Goal: Information Seeking & Learning: Learn about a topic

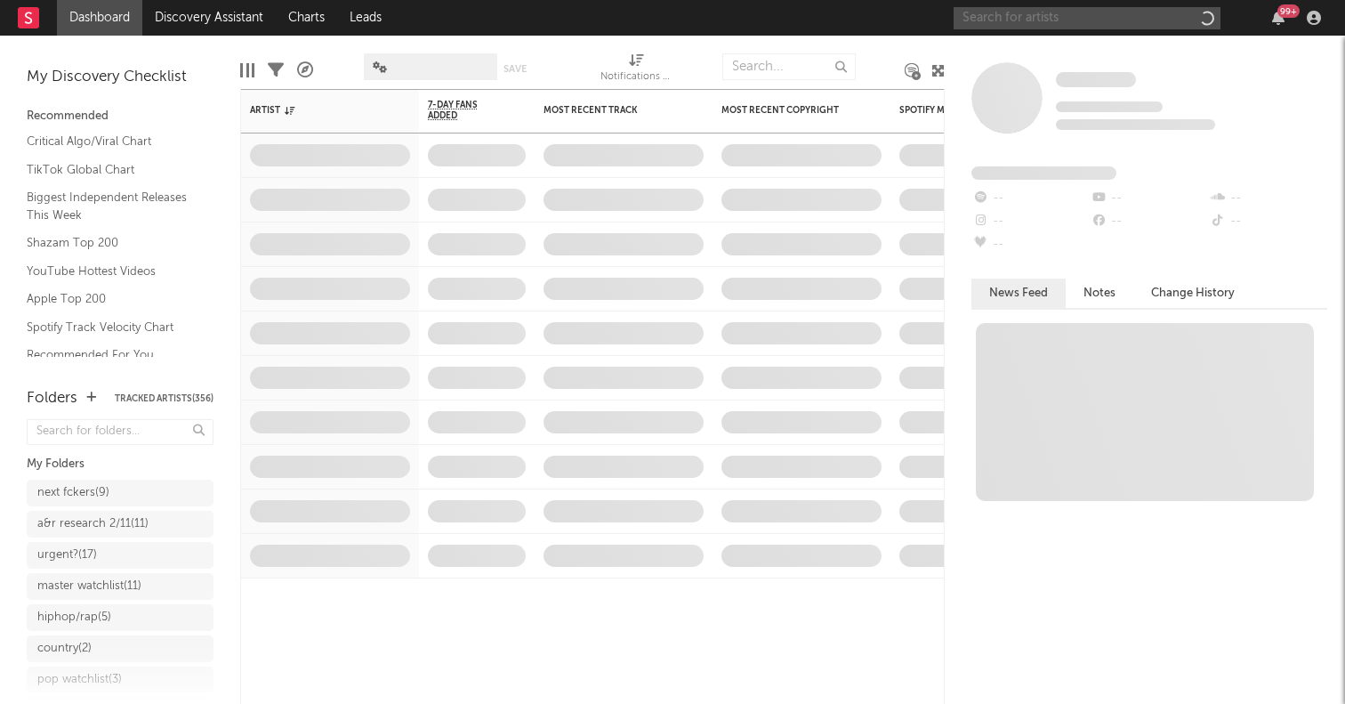
click at [1035, 11] on input "text" at bounding box center [1086, 18] width 267 height 22
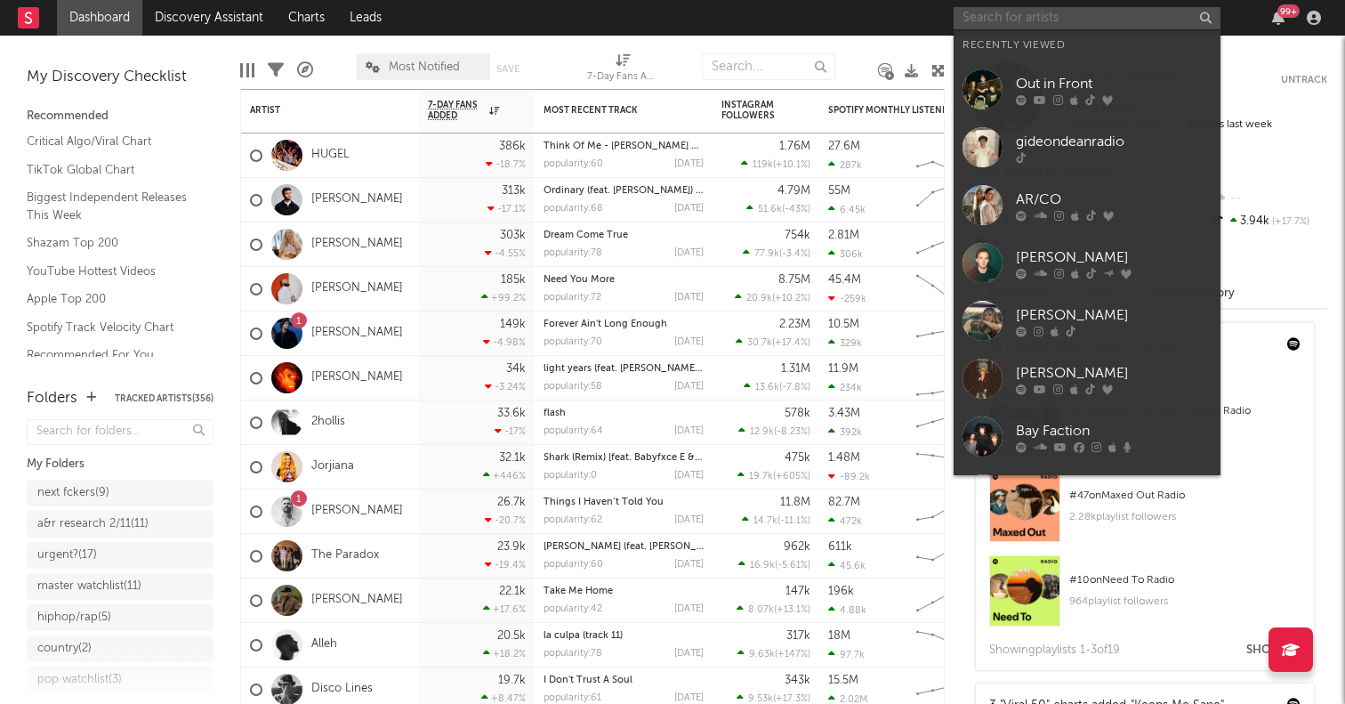
paste input "PCF Jaey"
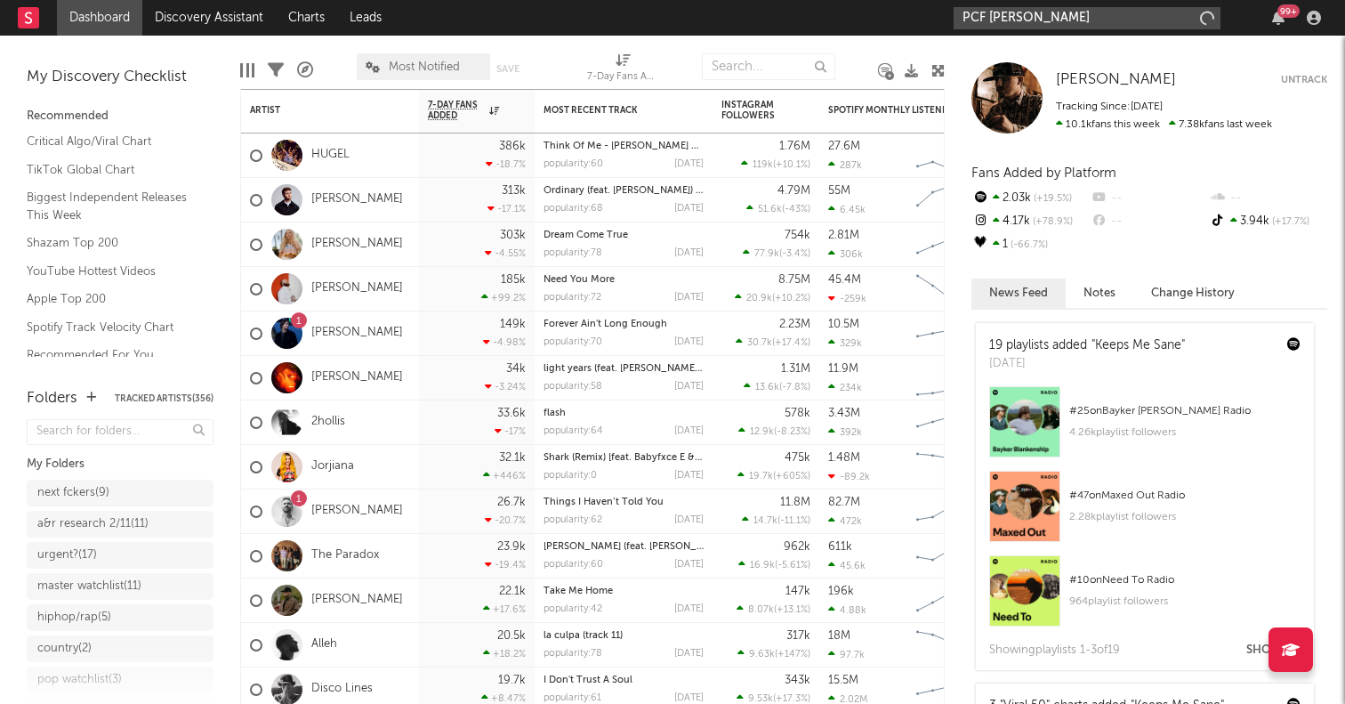
type input "PCF Jaey"
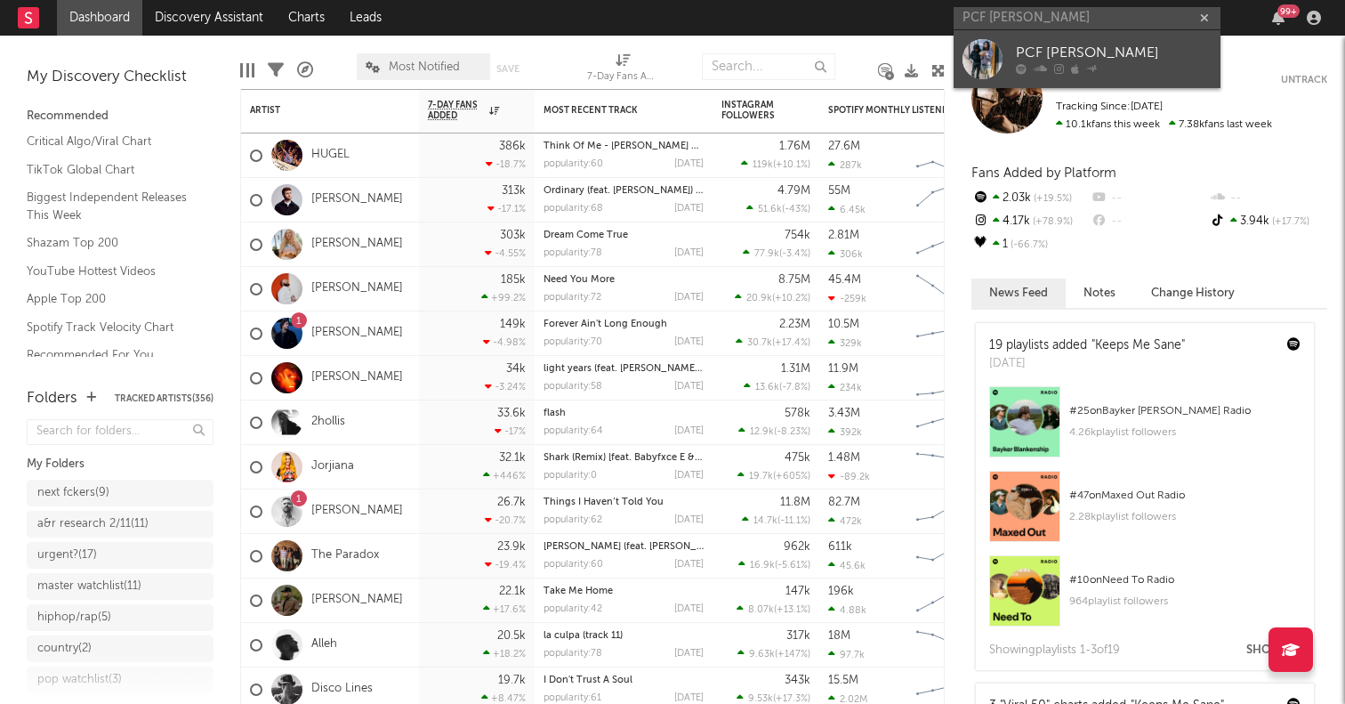
click at [983, 52] on div at bounding box center [982, 59] width 40 height 40
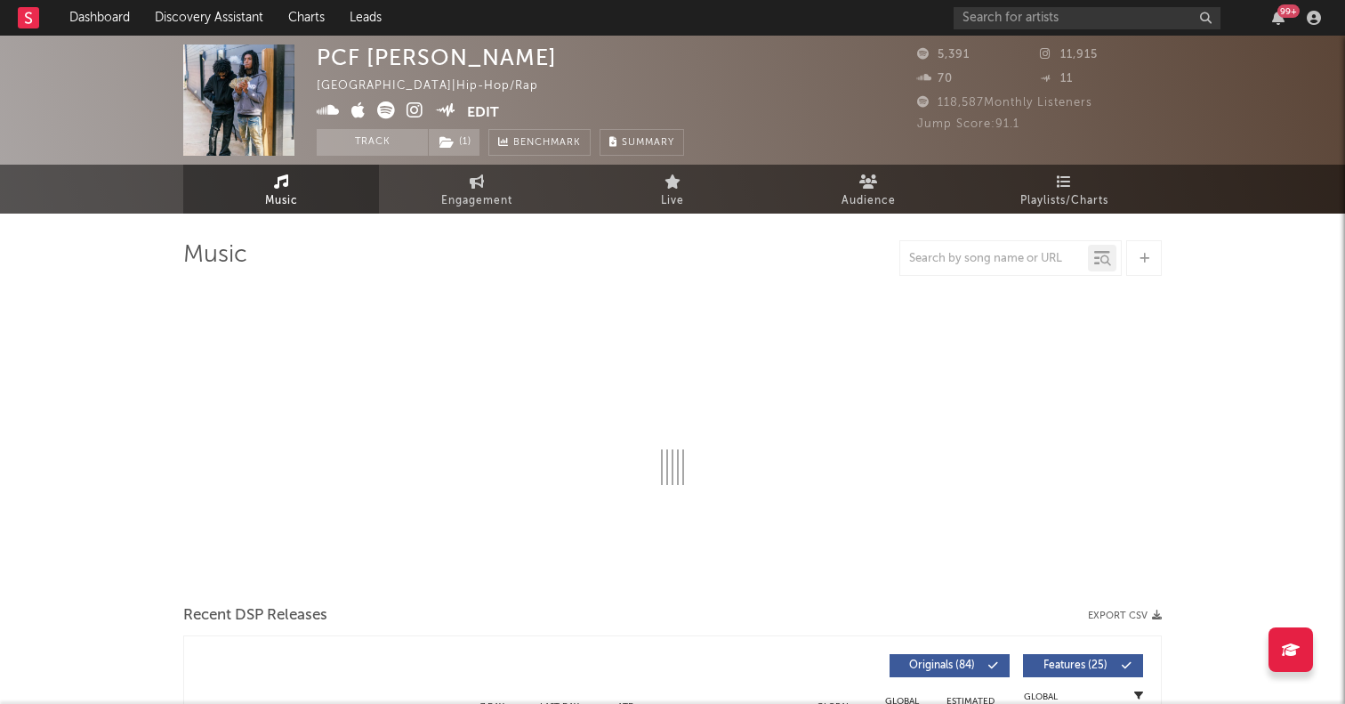
select select "6m"
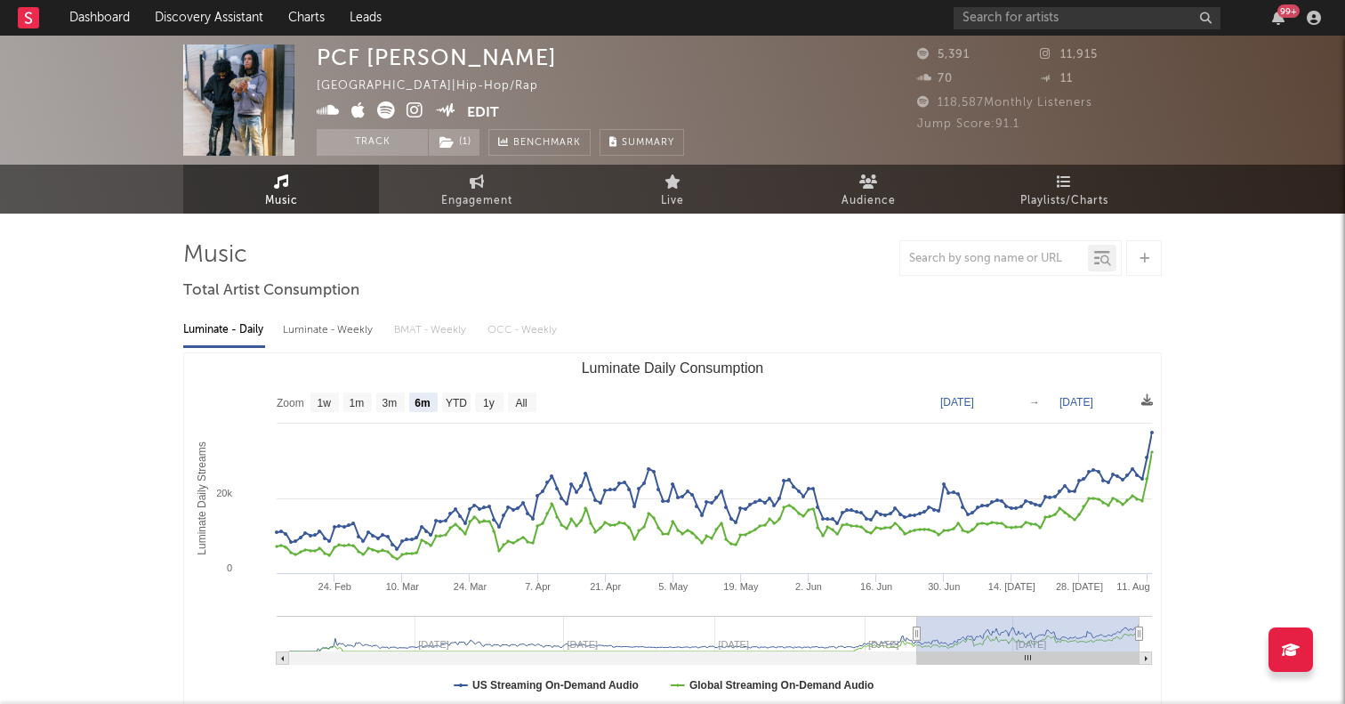
click at [387, 112] on icon at bounding box center [386, 110] width 18 height 18
click at [388, 109] on icon at bounding box center [386, 110] width 18 height 18
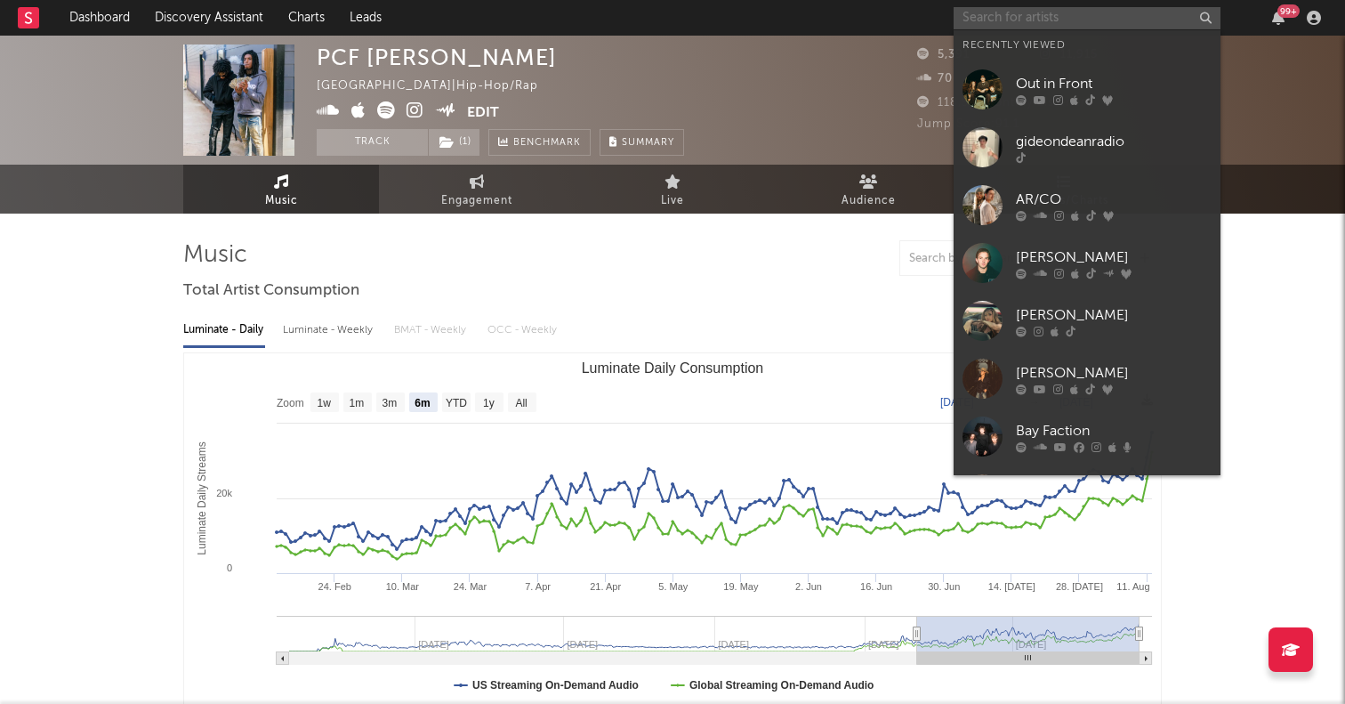
click at [1030, 12] on input "text" at bounding box center [1086, 18] width 267 height 22
paste input "ZONA ELEGANTE"
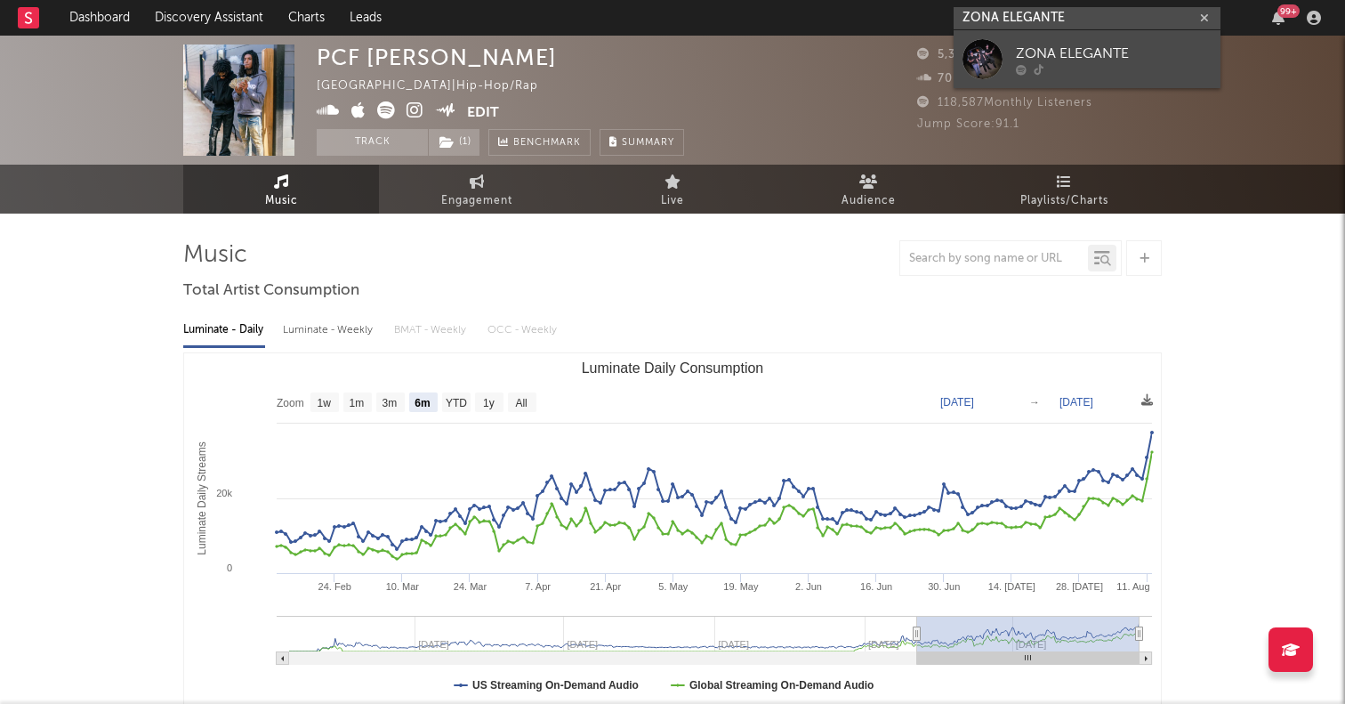
type input "ZONA ELEGANTE"
click at [994, 61] on div at bounding box center [982, 59] width 40 height 40
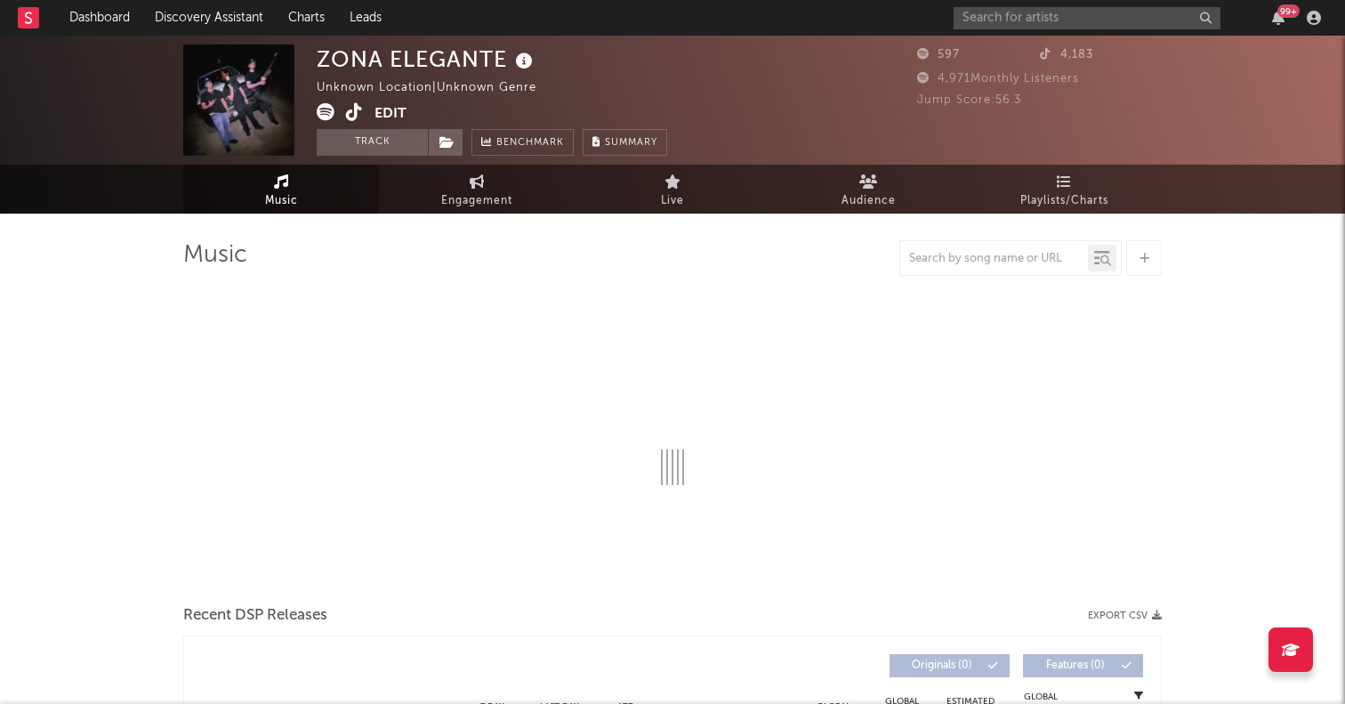
select select "1w"
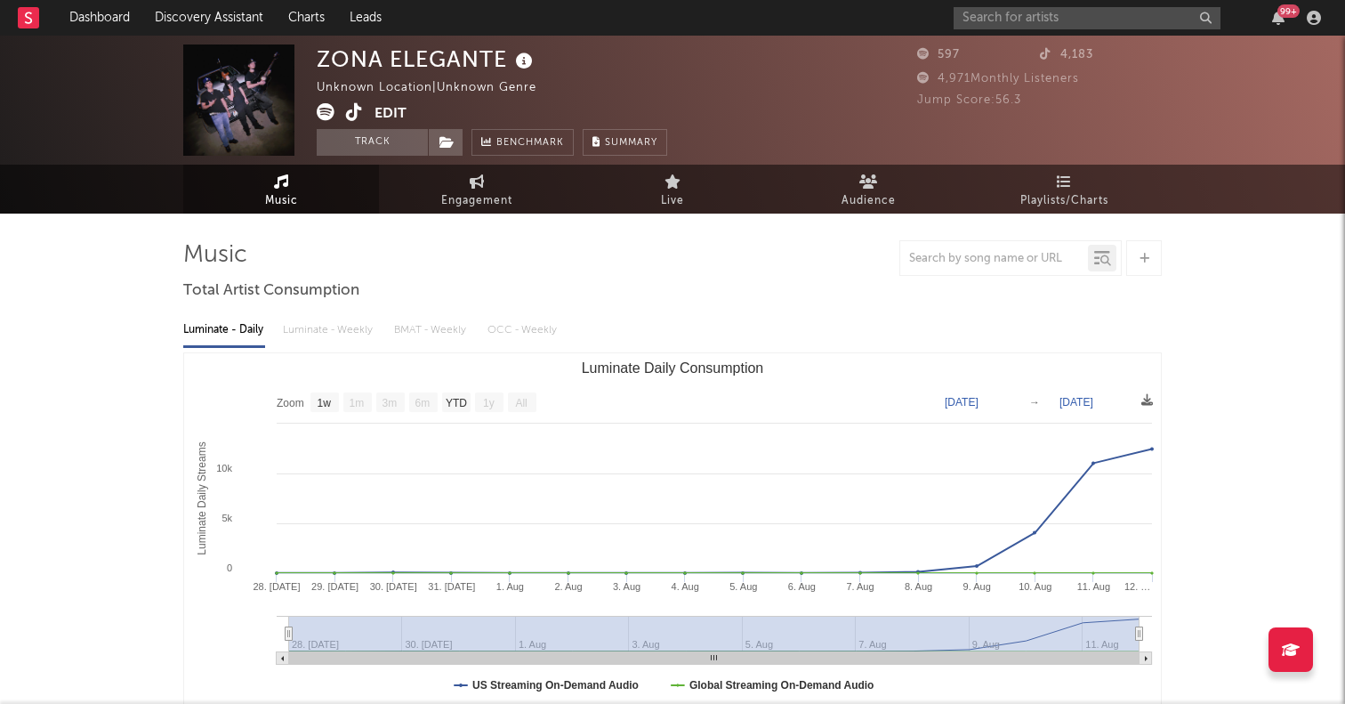
click at [354, 113] on icon at bounding box center [354, 112] width 17 height 18
click at [1106, 23] on input "text" at bounding box center [1086, 18] width 267 height 22
paste input "414bigfrank"
type input "414bigfrank"
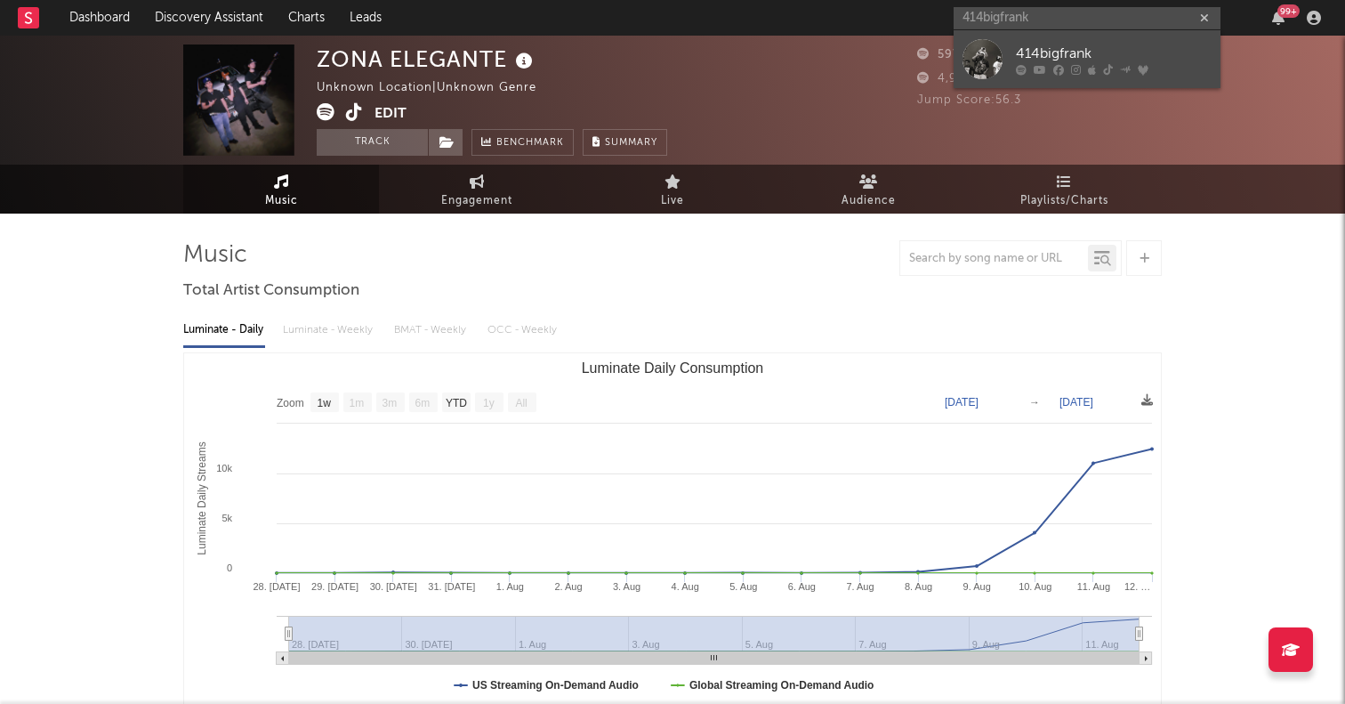
click at [989, 58] on div at bounding box center [982, 59] width 40 height 40
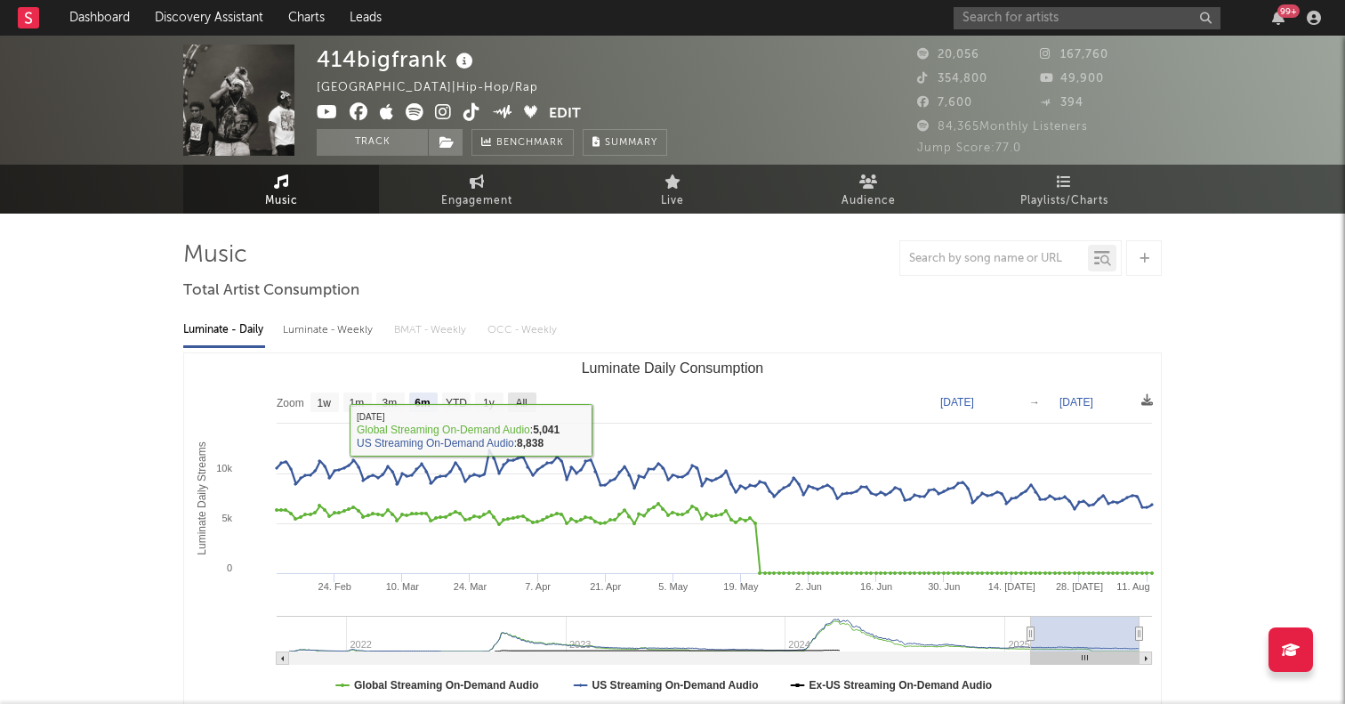
click at [518, 394] on rect "Luminate Daily Consumption" at bounding box center [522, 402] width 28 height 20
select select "All"
type input "2021-09-26"
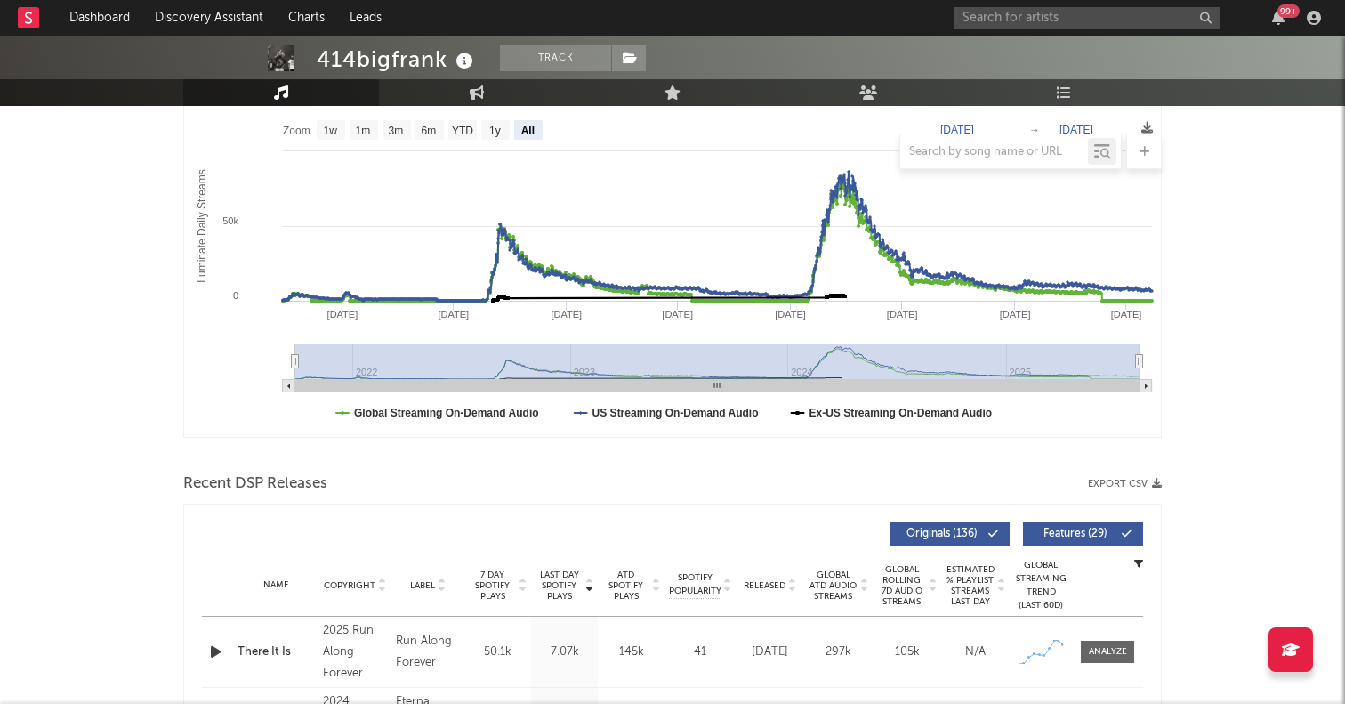
scroll to position [306, 0]
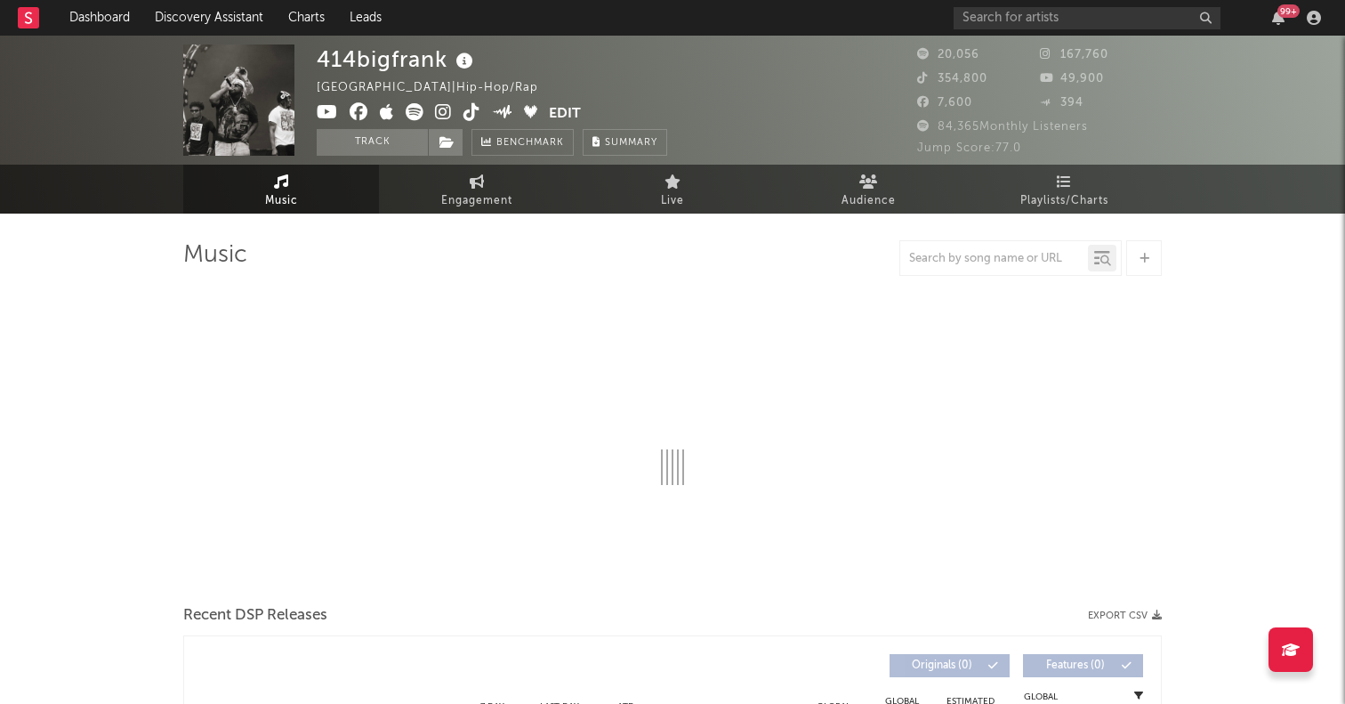
select select "6m"
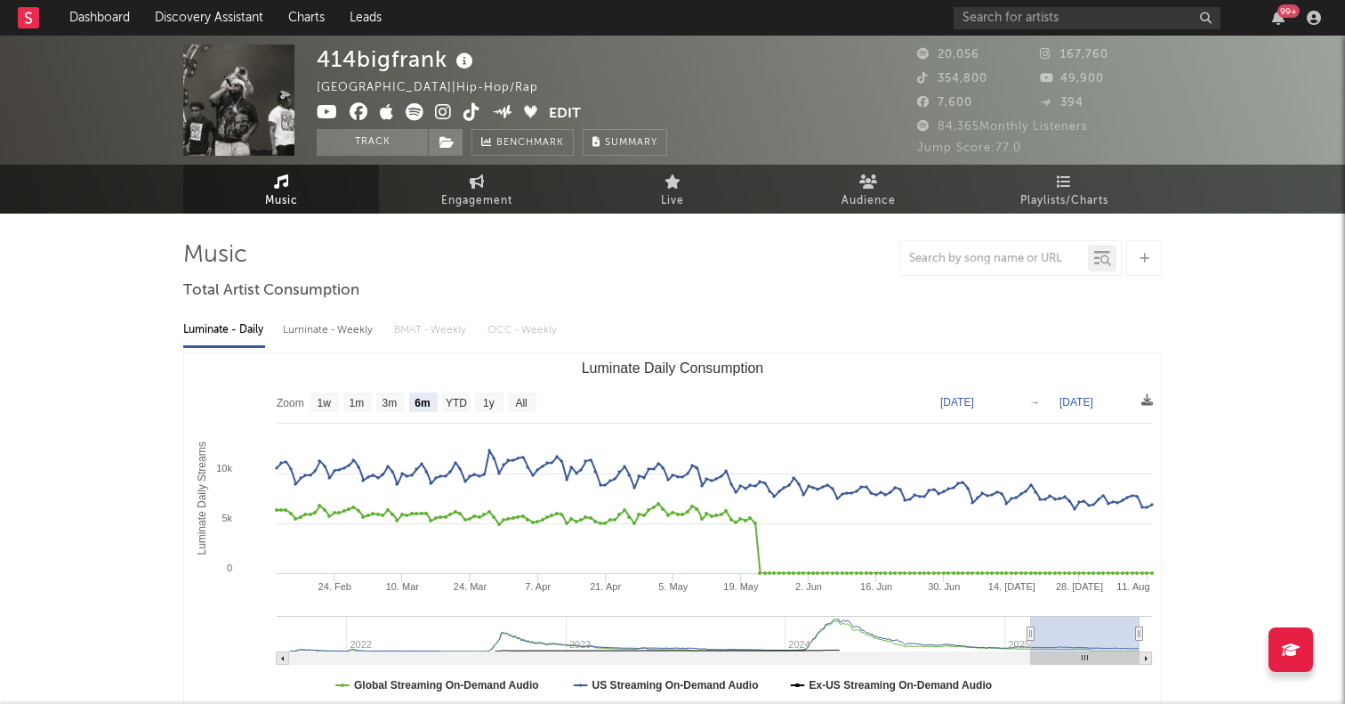
click at [467, 117] on icon at bounding box center [471, 112] width 17 height 18
click at [414, 108] on icon at bounding box center [415, 112] width 18 height 18
click at [1050, 4] on div "99 +" at bounding box center [1140, 18] width 374 height 36
click at [1034, 23] on input "text" at bounding box center [1086, 18] width 267 height 22
paste input "[PERSON_NAME]"
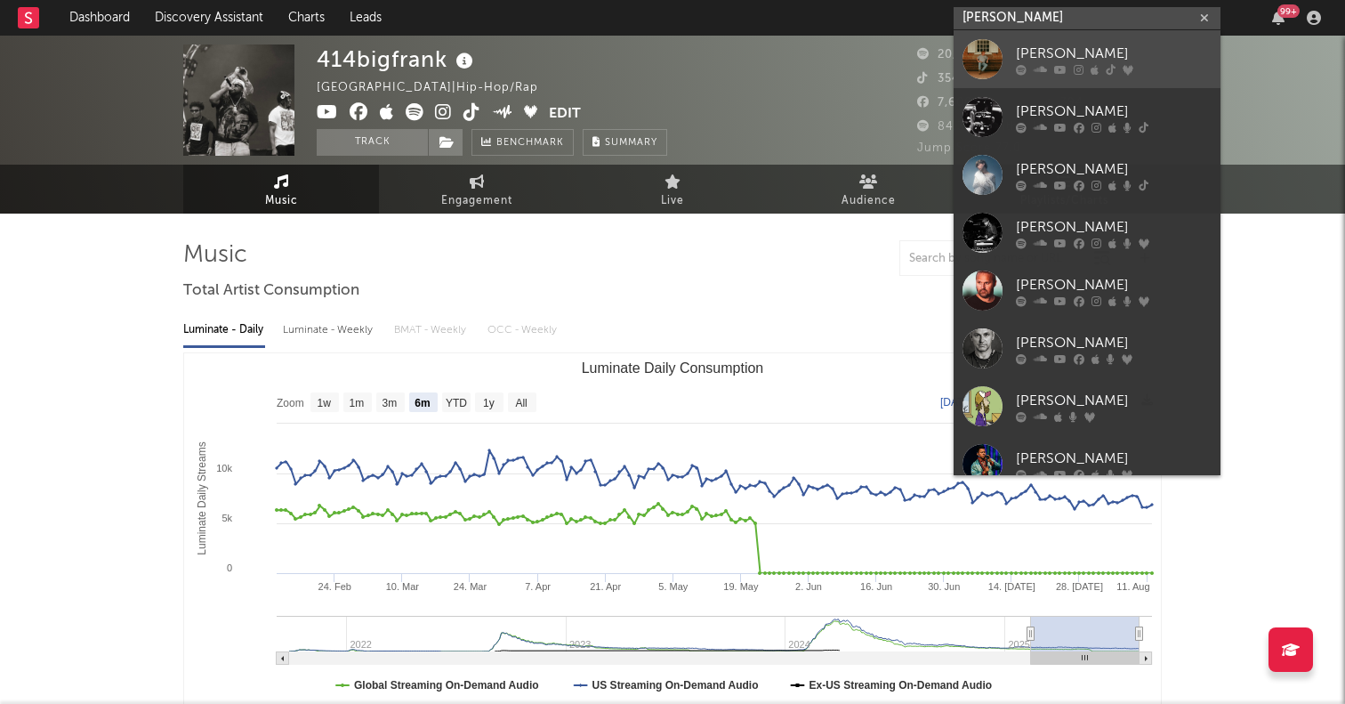
type input "[PERSON_NAME]"
click at [978, 48] on div at bounding box center [982, 59] width 40 height 40
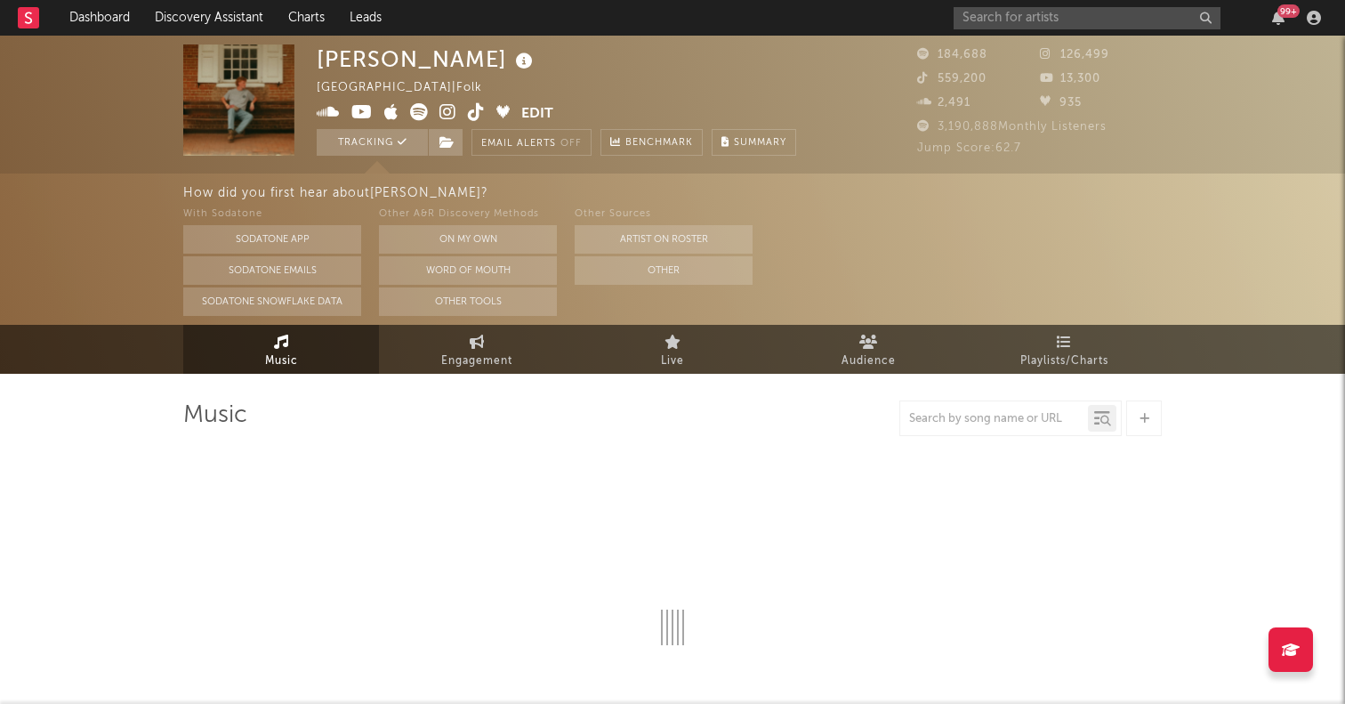
select select "6m"
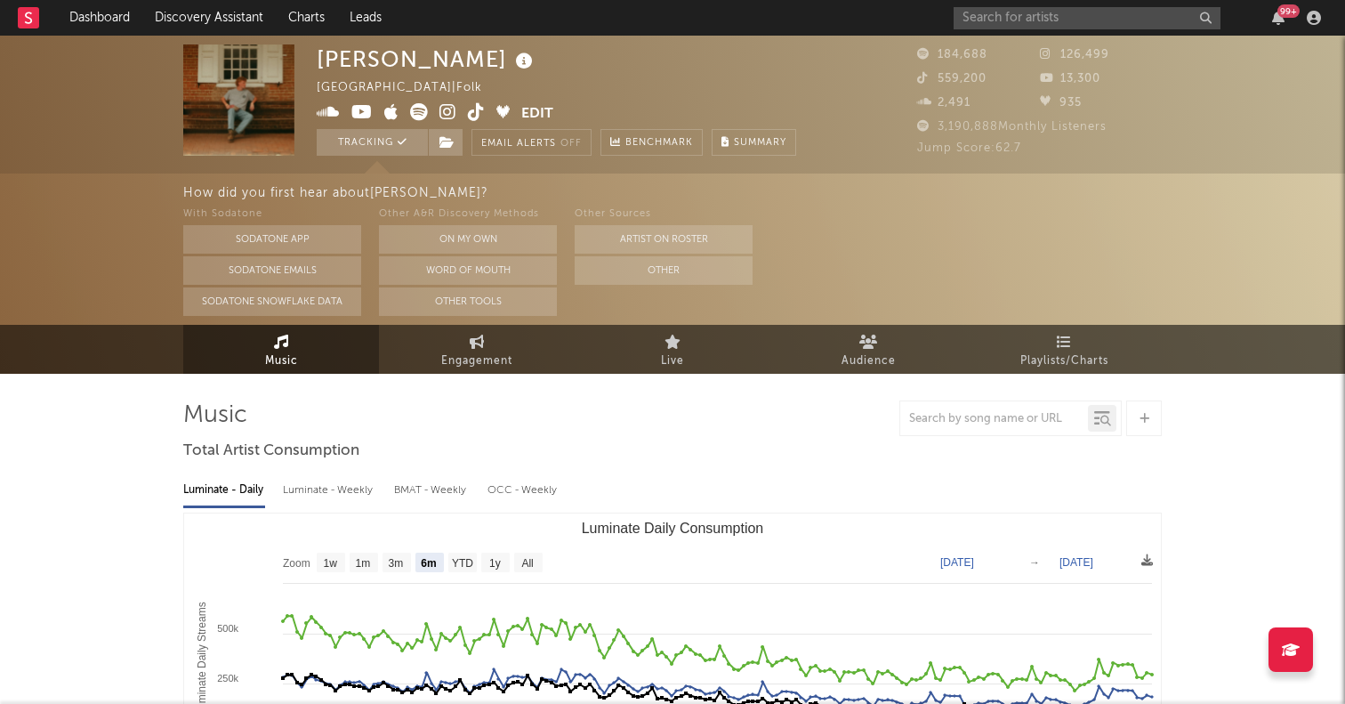
click at [475, 108] on icon at bounding box center [476, 112] width 17 height 18
click at [1031, 29] on div "99 +" at bounding box center [1140, 18] width 374 height 36
click at [1024, 20] on input "text" at bounding box center [1086, 18] width 267 height 22
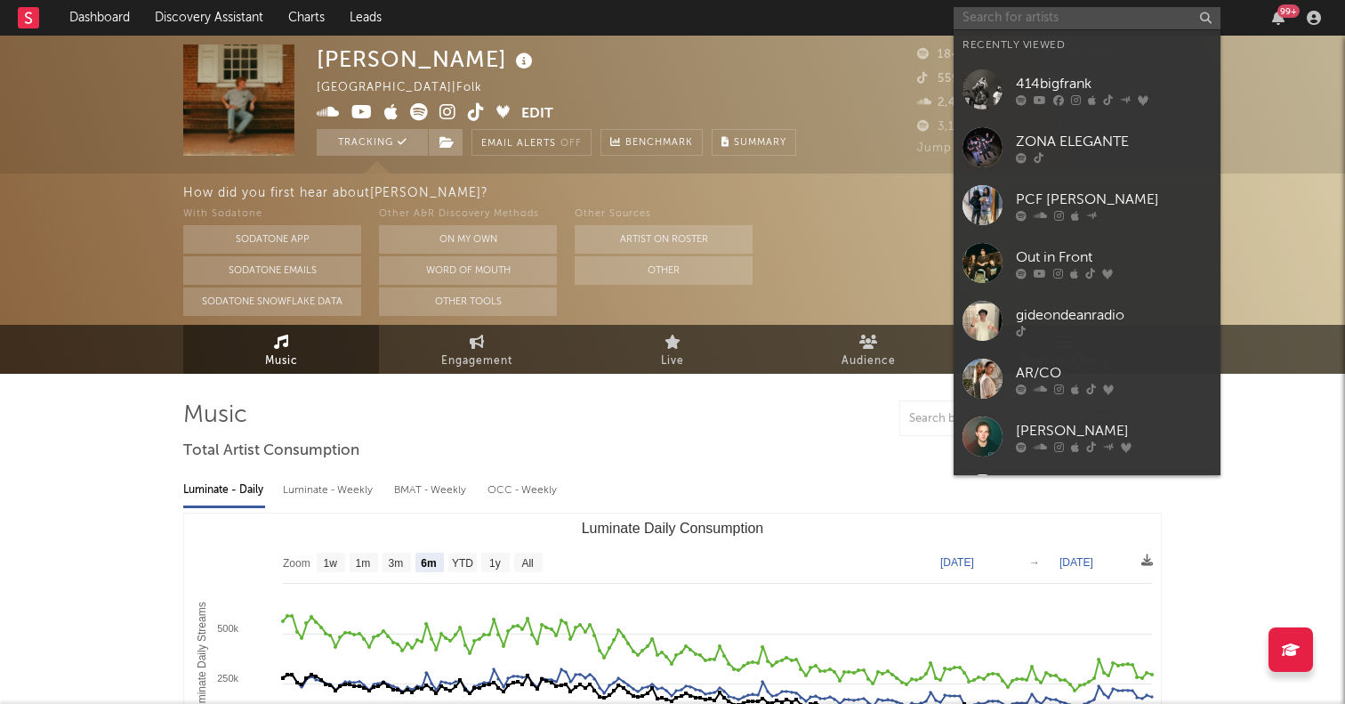
paste input "[PERSON_NAME]"
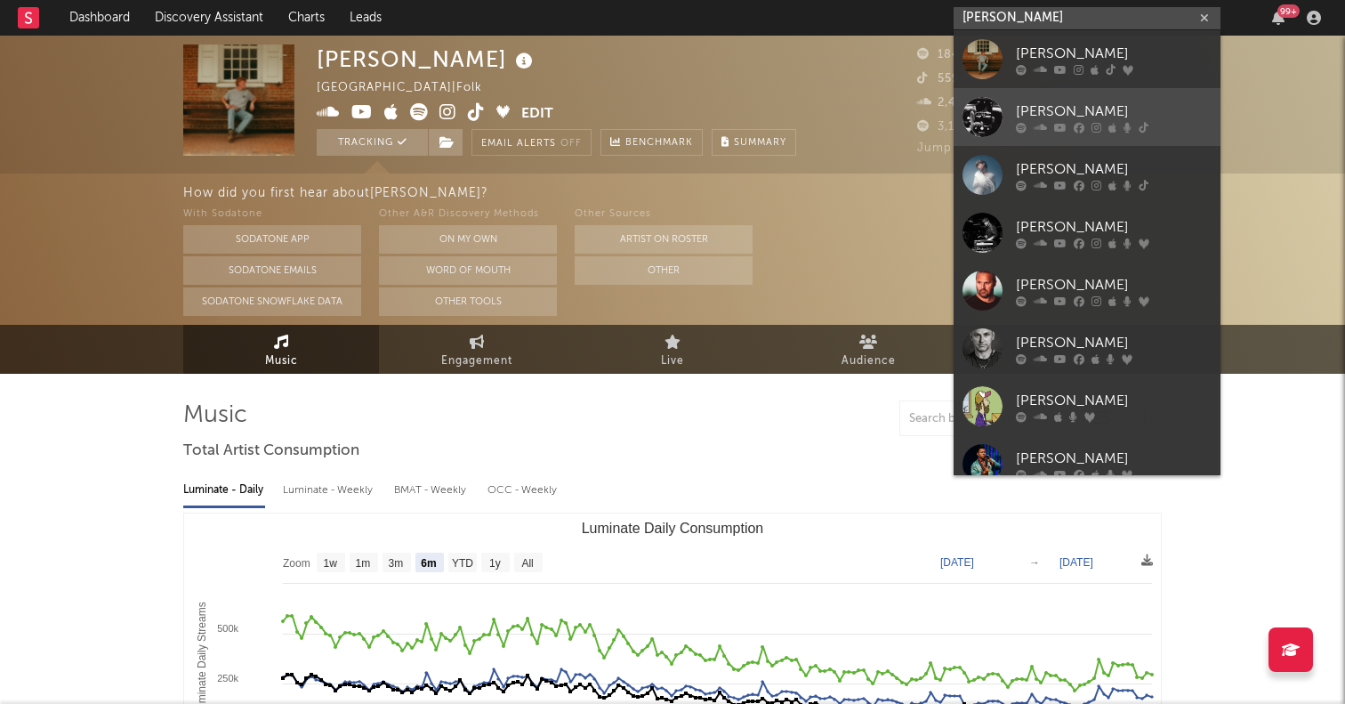
type input "[PERSON_NAME]"
click at [978, 115] on div at bounding box center [982, 117] width 40 height 40
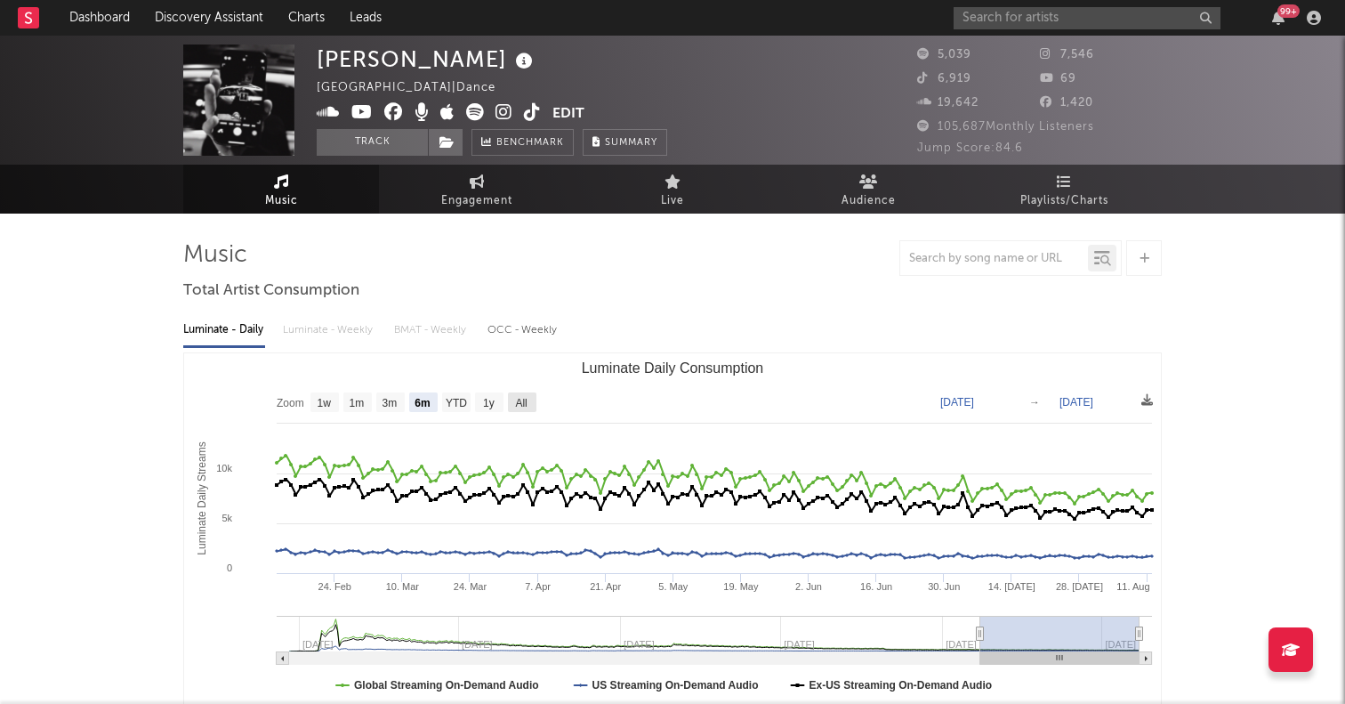
click at [516, 403] on text "All" at bounding box center [521, 403] width 12 height 12
select select "All"
type input "2022-12-20"
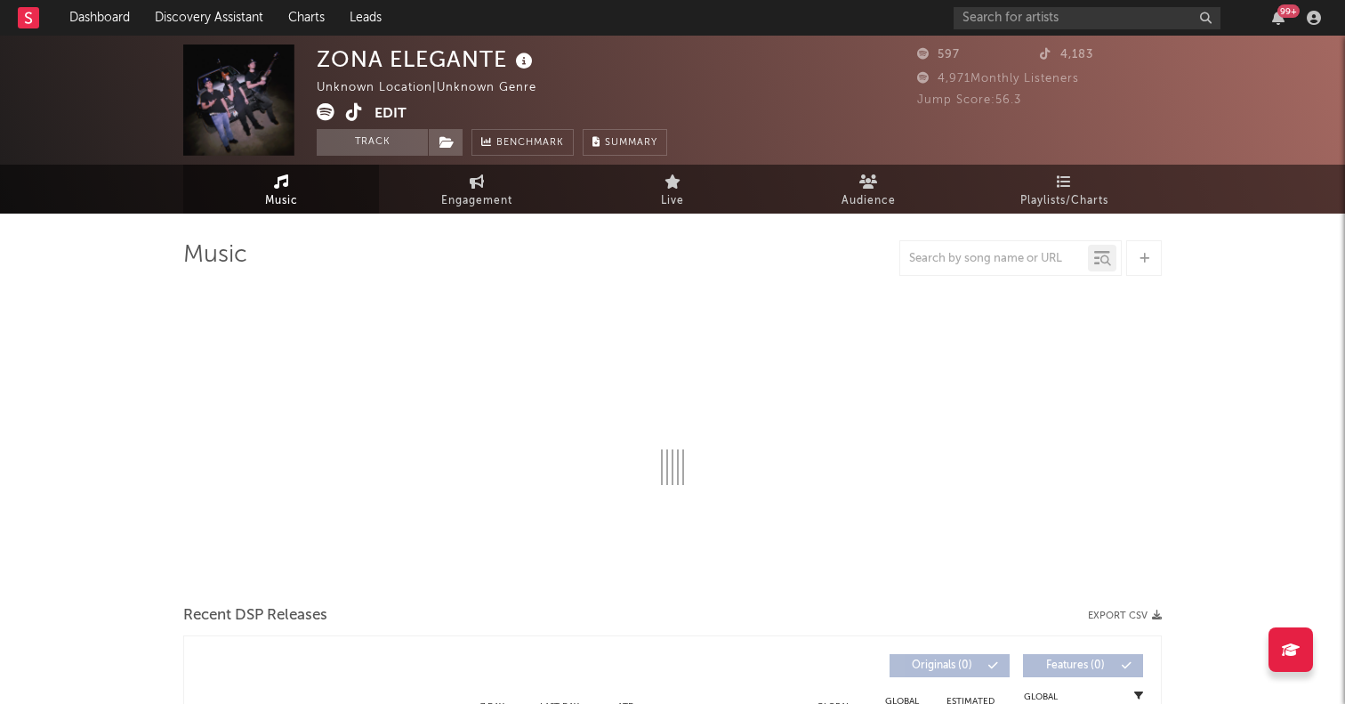
select select "1w"
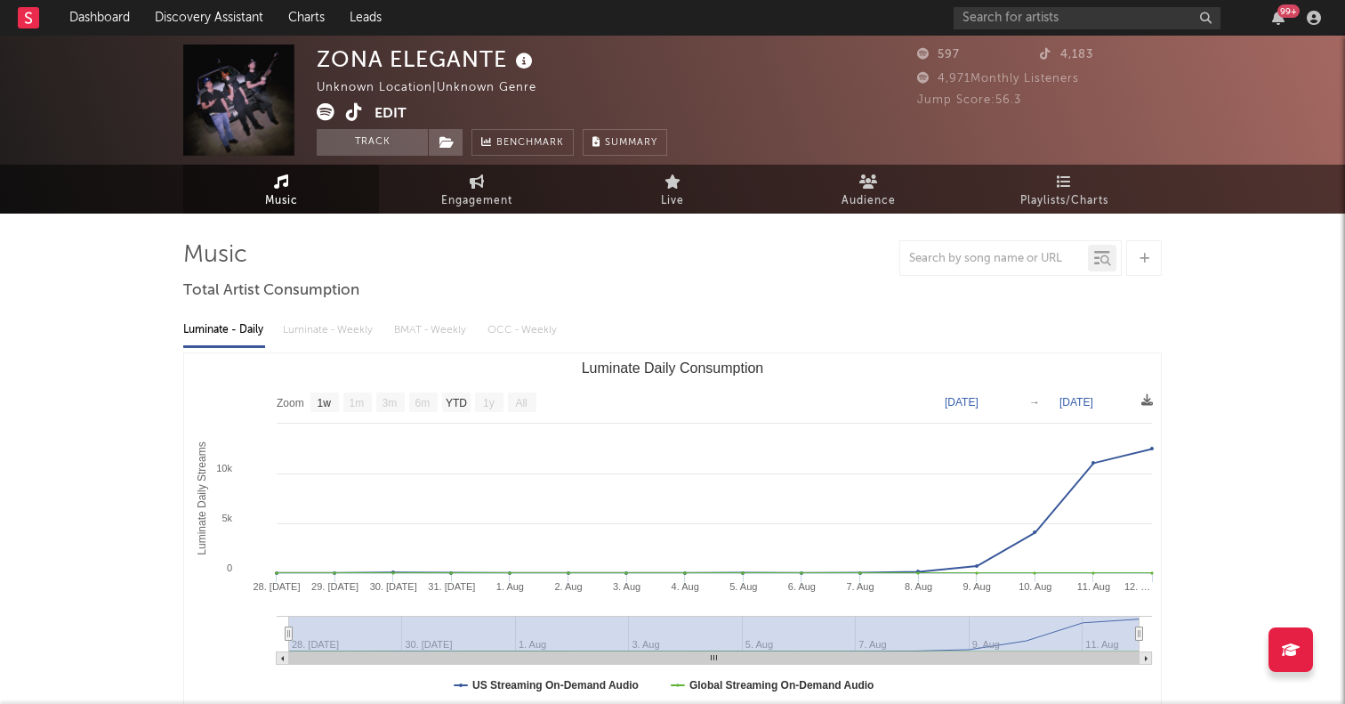
click at [326, 109] on icon at bounding box center [326, 112] width 18 height 18
click at [1045, 9] on input "text" at bounding box center [1086, 18] width 267 height 22
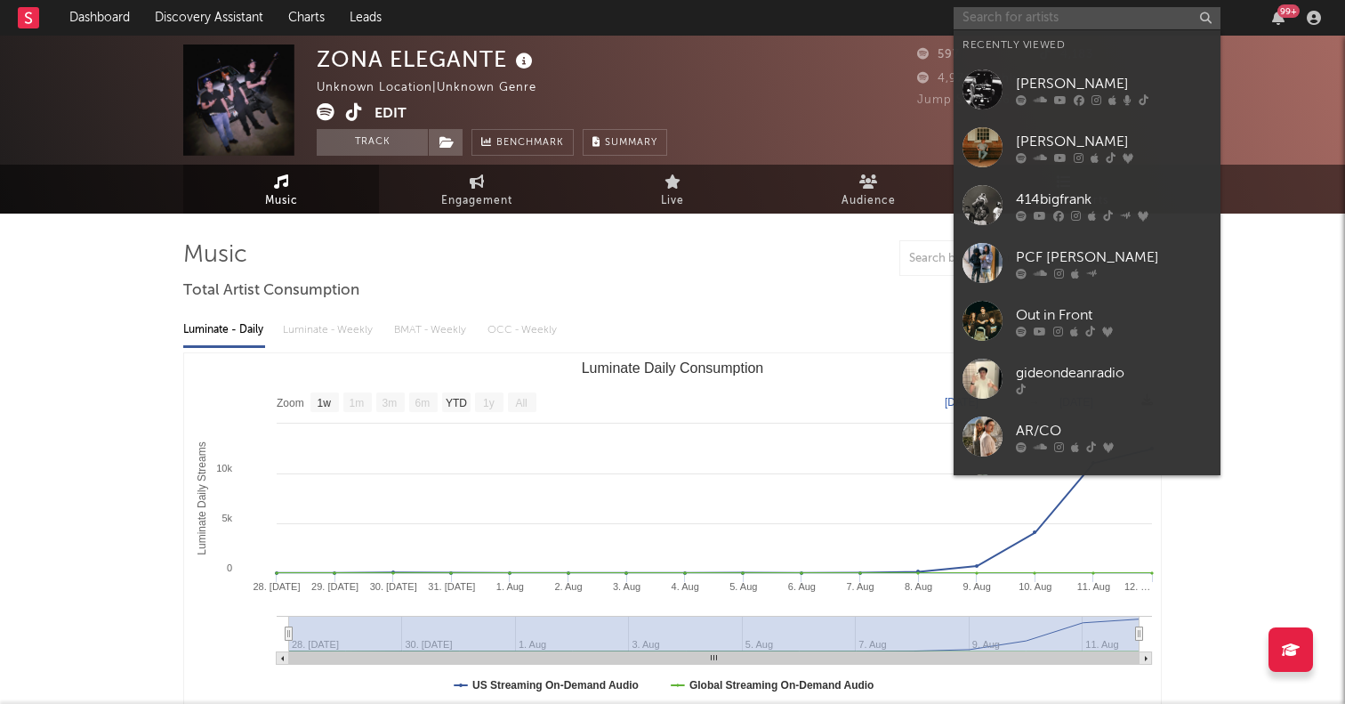
paste input "[PERSON_NAME]"
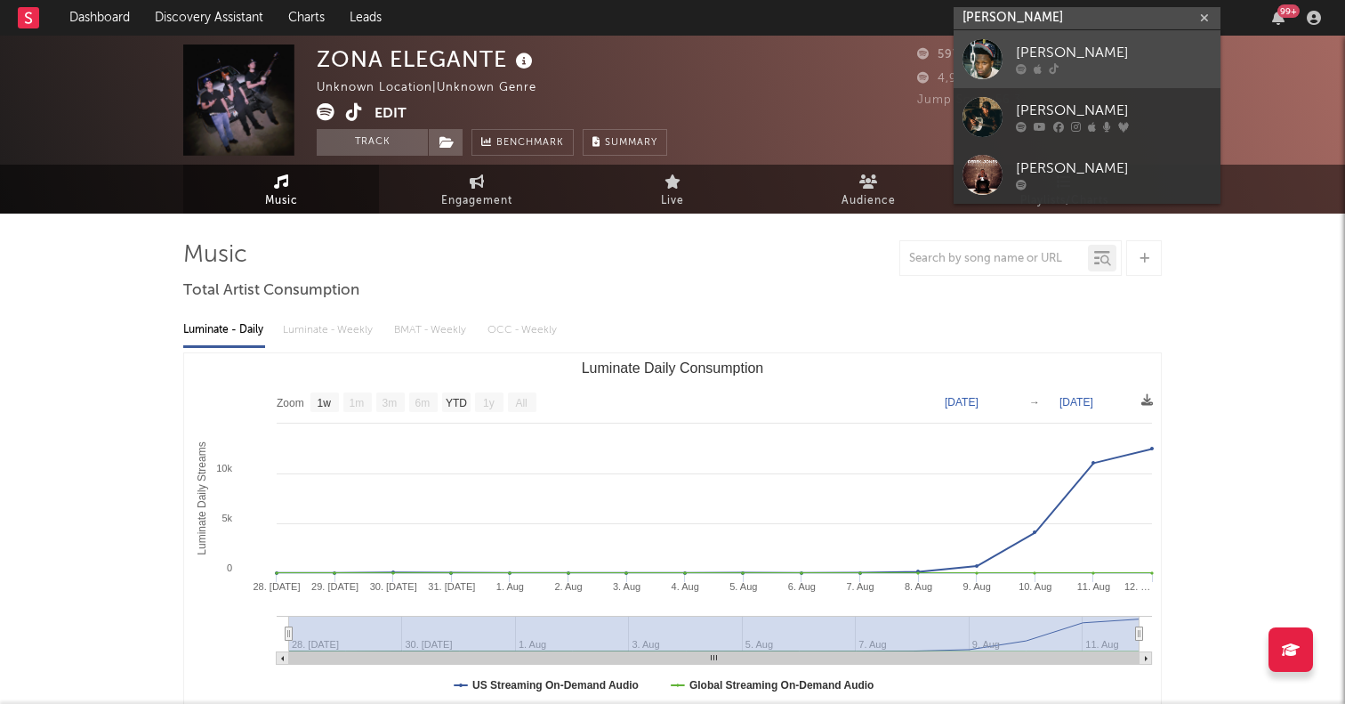
type input "[PERSON_NAME]"
click at [980, 59] on div at bounding box center [982, 59] width 40 height 40
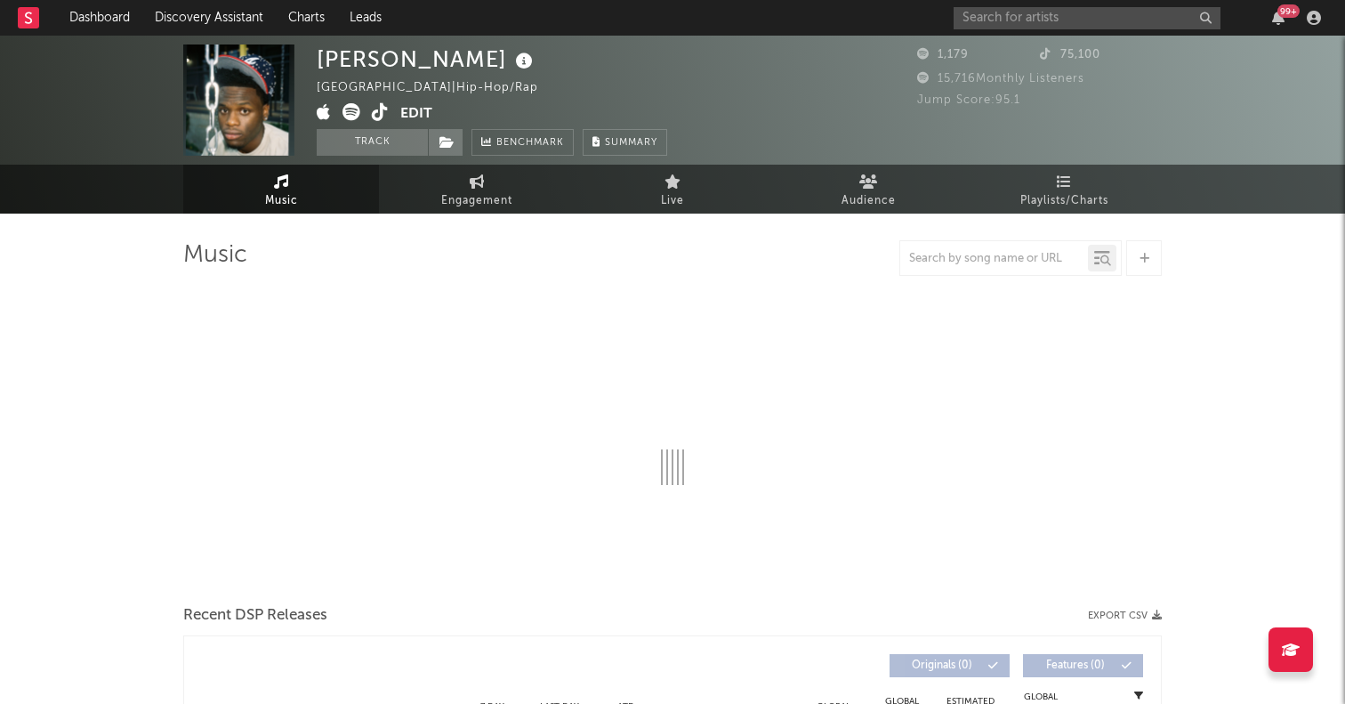
select select "1w"
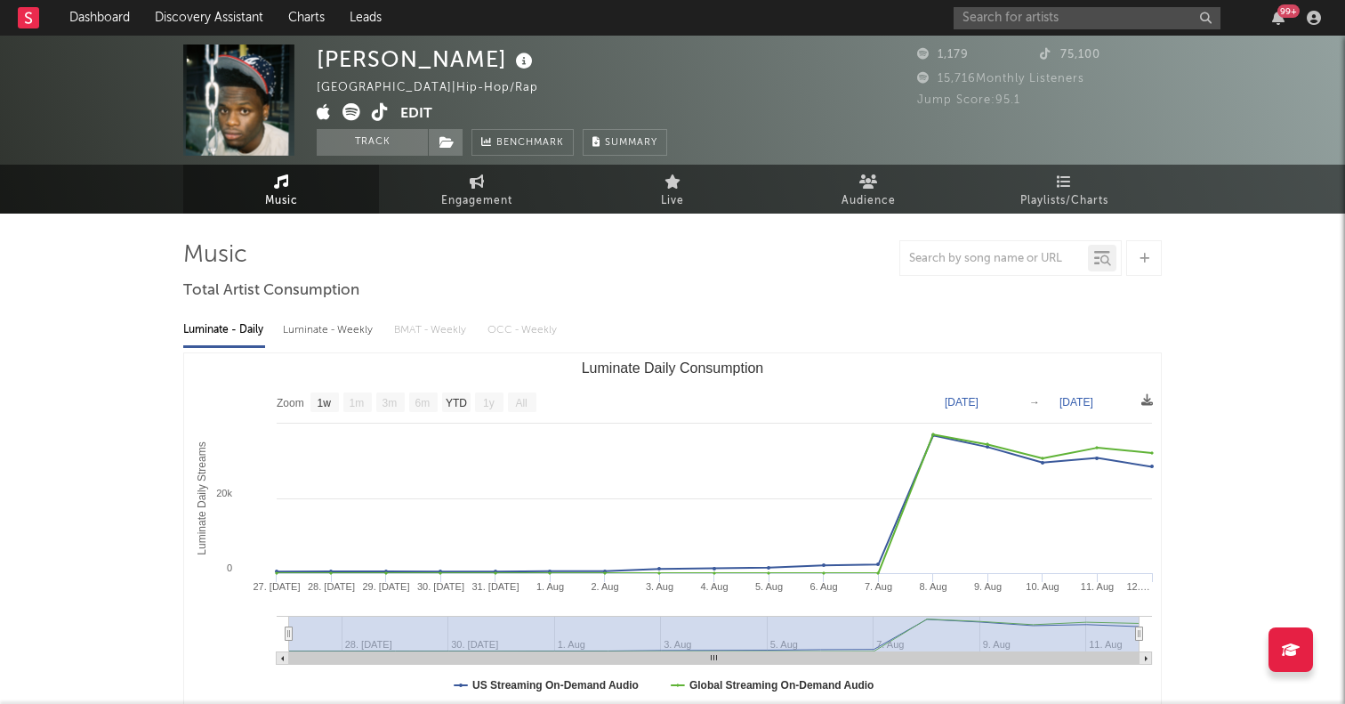
click at [610, 259] on div at bounding box center [672, 258] width 978 height 36
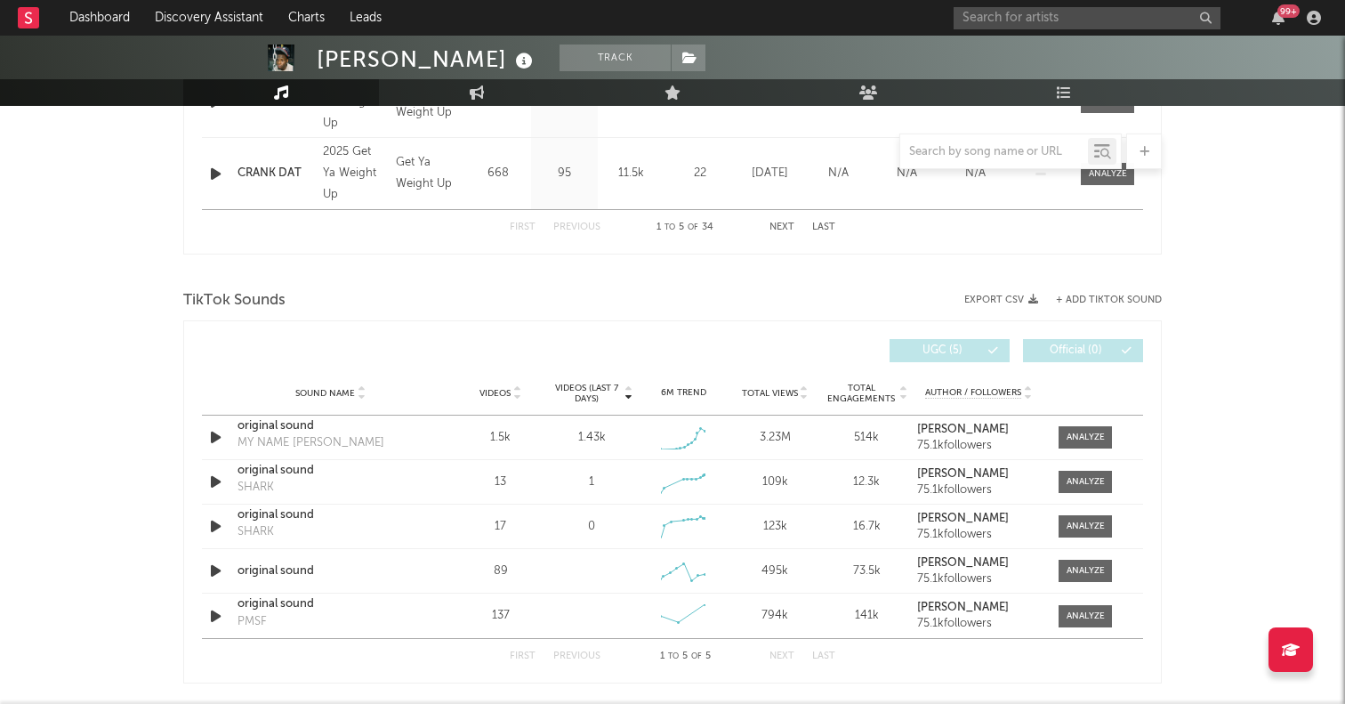
scroll to position [1058, 0]
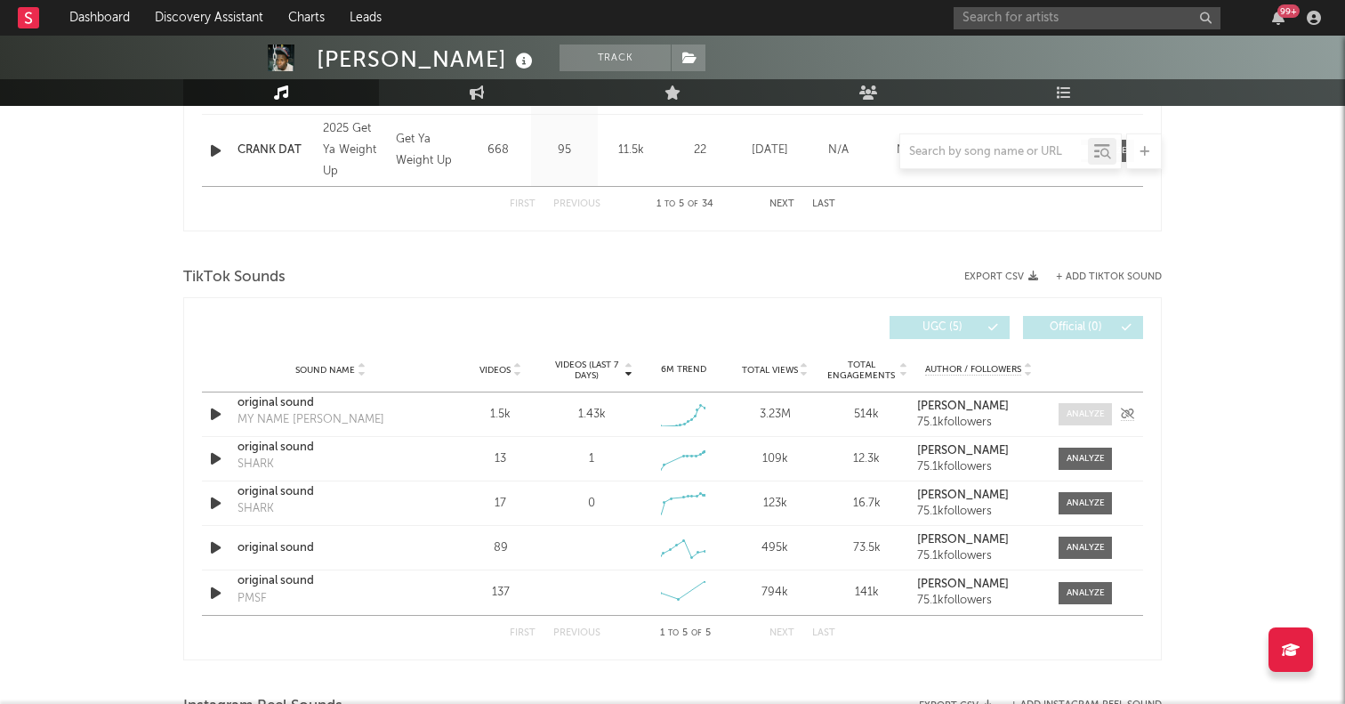
click at [1083, 413] on div at bounding box center [1085, 413] width 38 height 13
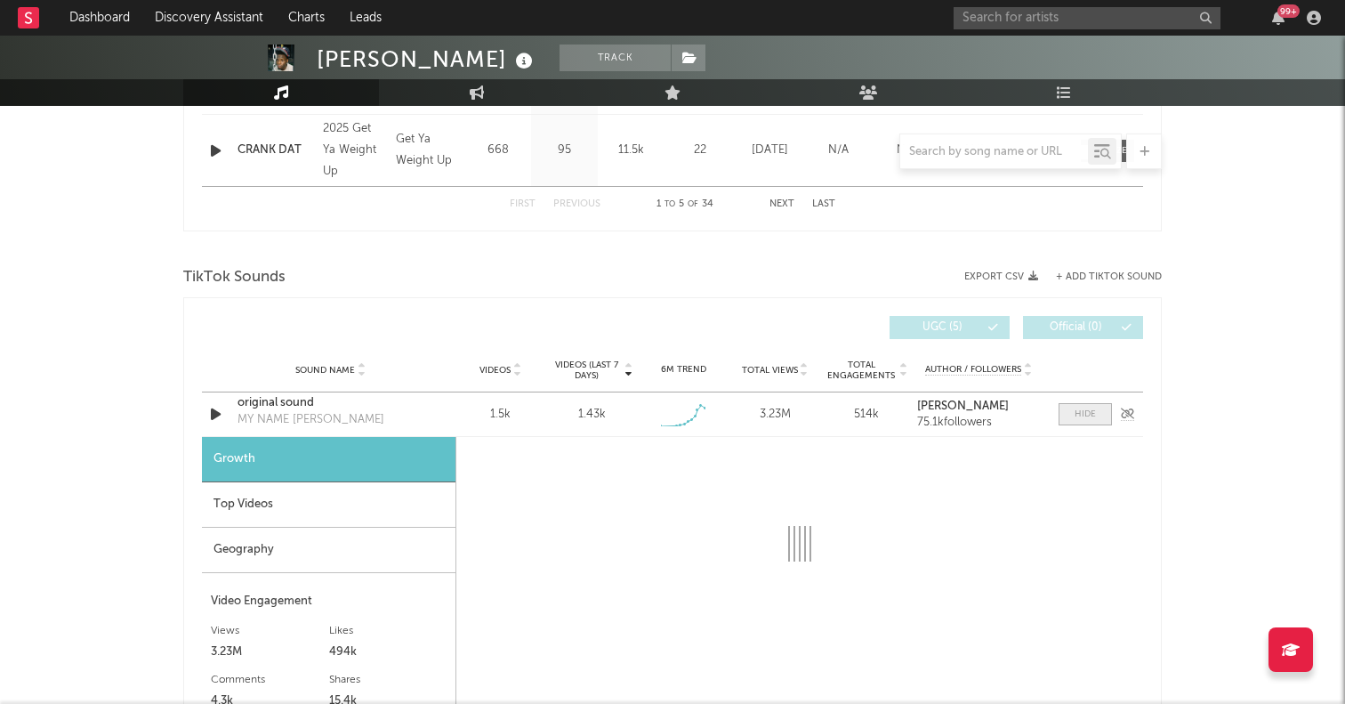
select select "1w"
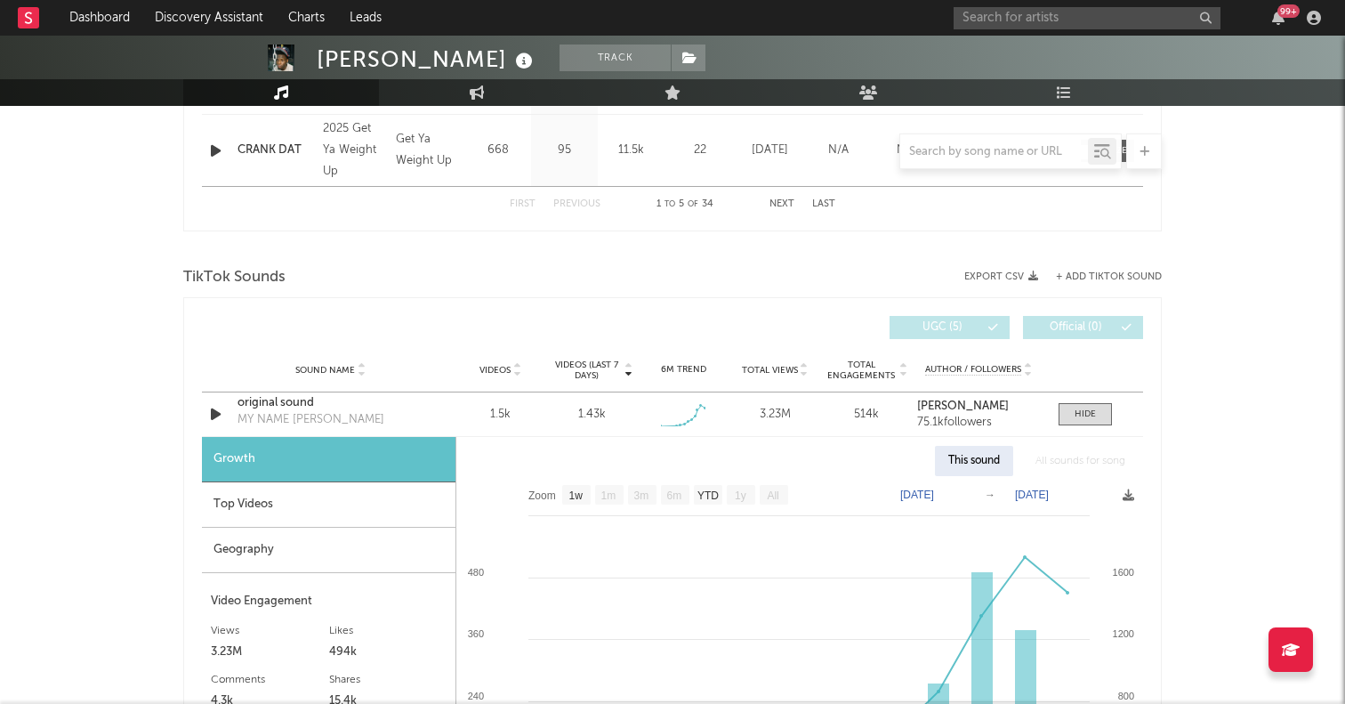
scroll to position [0, 0]
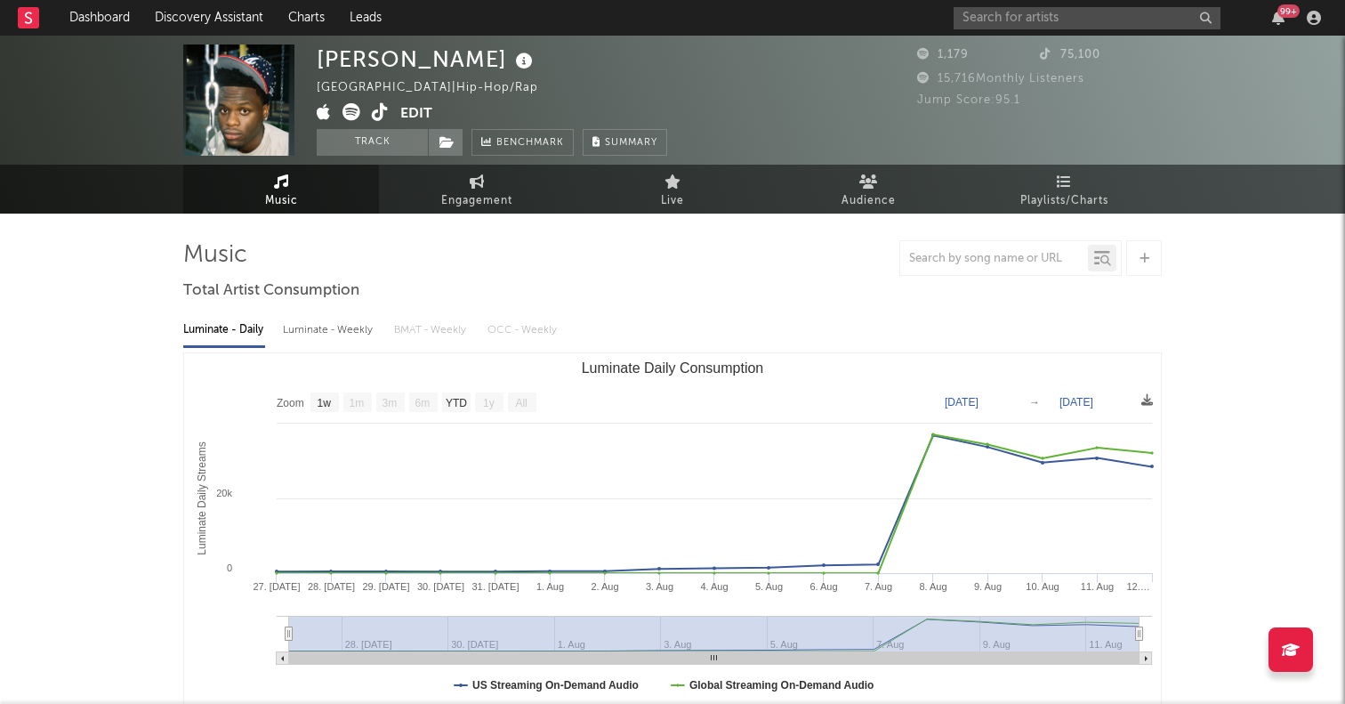
click at [345, 107] on icon at bounding box center [351, 112] width 18 height 18
click at [1061, 19] on input "text" at bounding box center [1086, 18] width 267 height 22
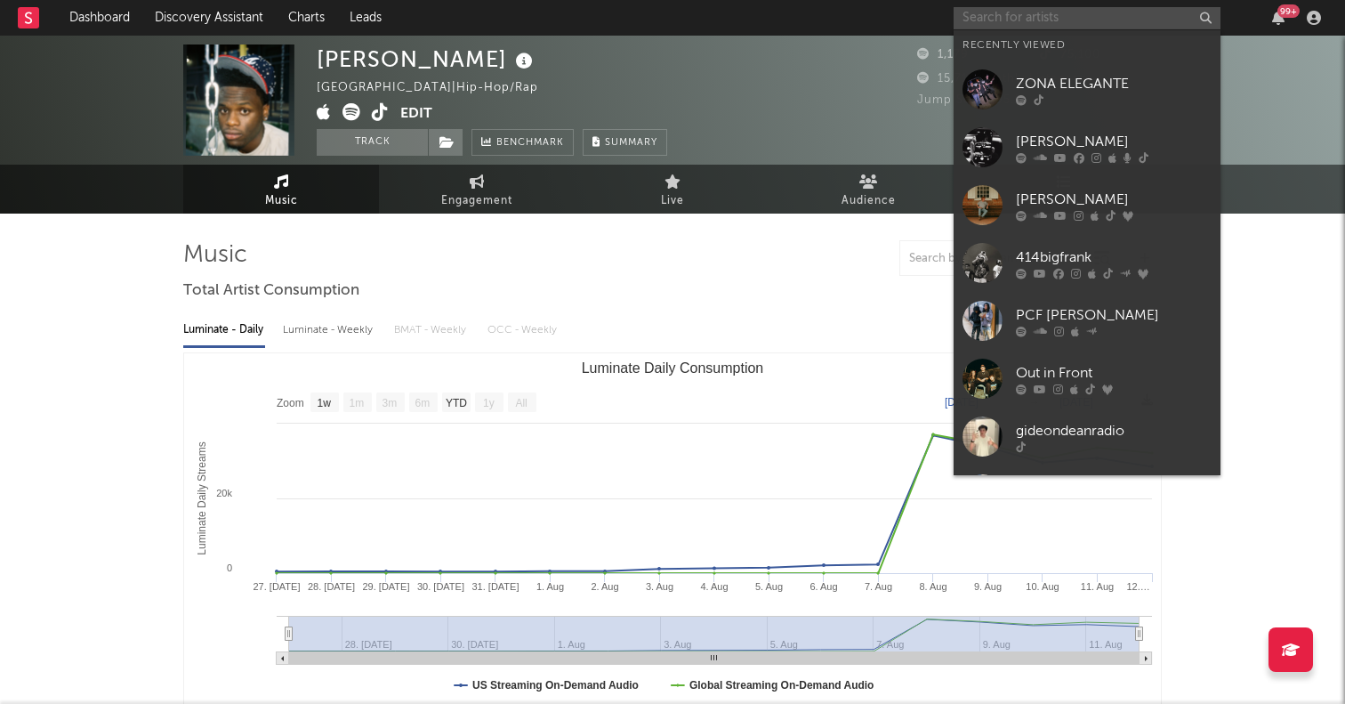
paste input "Killowen"
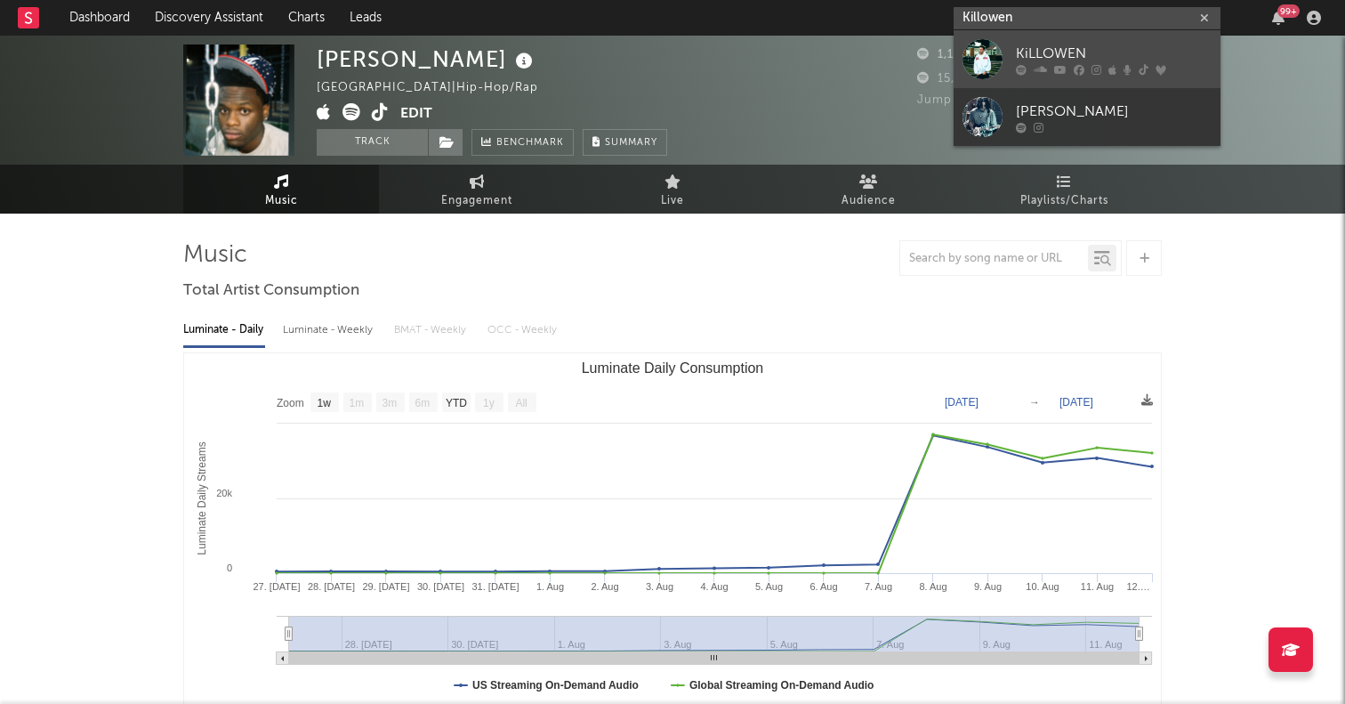
type input "Killowen"
click at [986, 62] on div at bounding box center [982, 59] width 40 height 40
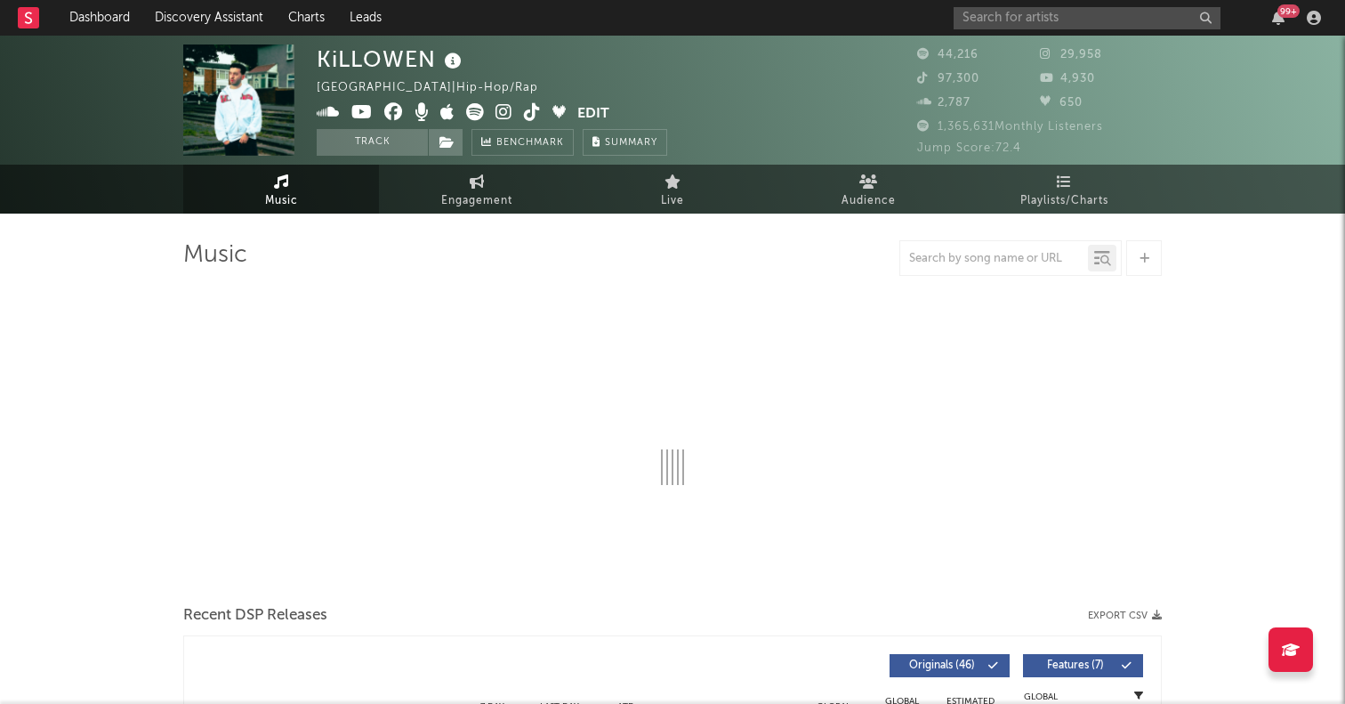
select select "6m"
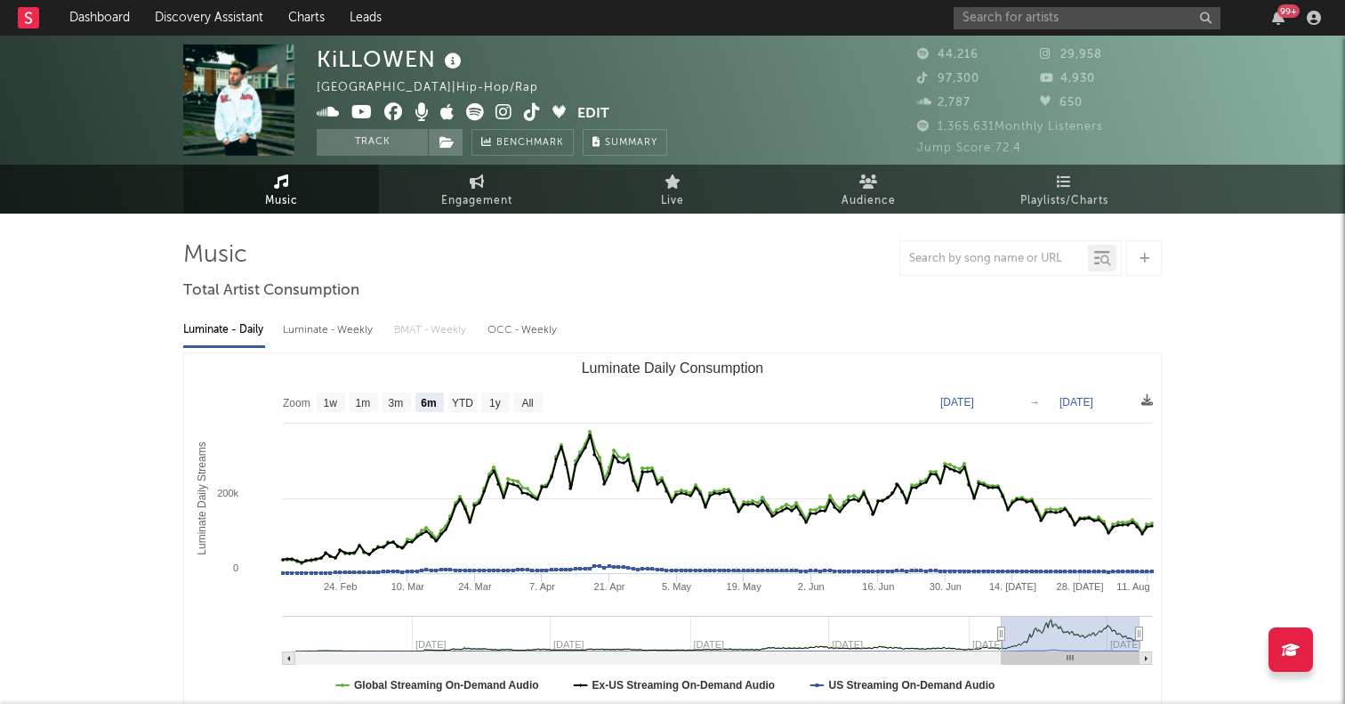
click at [471, 111] on icon at bounding box center [475, 112] width 18 height 18
click at [1058, 15] on input "text" at bounding box center [1086, 18] width 267 height 22
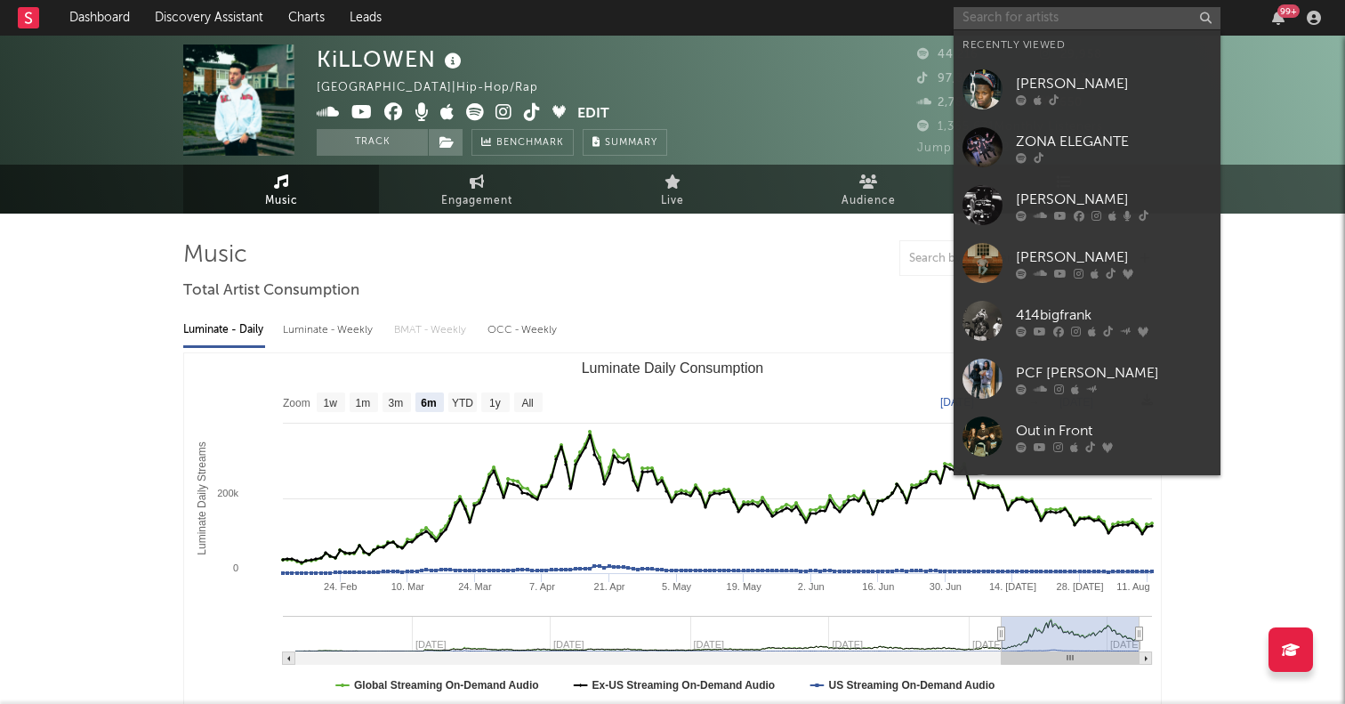
paste input "Saintludo"
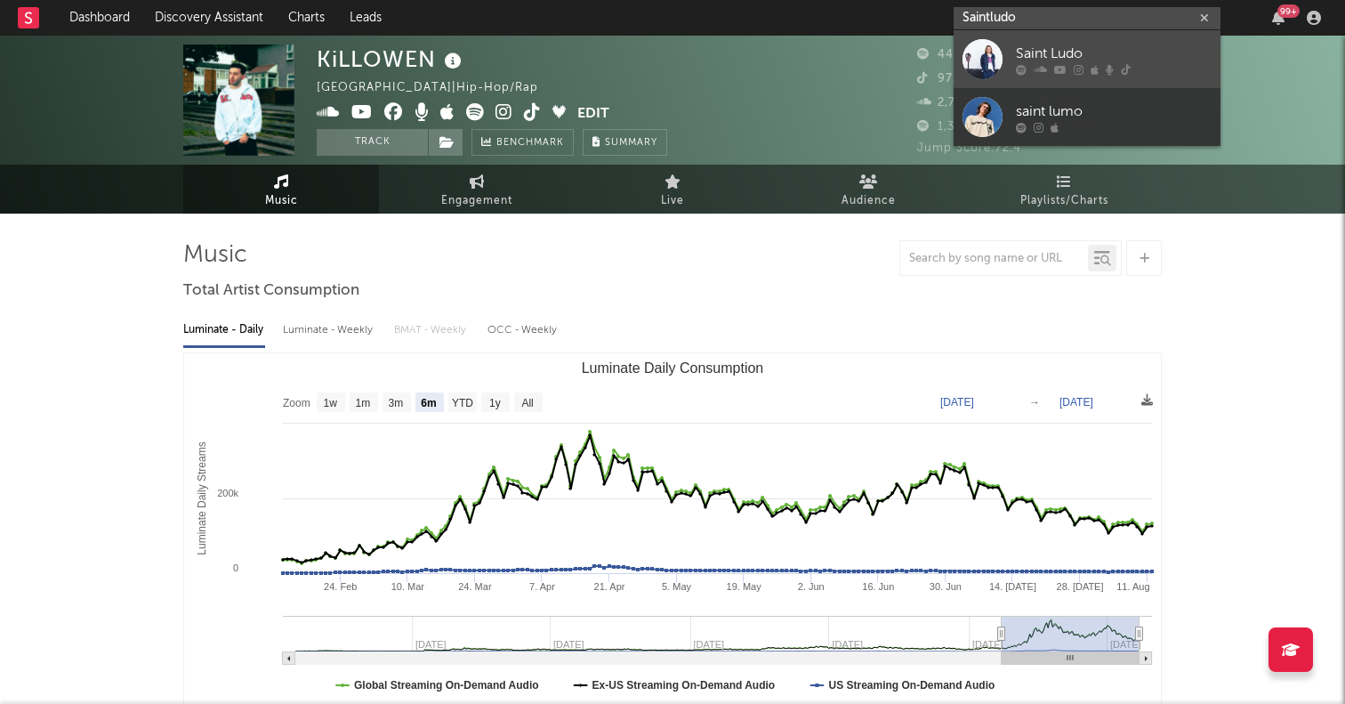
type input "Saintludo"
click at [980, 50] on div at bounding box center [982, 59] width 40 height 40
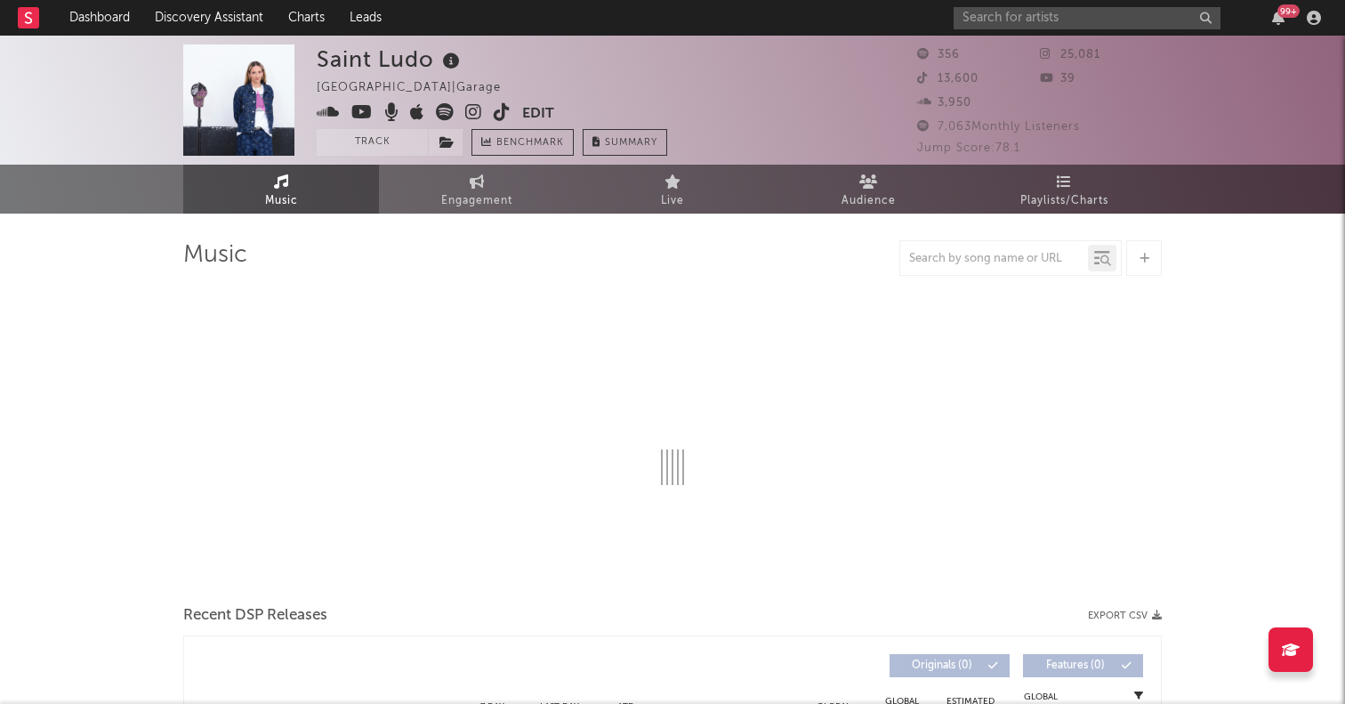
select select "1w"
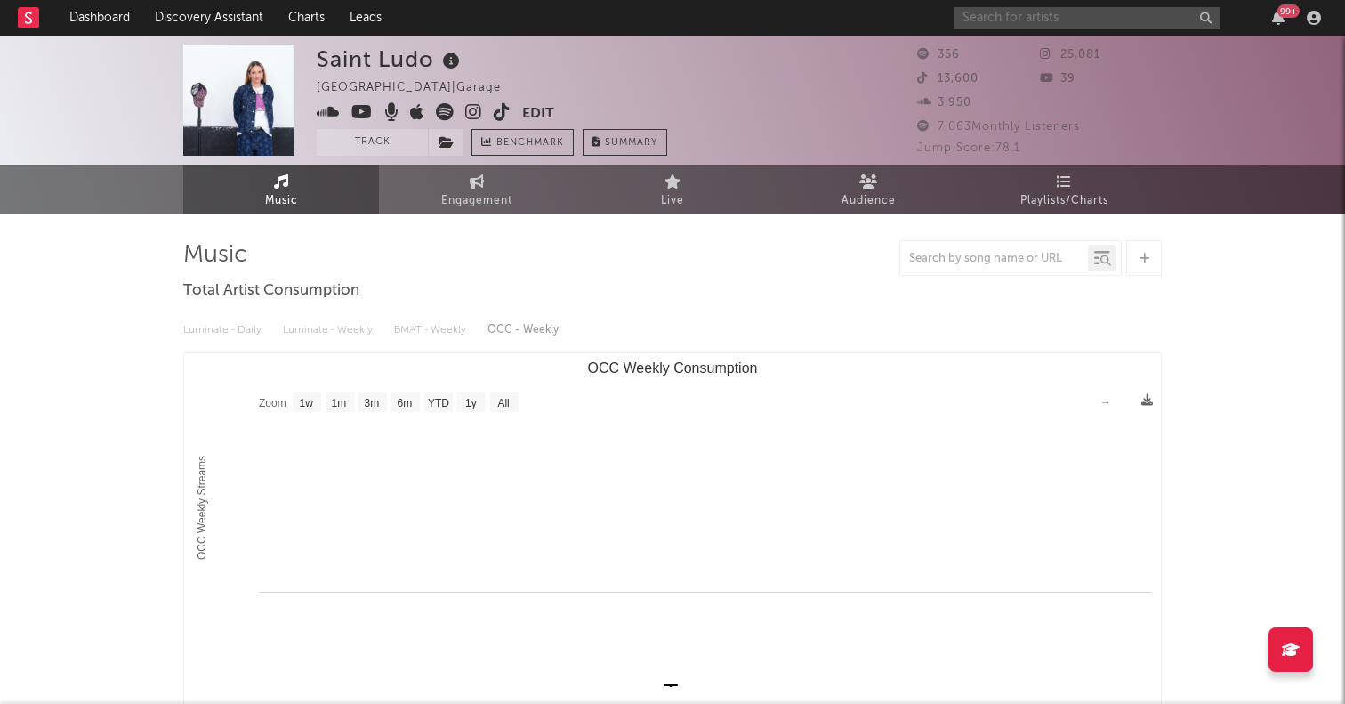
click at [1088, 14] on input "text" at bounding box center [1086, 18] width 267 height 22
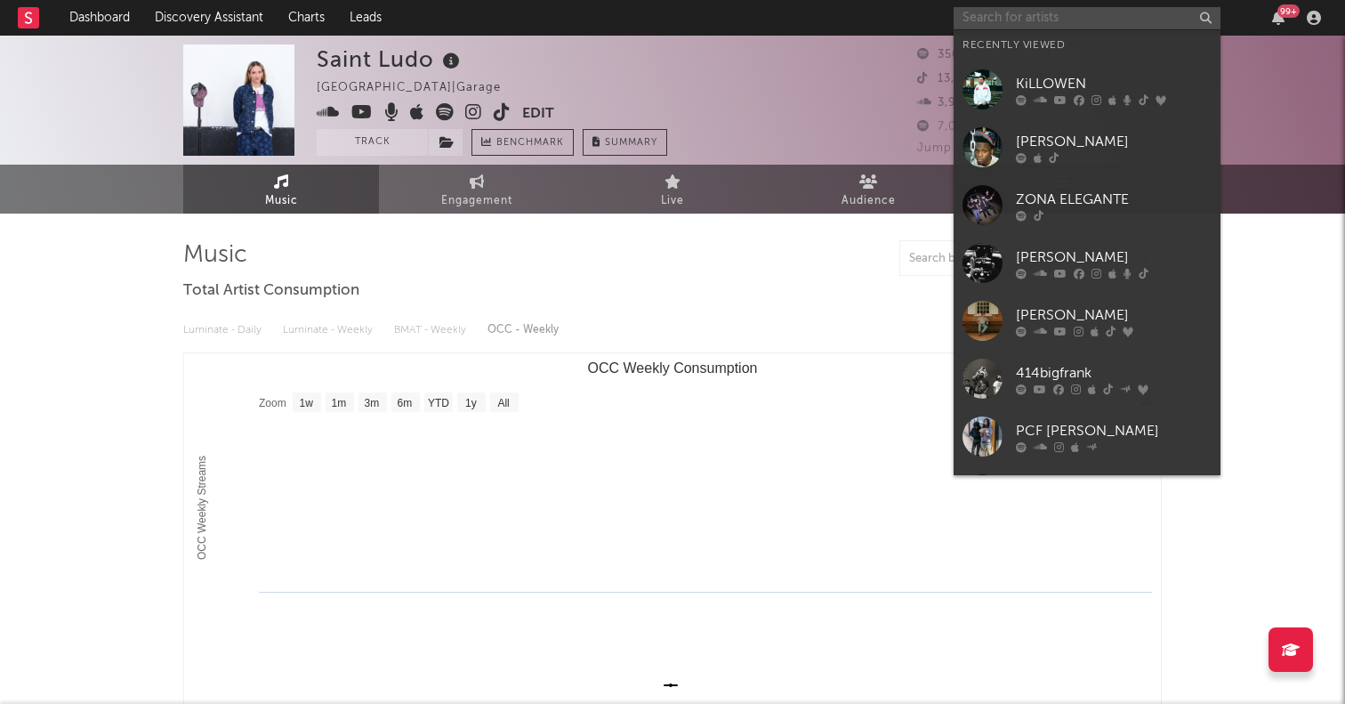
paste input "https://www.tiktok.com/@yungggcee?lang=en"
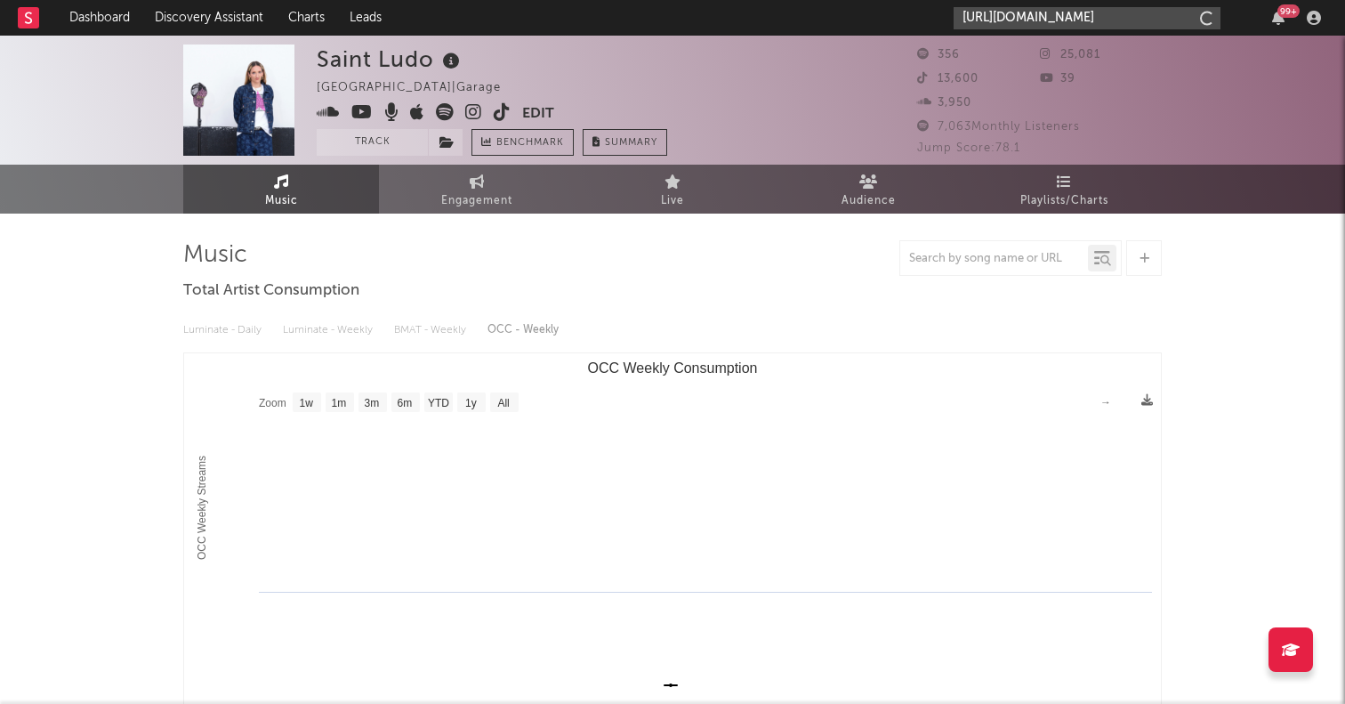
scroll to position [0, 36]
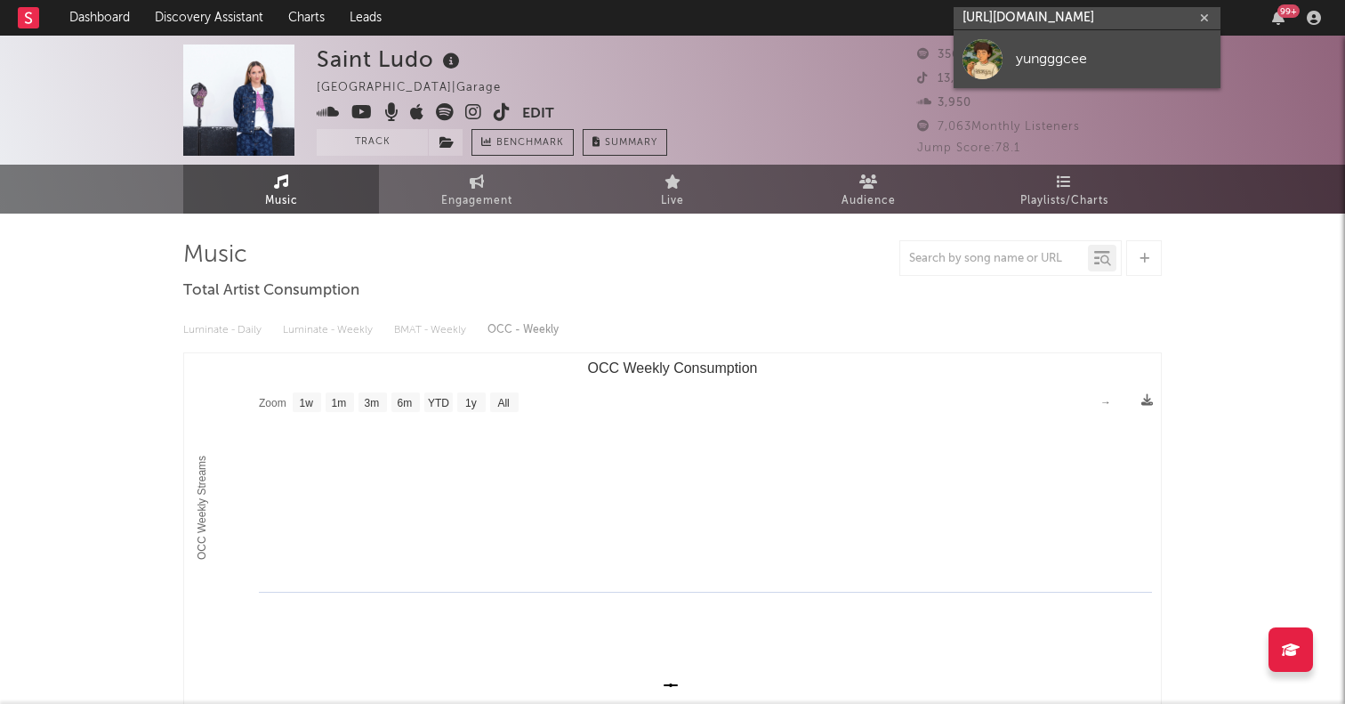
type input "https://www.tiktok.com/@yungggcee?lang=en"
click at [992, 73] on div at bounding box center [982, 59] width 40 height 40
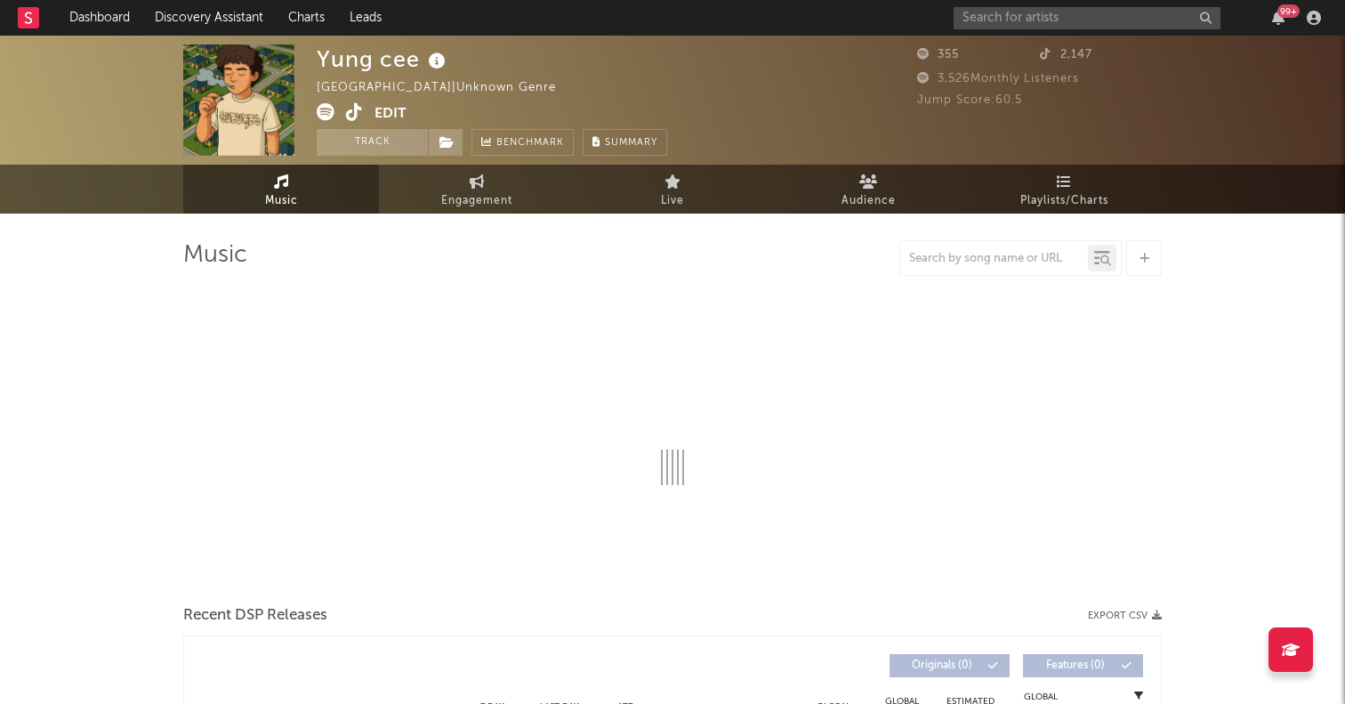
select select "1w"
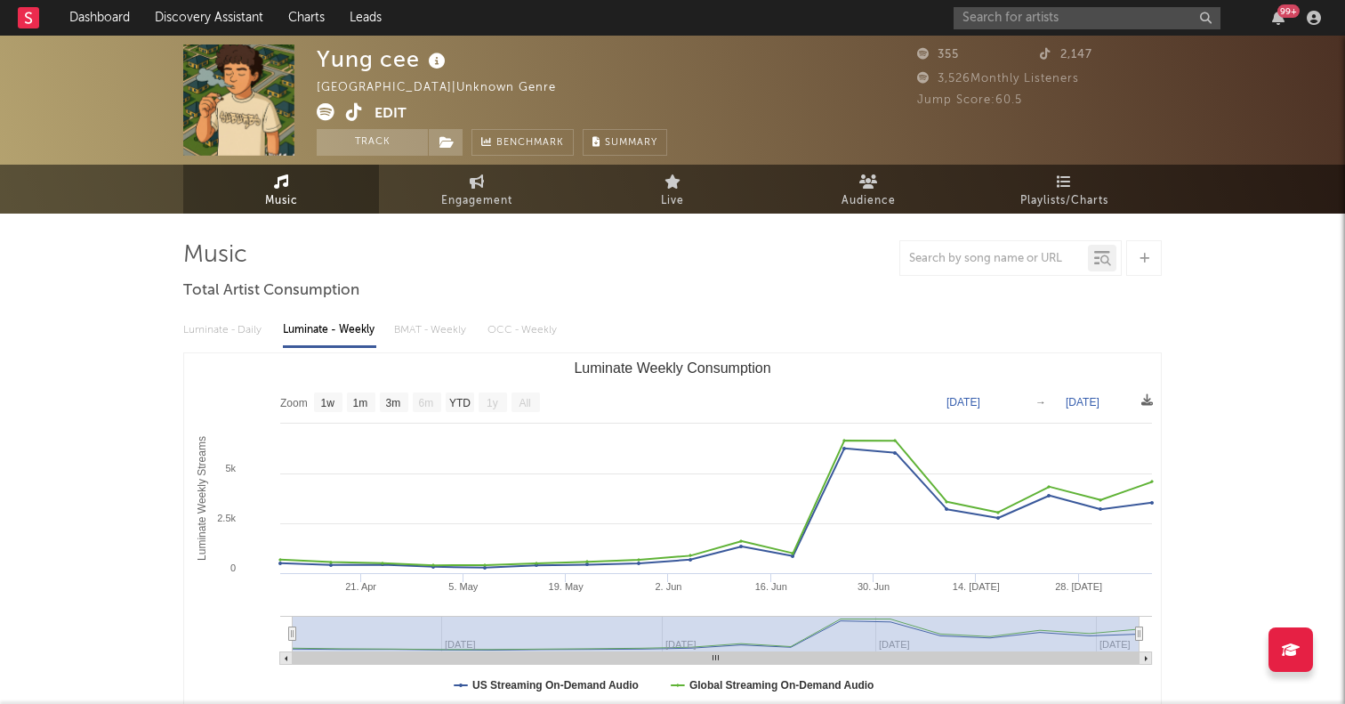
click at [321, 115] on icon at bounding box center [326, 112] width 18 height 18
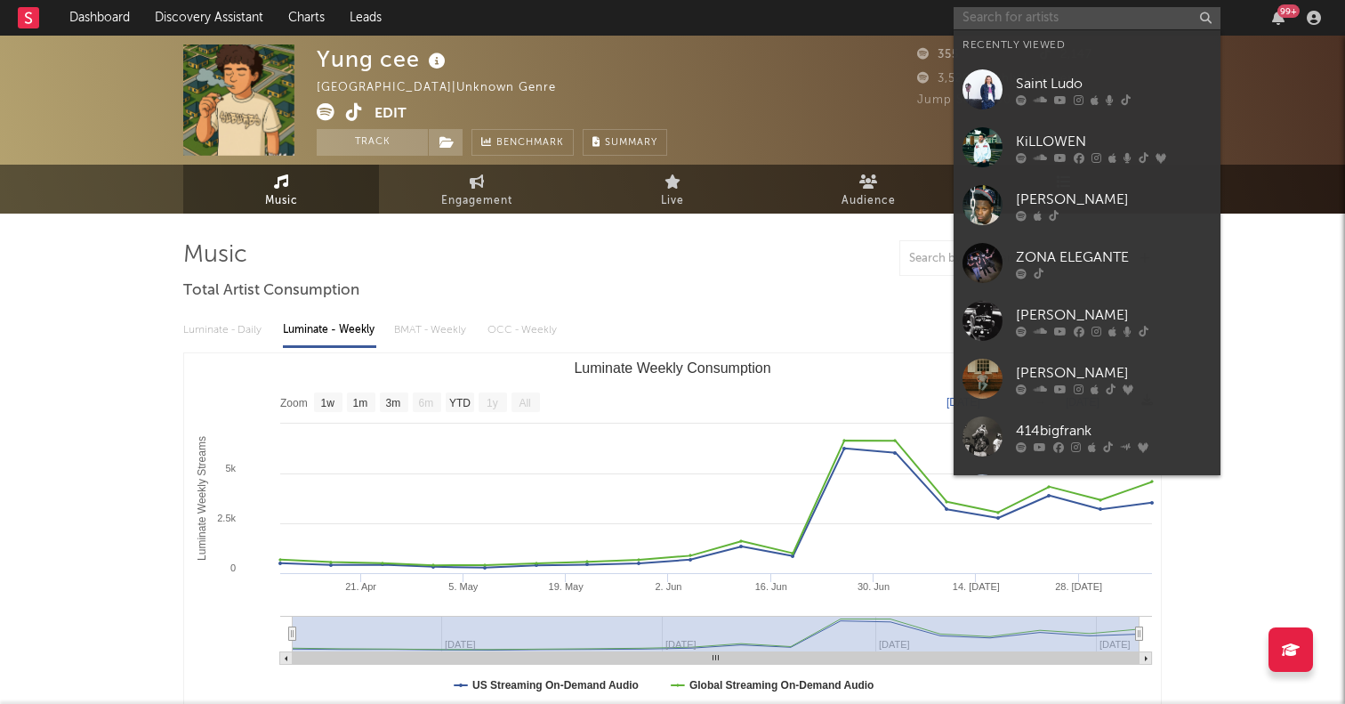
click at [1100, 27] on input "text" at bounding box center [1086, 18] width 267 height 22
paste input "https://www.tiktok.com/@alexandria.music/video/7537452058350259463?lang=en"
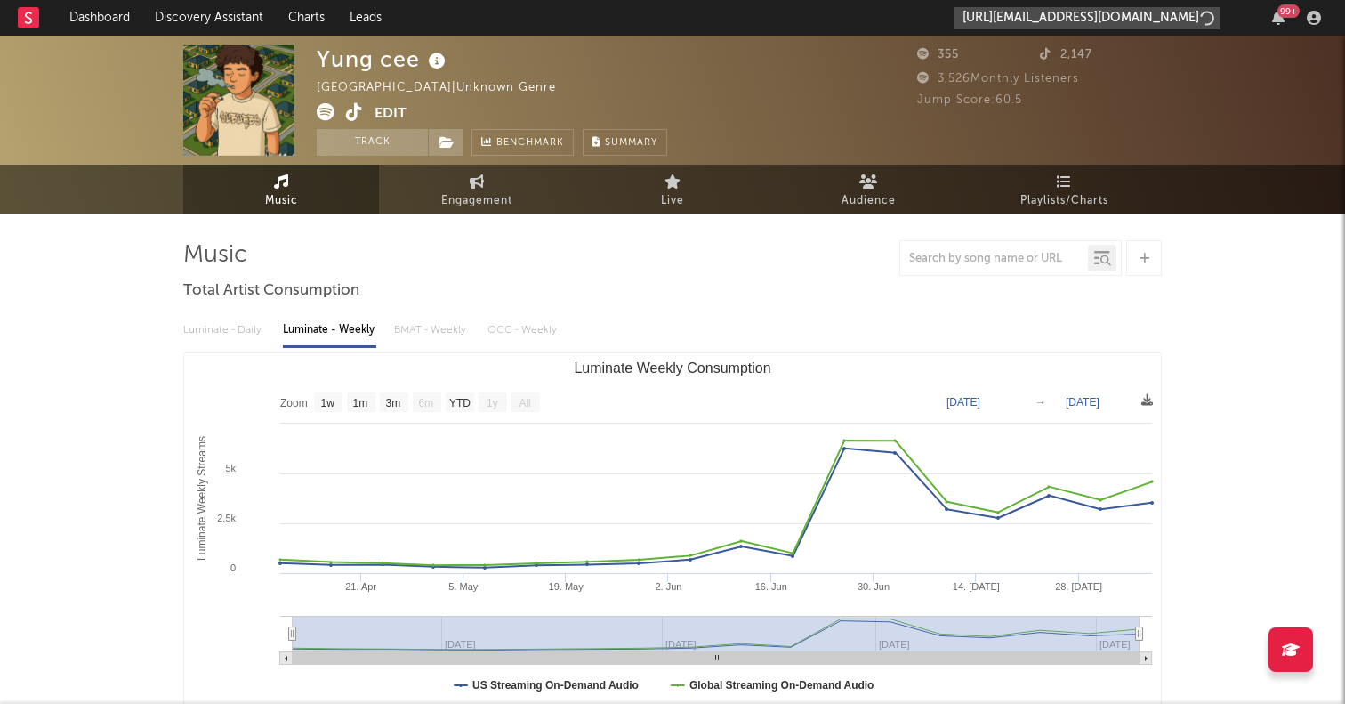
scroll to position [0, 246]
click at [1015, 12] on input "https://www.tiktok.com/@alexandria.music/video/7537452058350259463?lang=en" at bounding box center [1086, 18] width 267 height 22
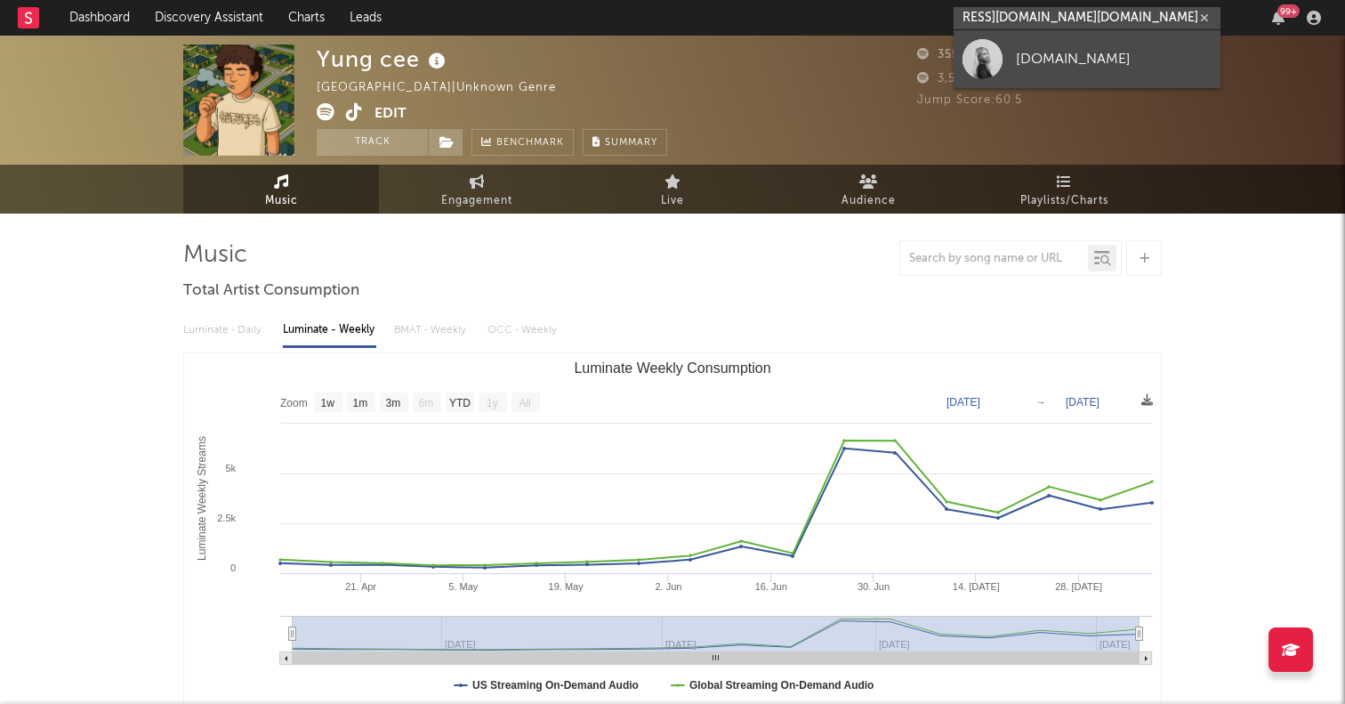
type input "https://www.tiktok.com/@alexandria.music/video/7537452058350259463?lang=en"
click at [980, 48] on div at bounding box center [982, 59] width 40 height 40
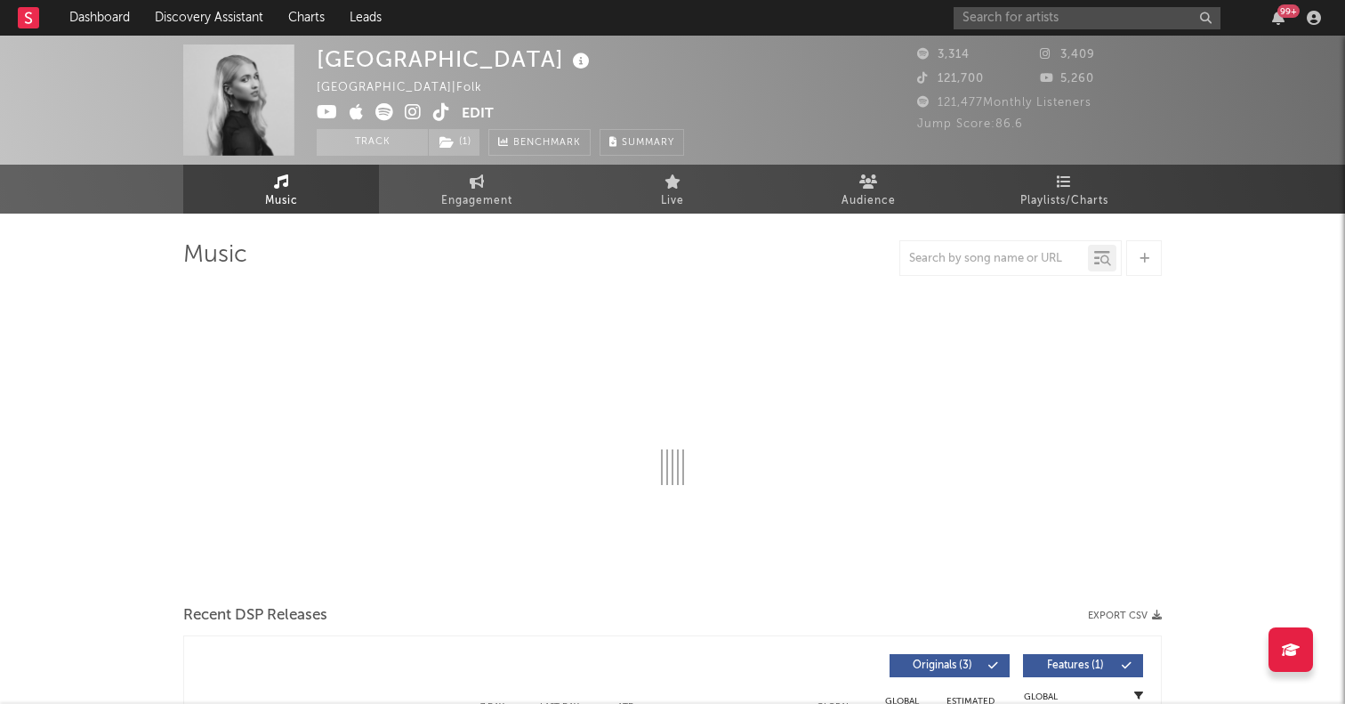
select select "1w"
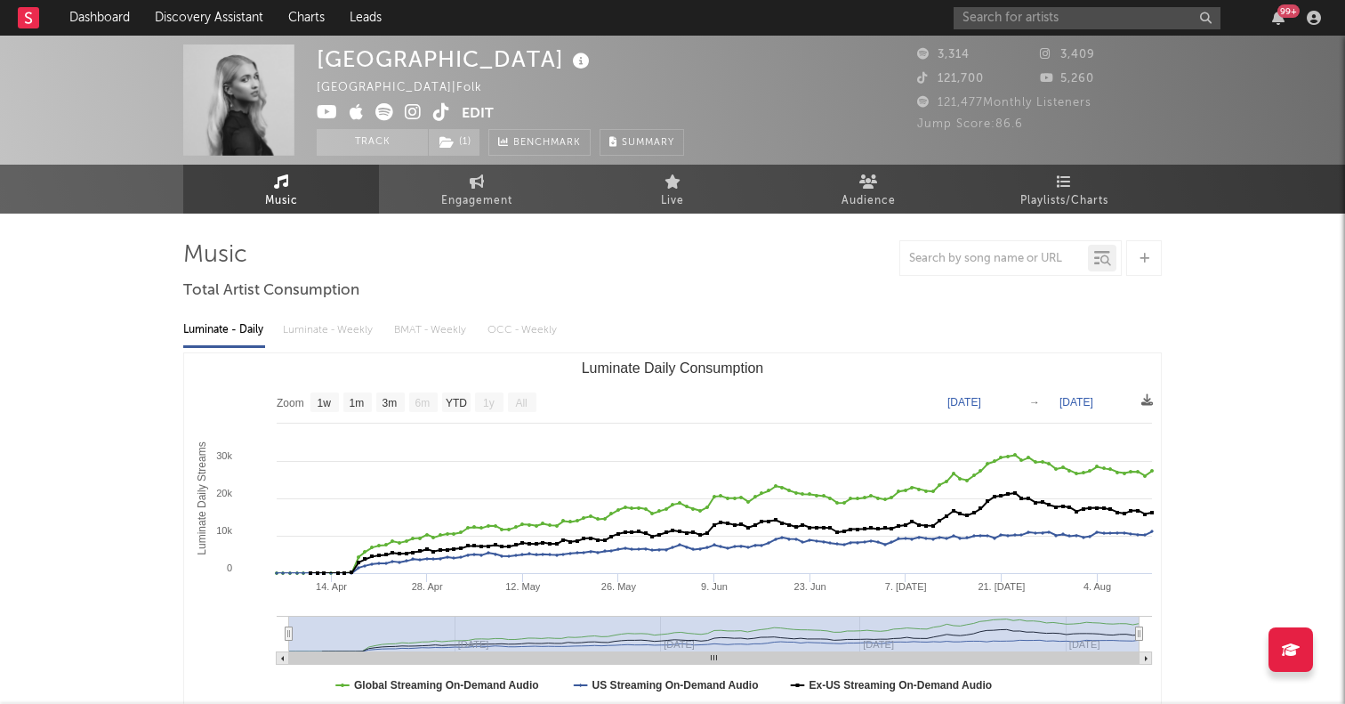
click at [383, 110] on icon at bounding box center [384, 112] width 18 height 18
click at [1072, 29] on div "99 +" at bounding box center [1140, 18] width 374 height 36
click at [1054, 24] on input "text" at bounding box center [1086, 18] width 267 height 22
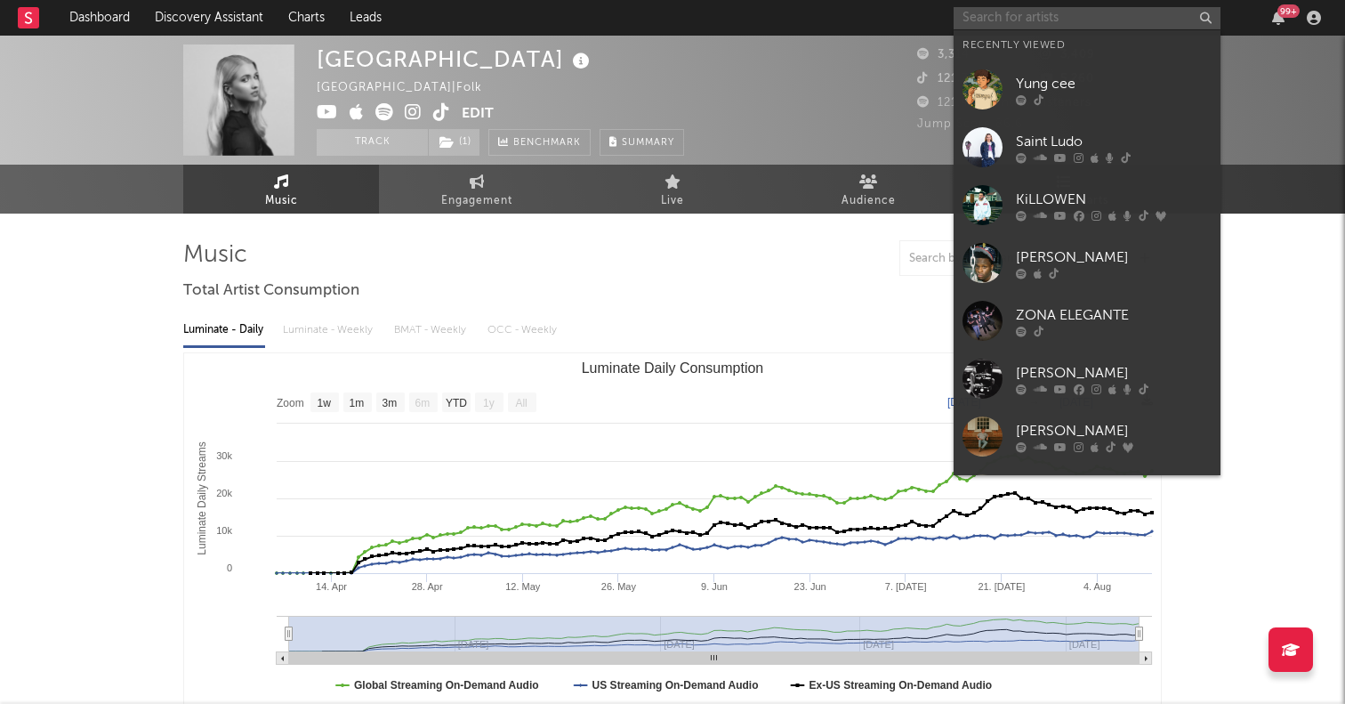
paste input "Laszewo"
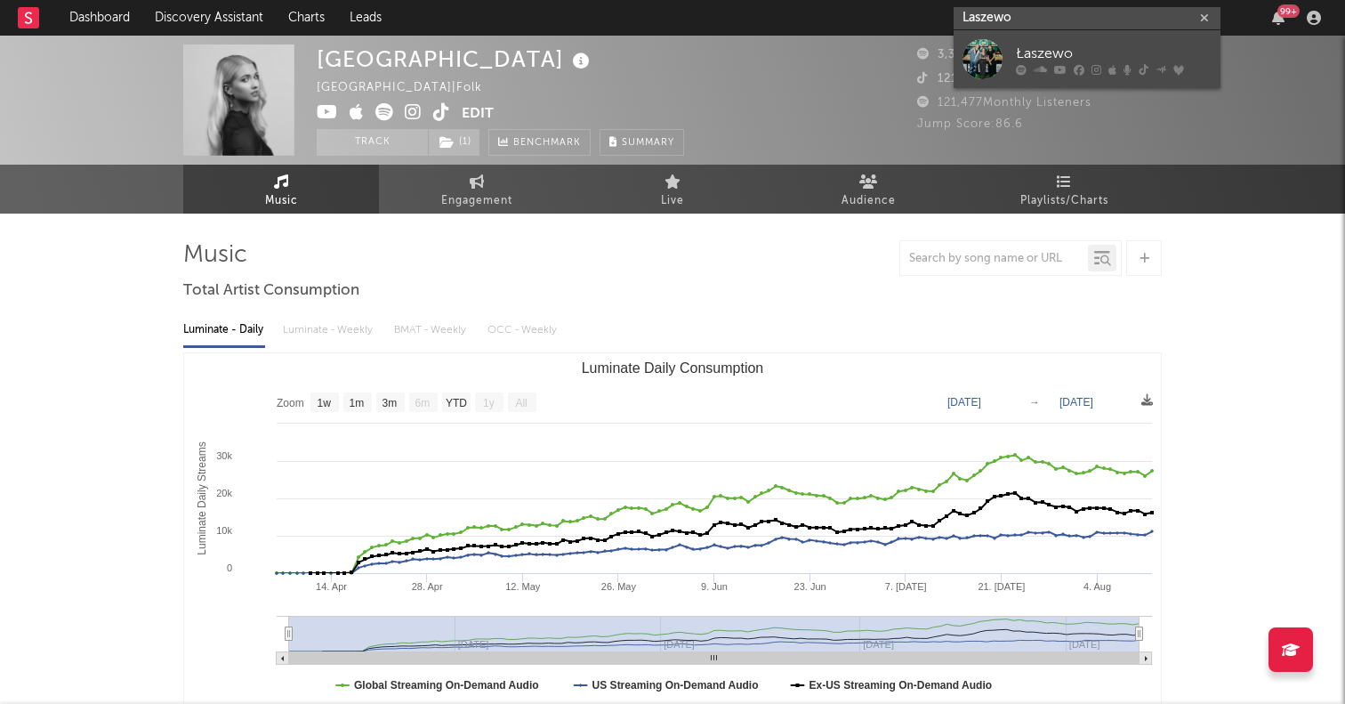
type input "Laszewo"
click at [986, 56] on div at bounding box center [982, 59] width 40 height 40
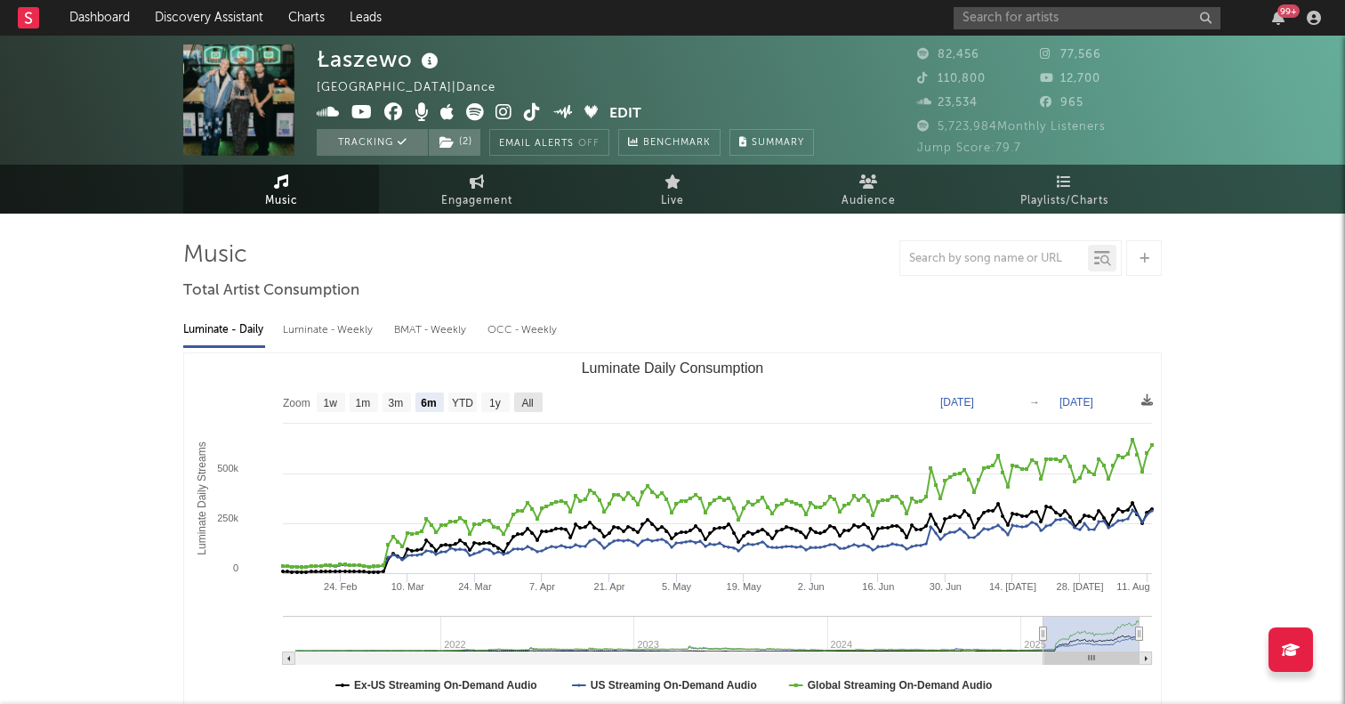
click at [527, 400] on text "All" at bounding box center [527, 403] width 12 height 12
select select "All"
type input "2021-03-31"
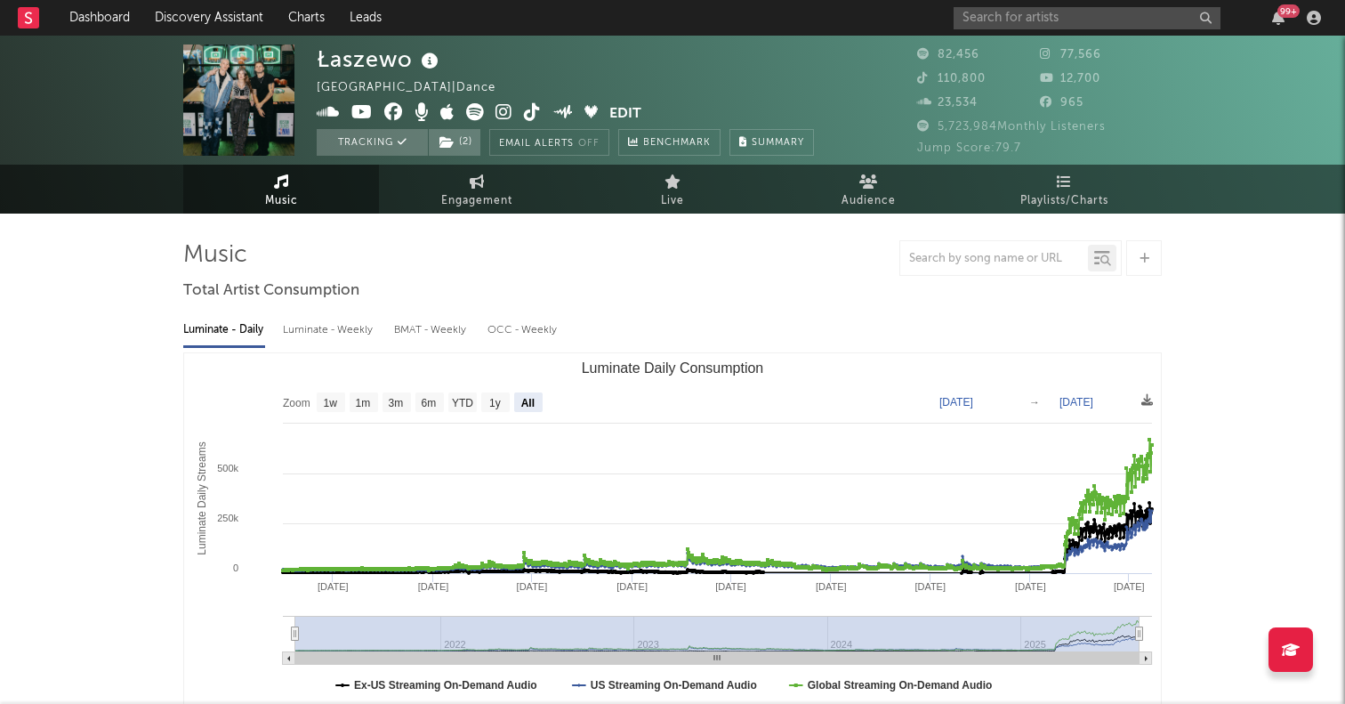
click at [479, 110] on icon at bounding box center [475, 112] width 18 height 18
click at [1042, 3] on div "99 +" at bounding box center [1140, 18] width 374 height 36
click at [1040, 7] on input "text" at bounding box center [1086, 18] width 267 height 22
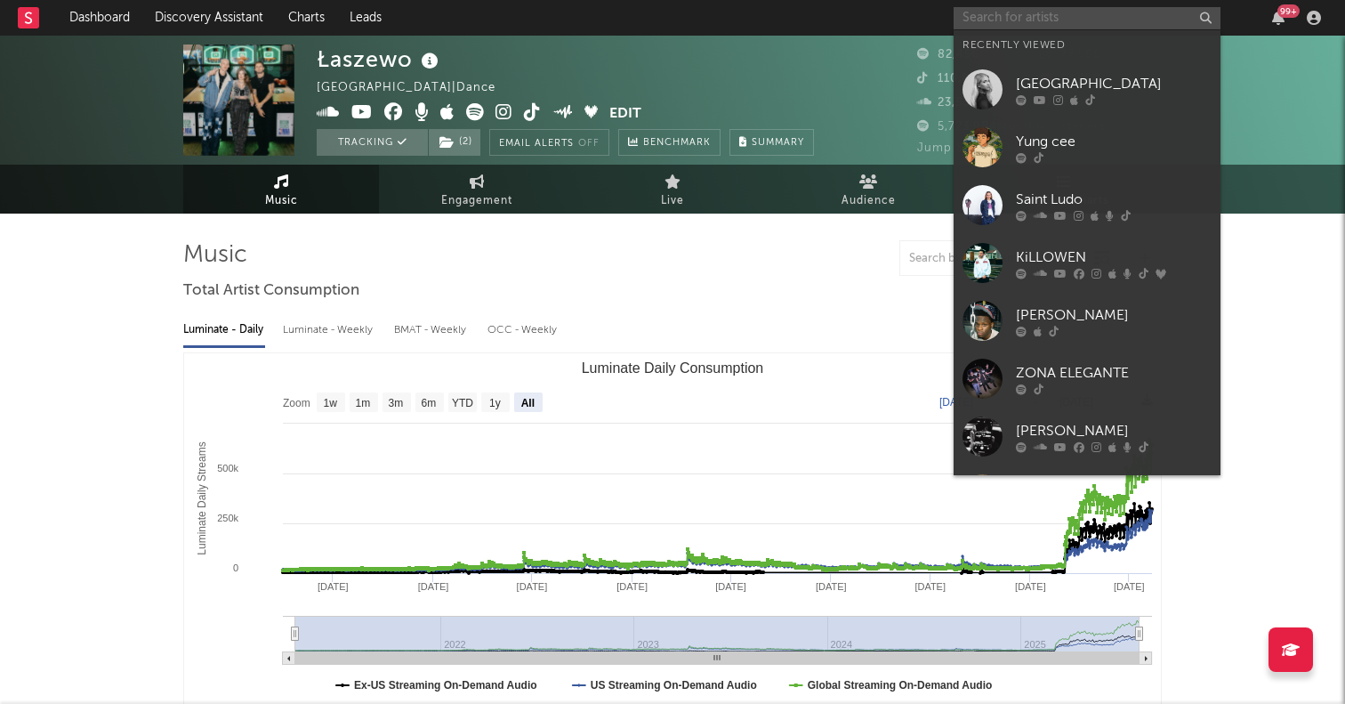
paste input "St. Lundi"
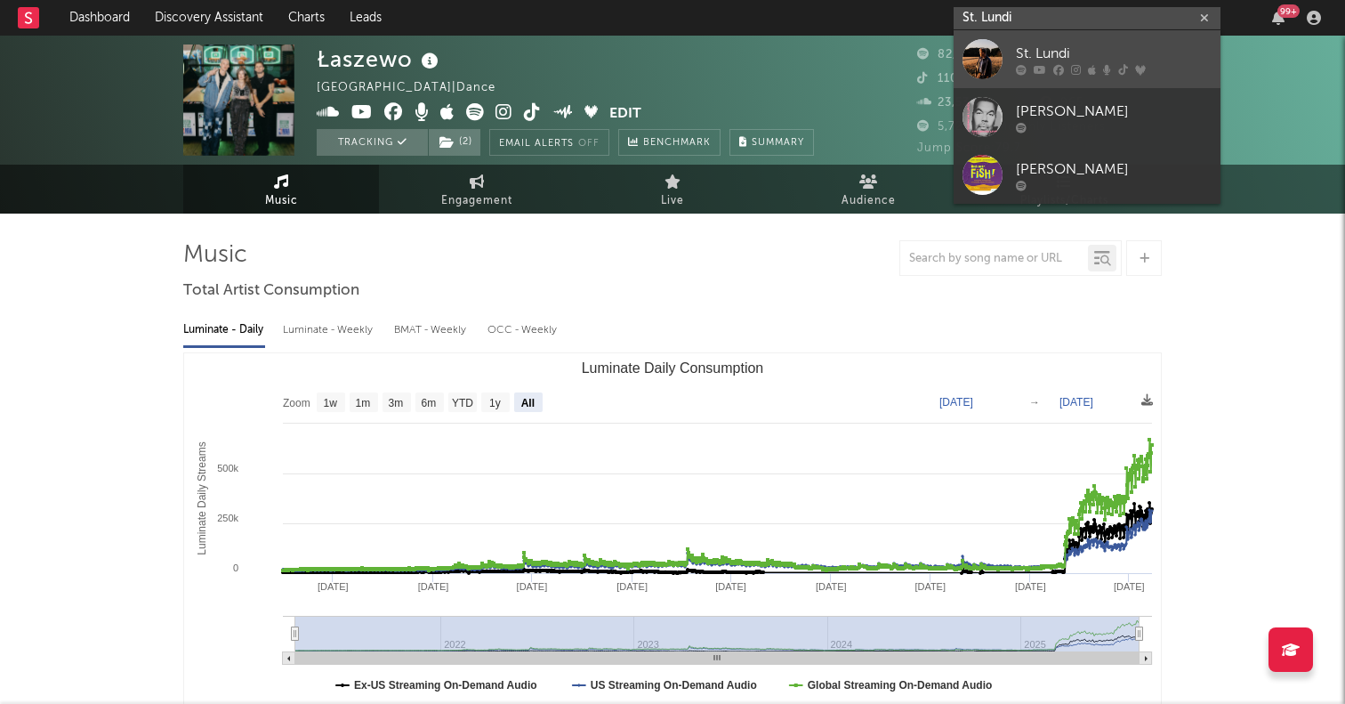
type input "St. Lundi"
click at [978, 68] on div at bounding box center [982, 59] width 40 height 40
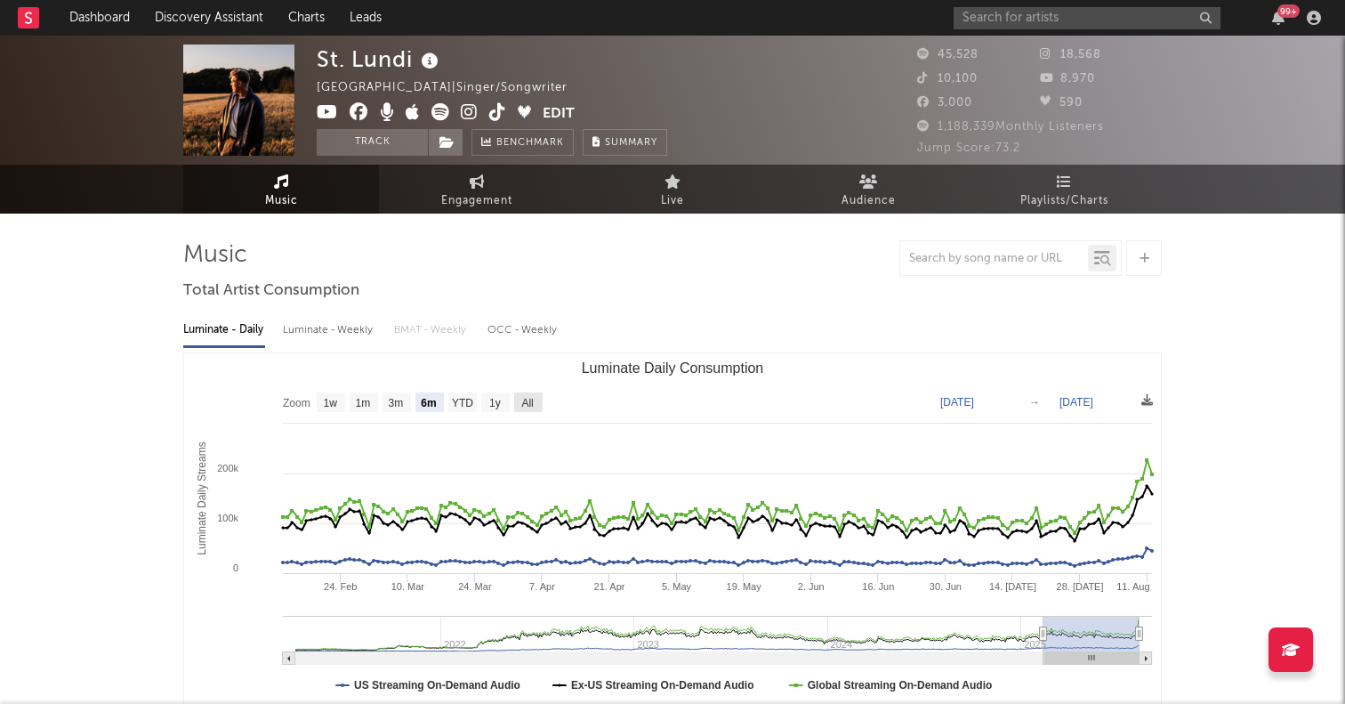
click at [528, 398] on text "All" at bounding box center [527, 403] width 12 height 12
select select "All"
type input "2021-03-31"
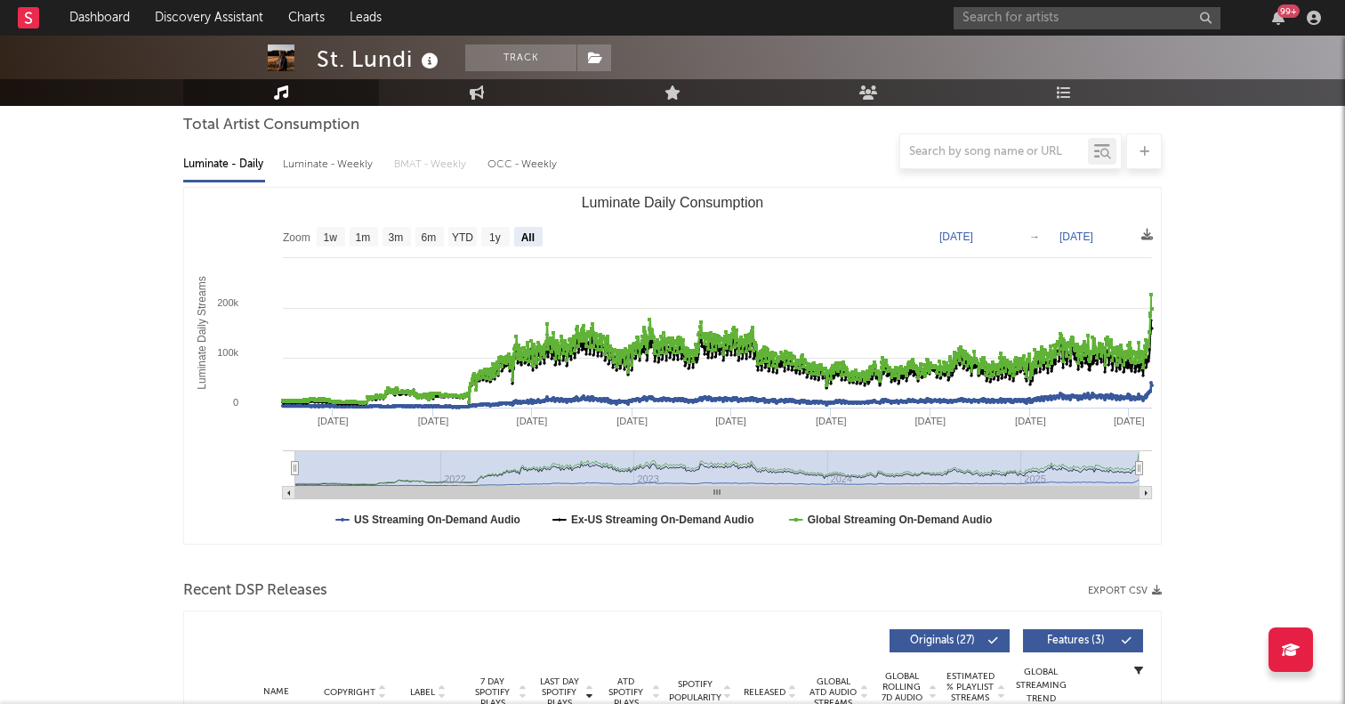
scroll to position [302, 0]
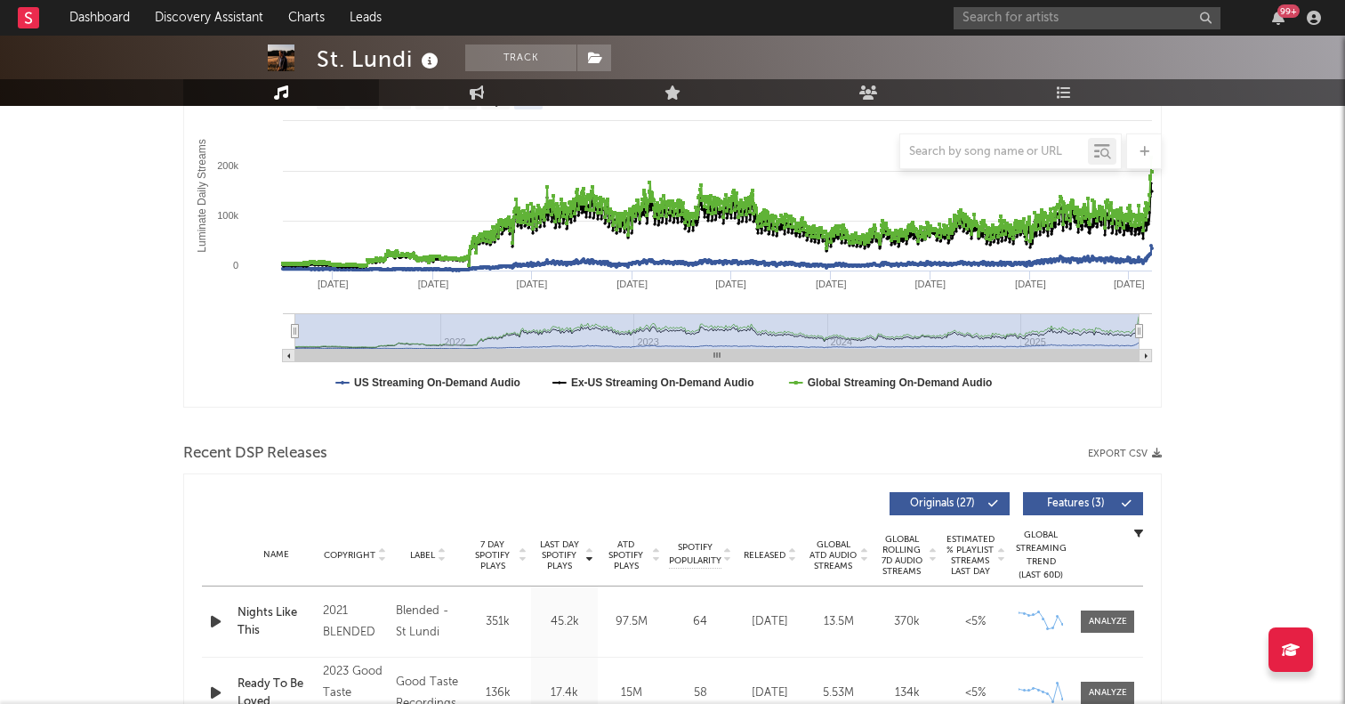
click at [218, 616] on icon "button" at bounding box center [215, 621] width 19 height 22
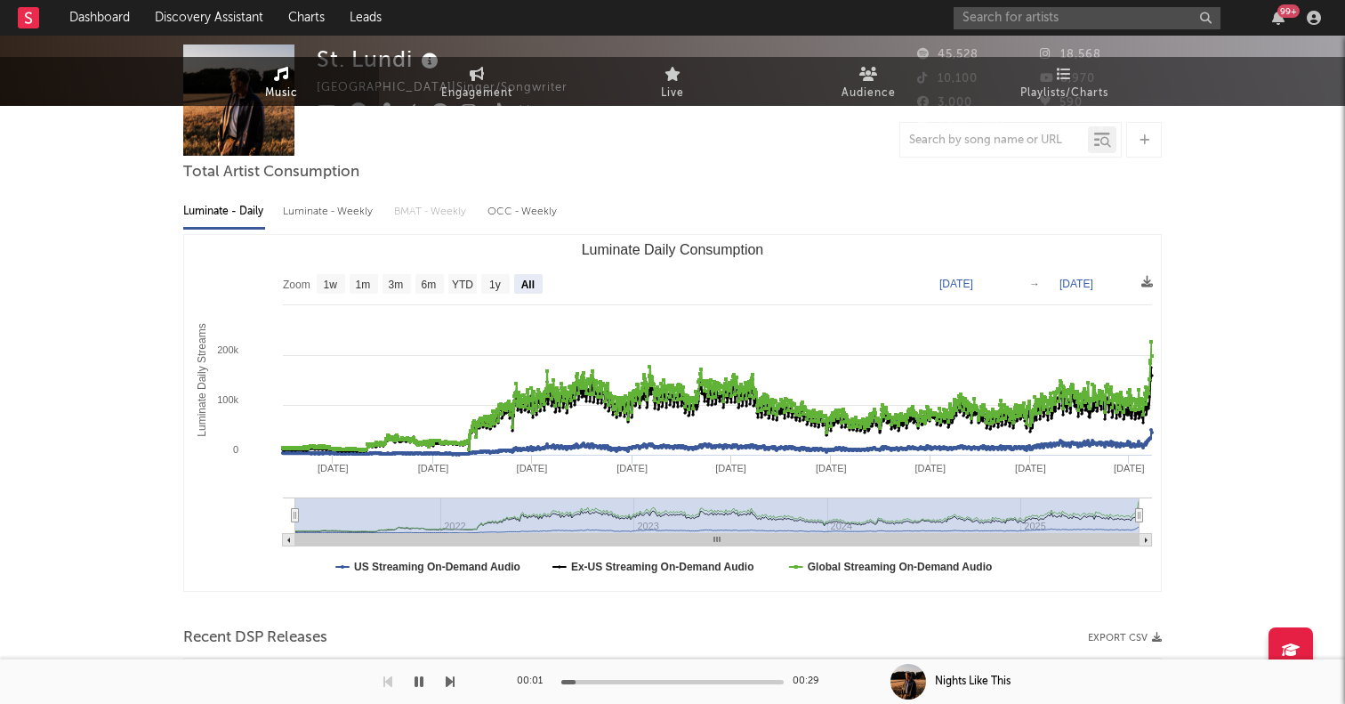
scroll to position [0, 0]
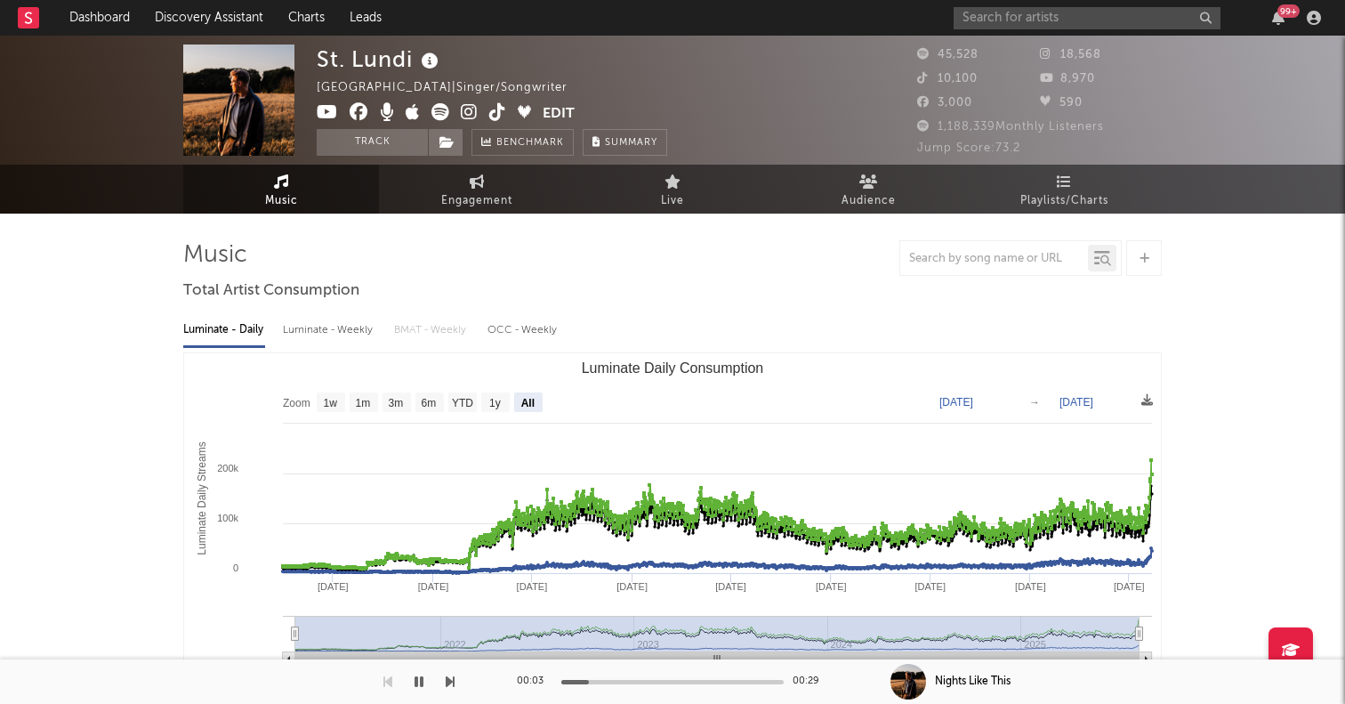
click at [442, 114] on icon at bounding box center [440, 112] width 18 height 18
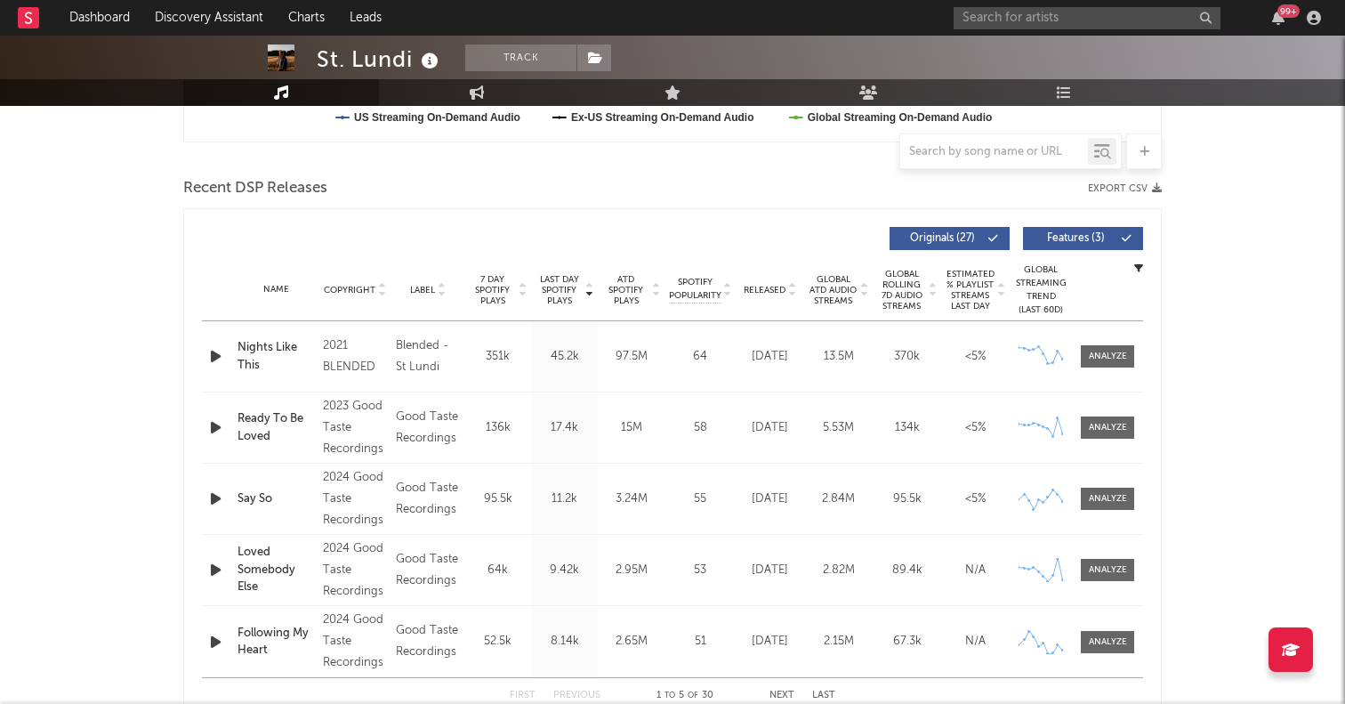
scroll to position [707, 0]
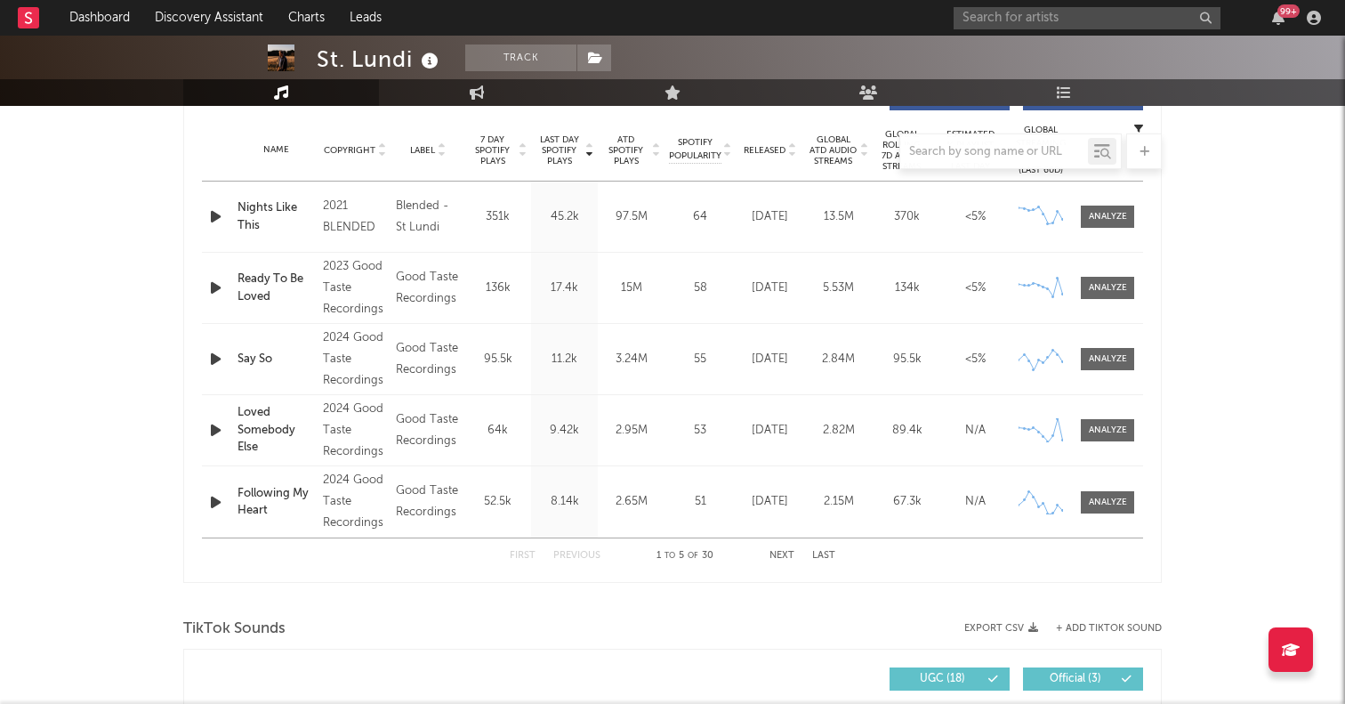
click at [358, 142] on div at bounding box center [672, 151] width 978 height 36
click at [774, 139] on div at bounding box center [672, 151] width 978 height 36
click at [773, 150] on div at bounding box center [672, 151] width 978 height 36
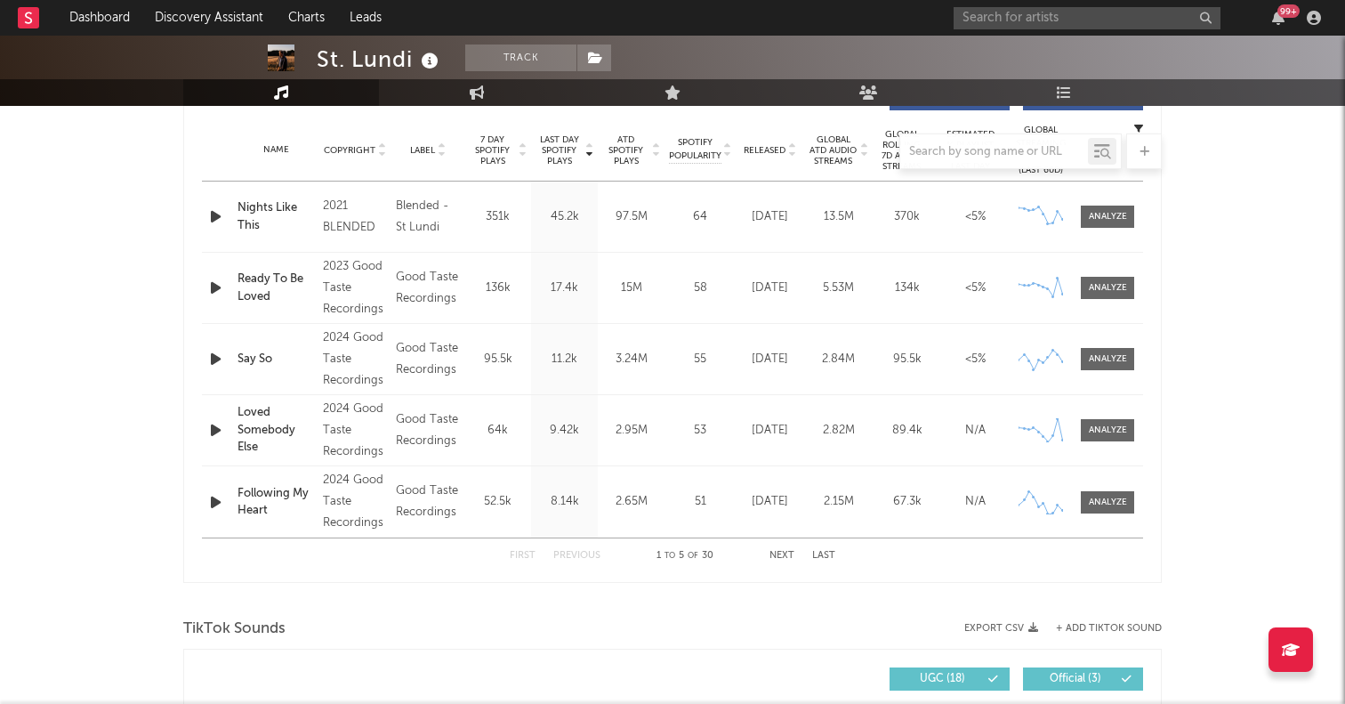
click at [803, 149] on div at bounding box center [672, 151] width 978 height 36
click at [799, 139] on div at bounding box center [672, 151] width 978 height 36
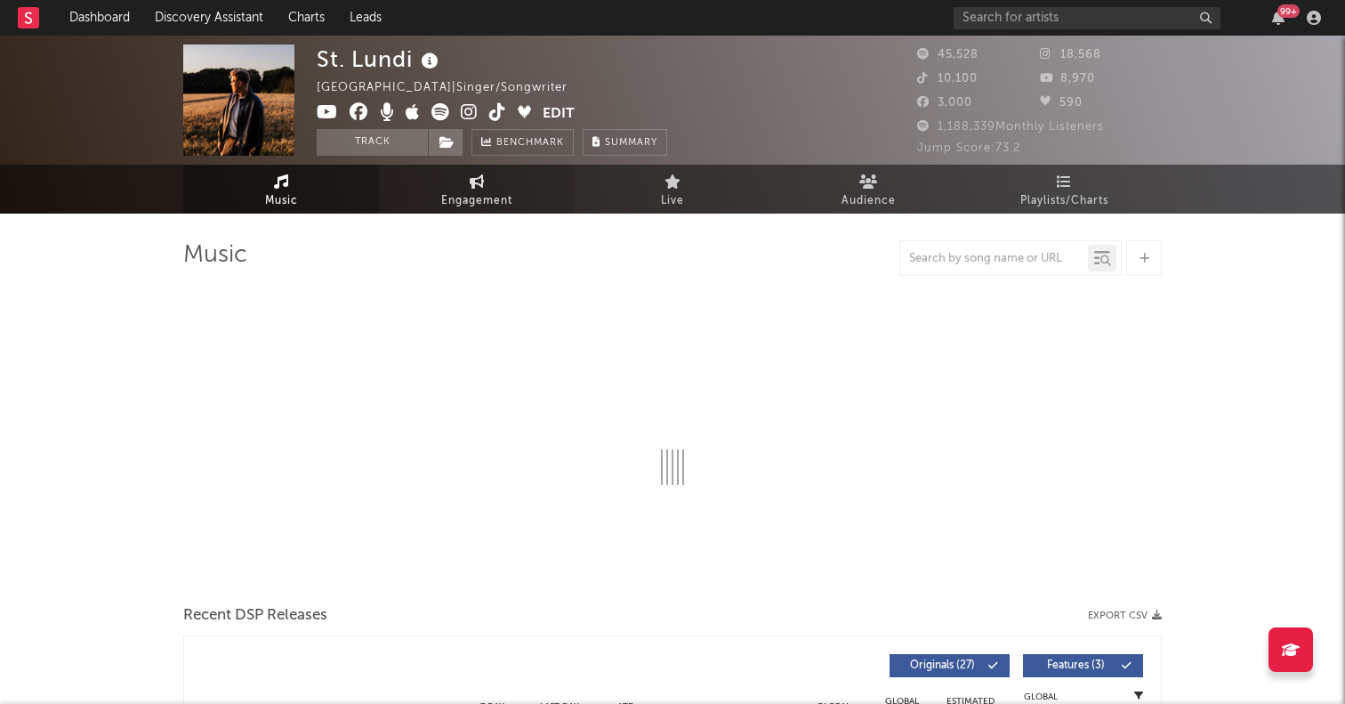
click at [478, 193] on span "Engagement" at bounding box center [476, 200] width 71 height 21
select select "1w"
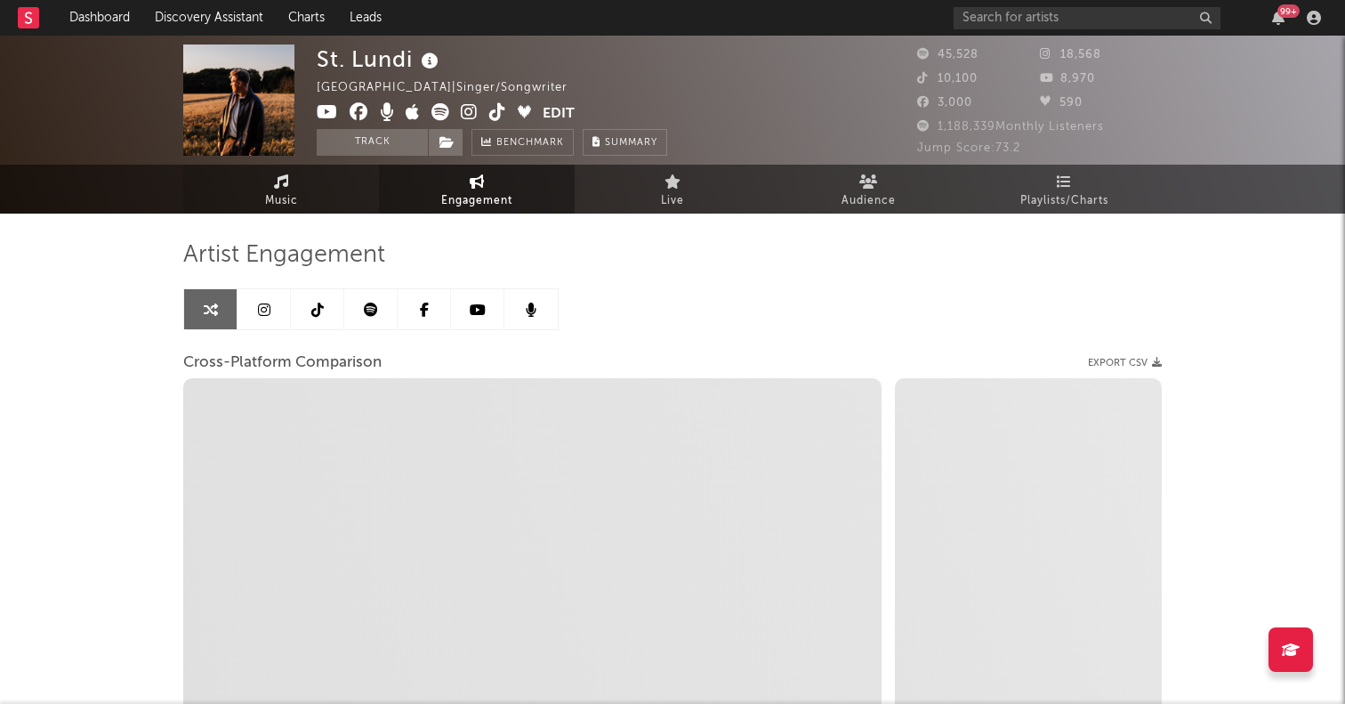
click at [309, 191] on link "Music" at bounding box center [281, 189] width 196 height 49
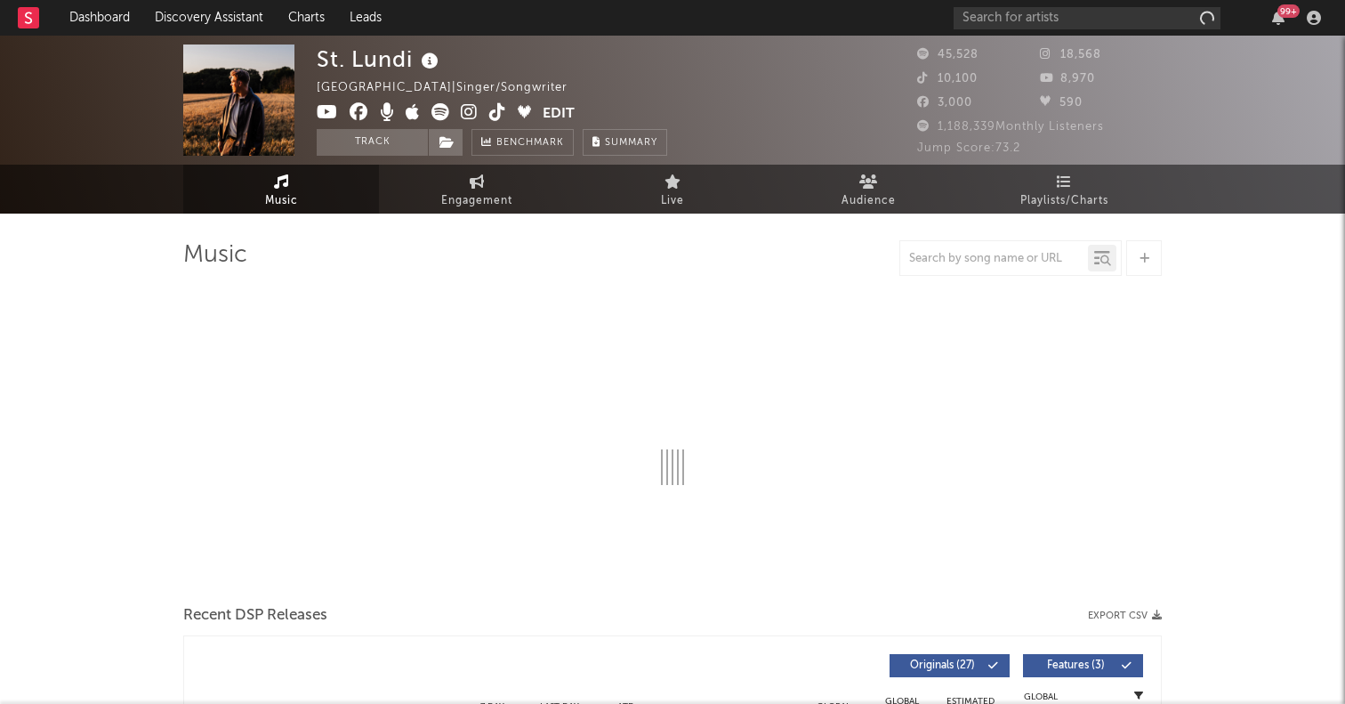
select select "6m"
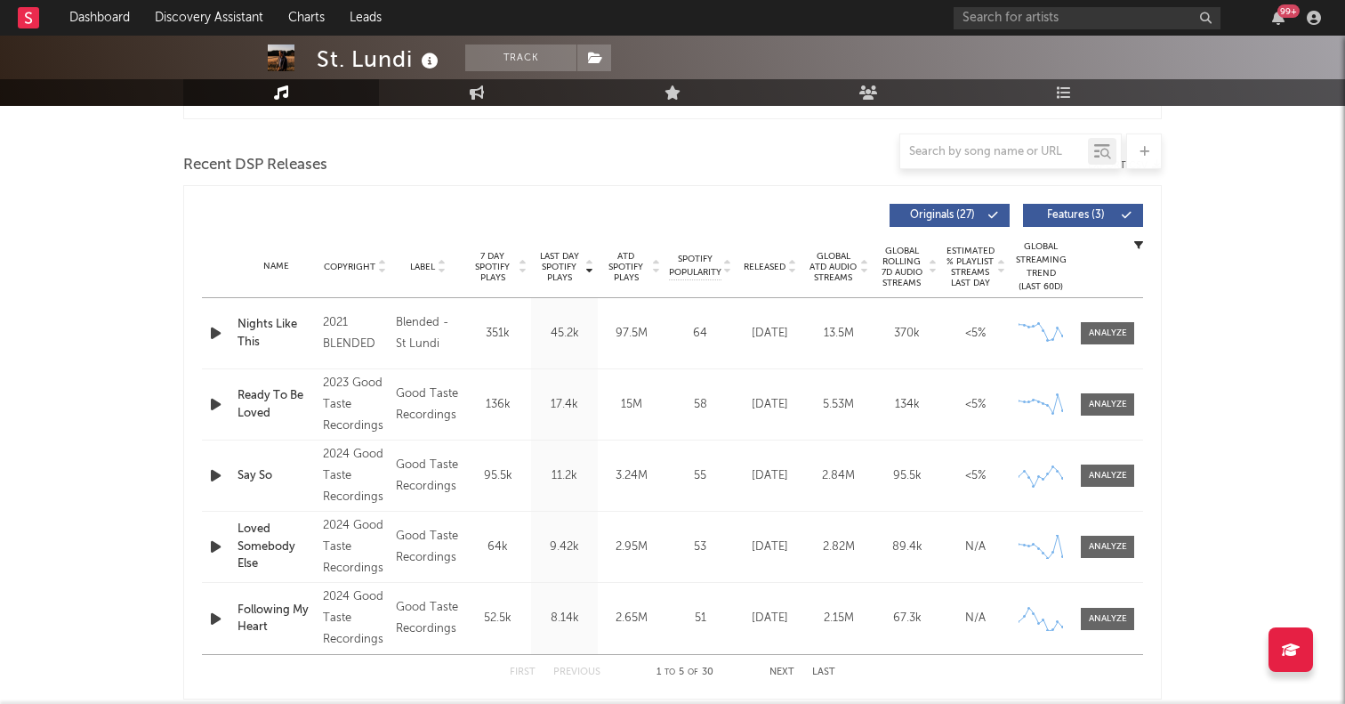
scroll to position [591, 0]
click at [769, 254] on div "Name Copyright Label Album Names Composer Names 7 Day Spotify Plays Last Day Sp…" at bounding box center [672, 266] width 941 height 62
click at [761, 269] on span "Released" at bounding box center [765, 266] width 42 height 11
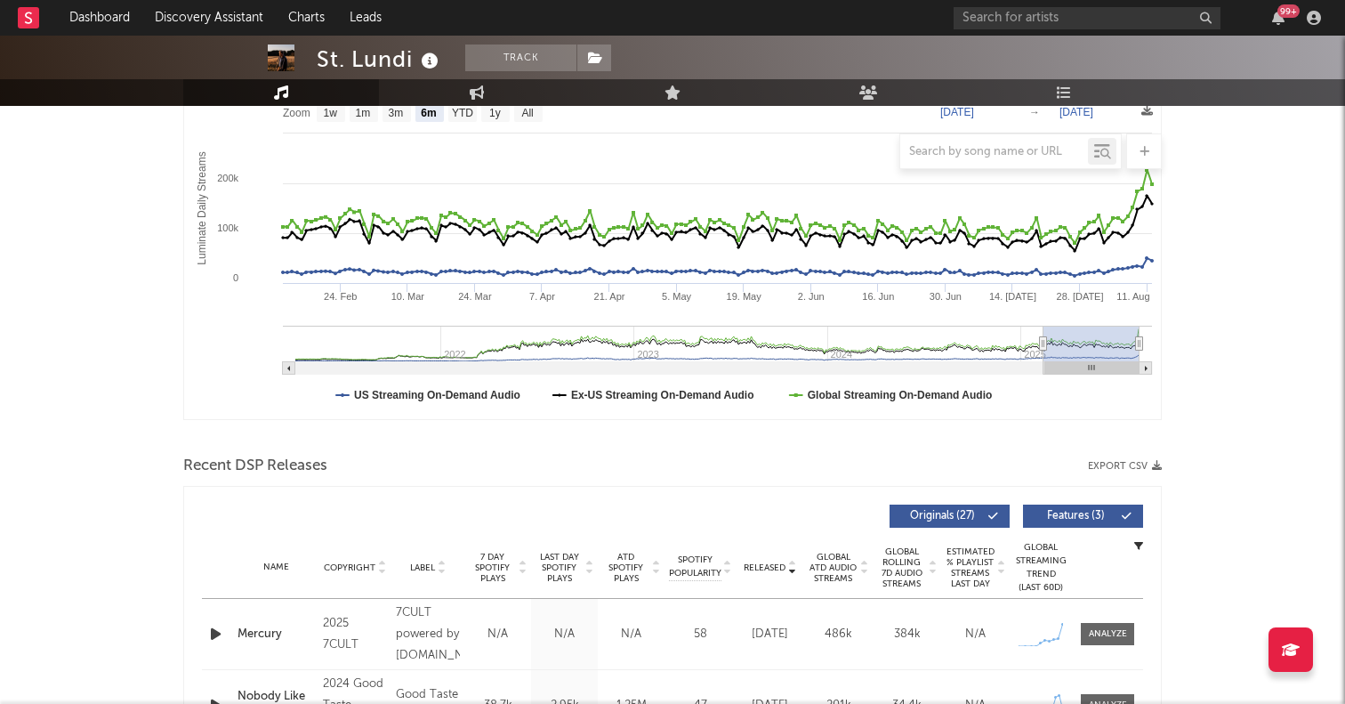
scroll to position [0, 0]
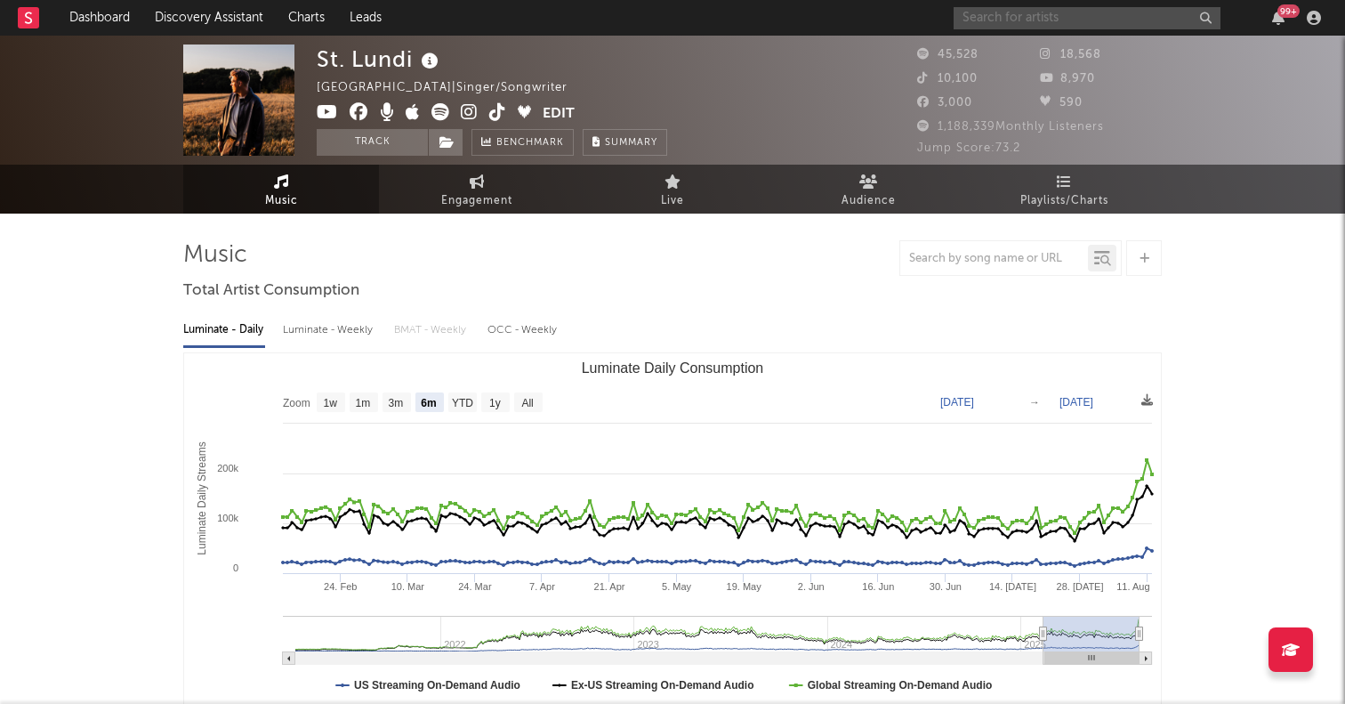
click at [988, 25] on input "text" at bounding box center [1086, 18] width 267 height 22
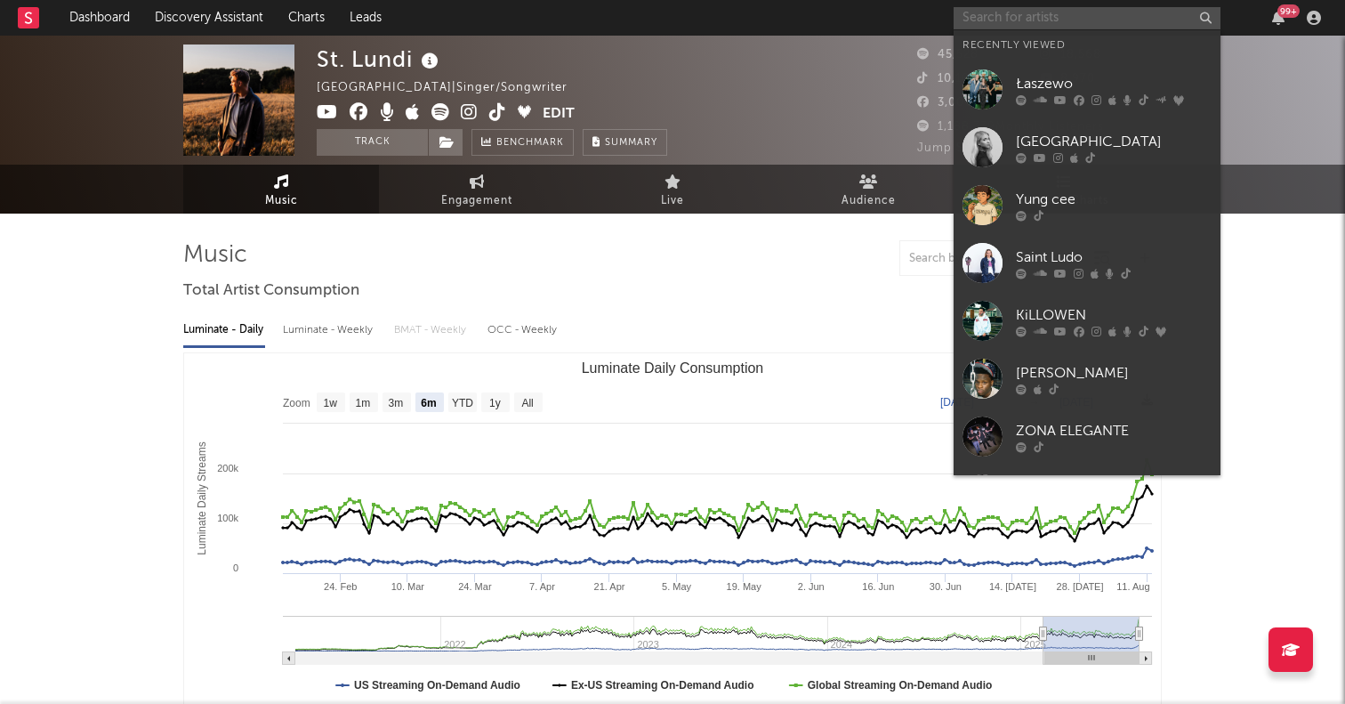
paste input "[PERSON_NAME]"
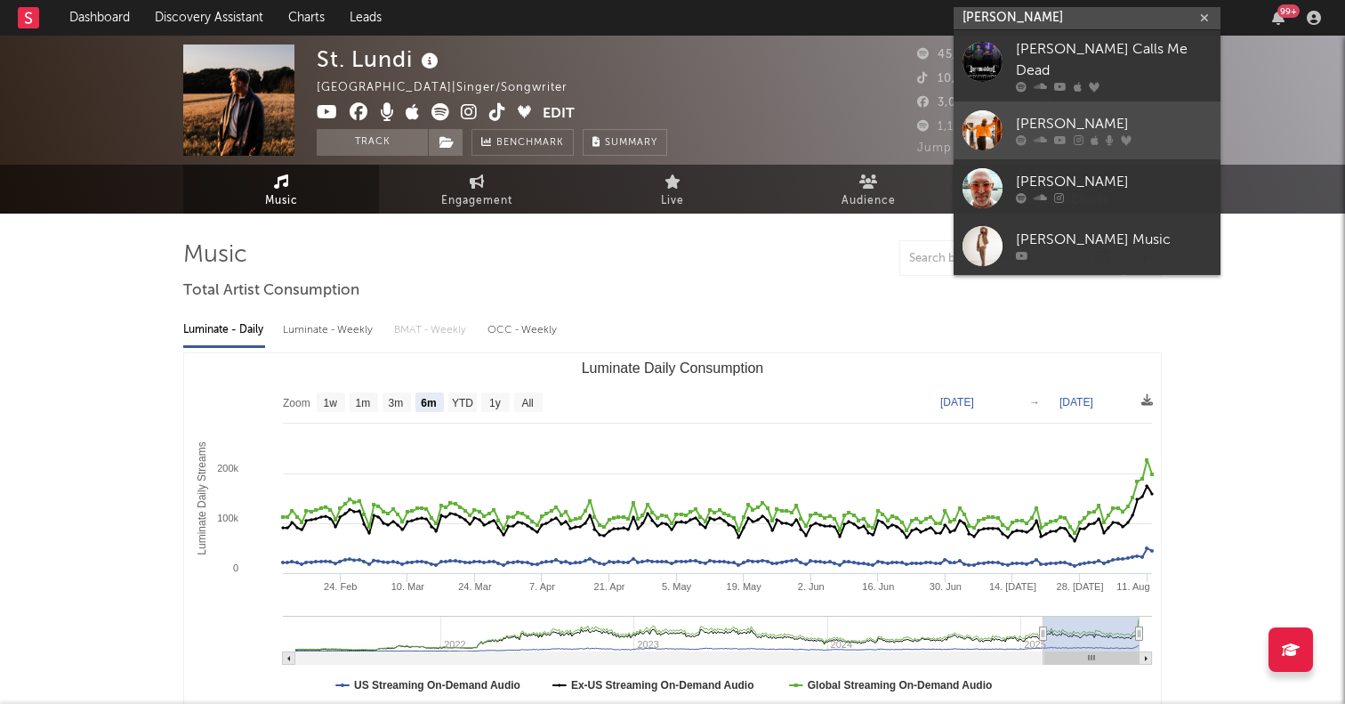
type input "[PERSON_NAME]"
click at [972, 110] on div at bounding box center [982, 130] width 40 height 40
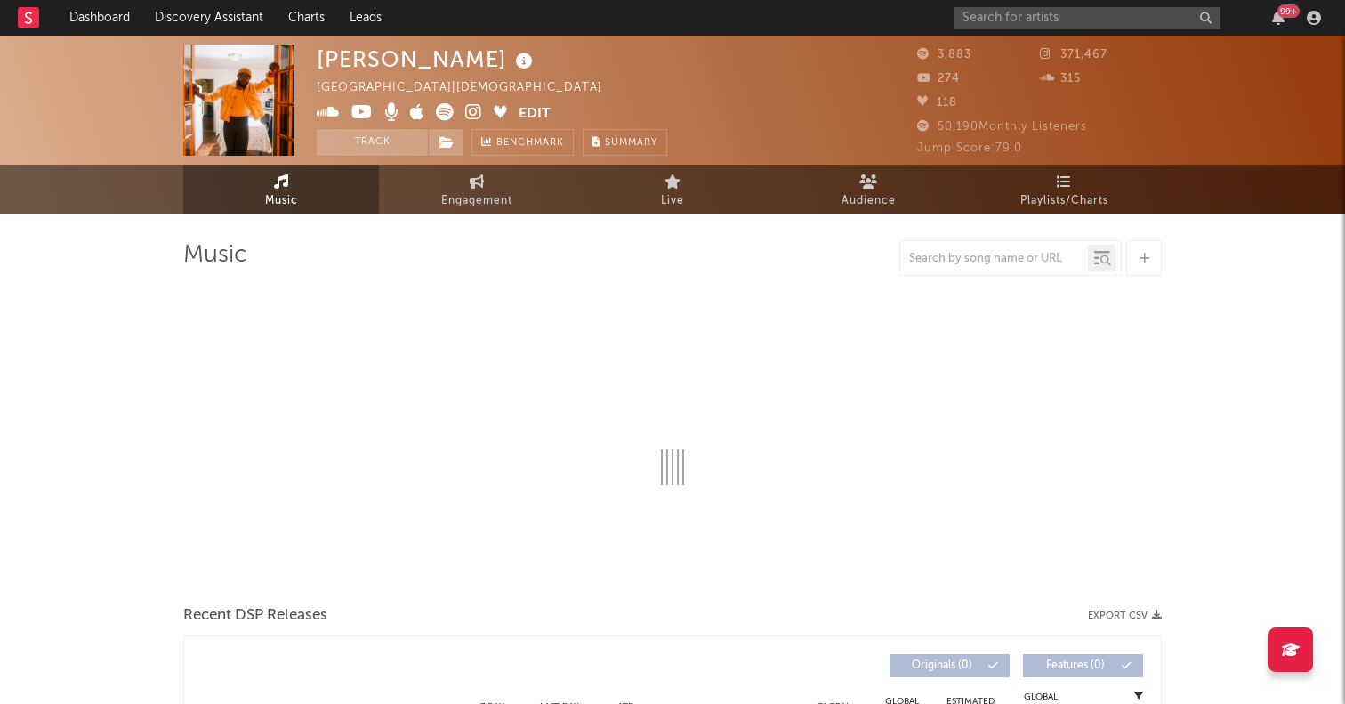
select select "1w"
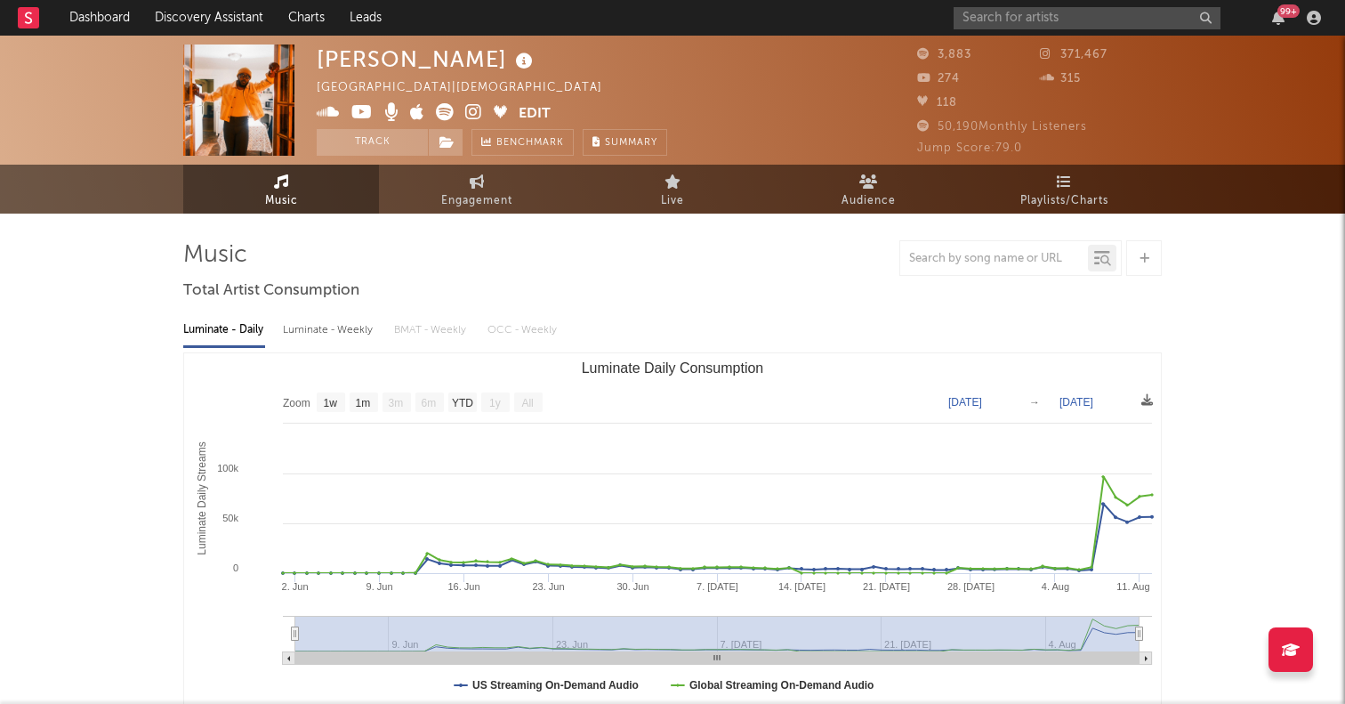
click at [443, 110] on icon at bounding box center [445, 112] width 18 height 18
click at [1019, 12] on input "text" at bounding box center [1086, 18] width 267 height 22
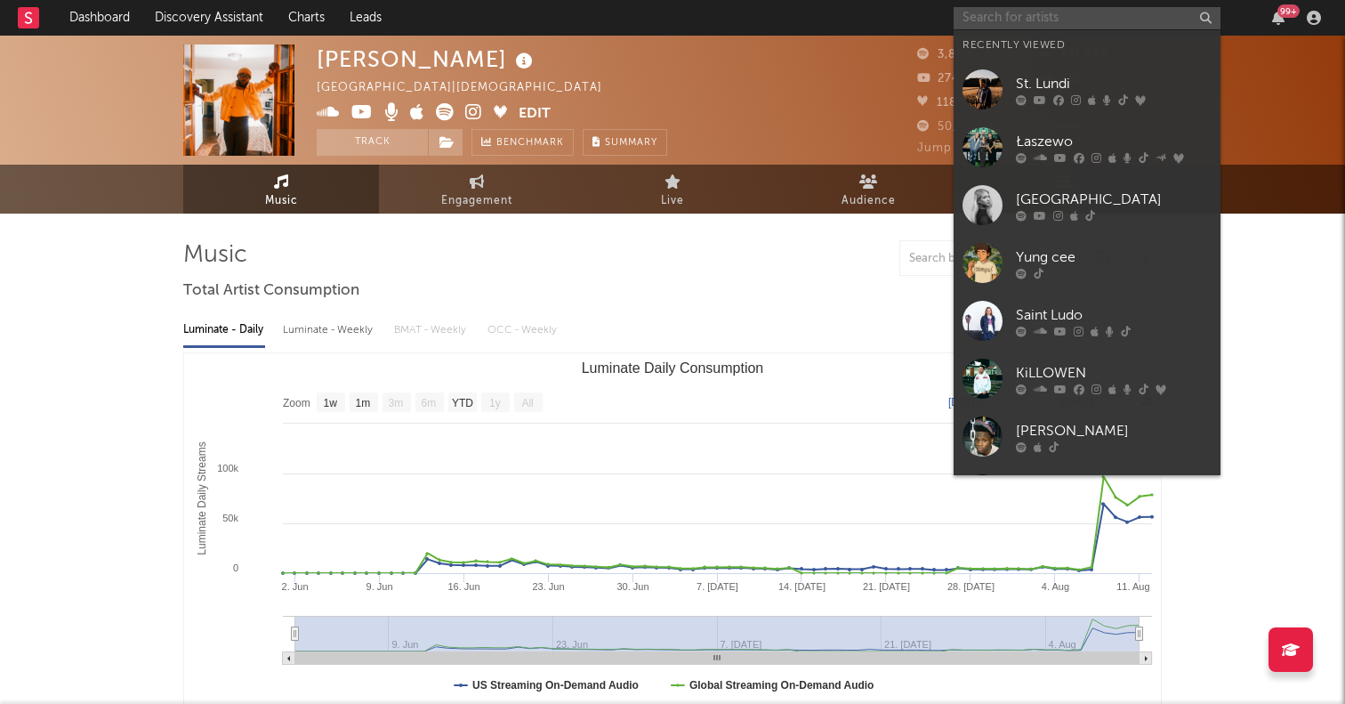
paste input "sma$her"
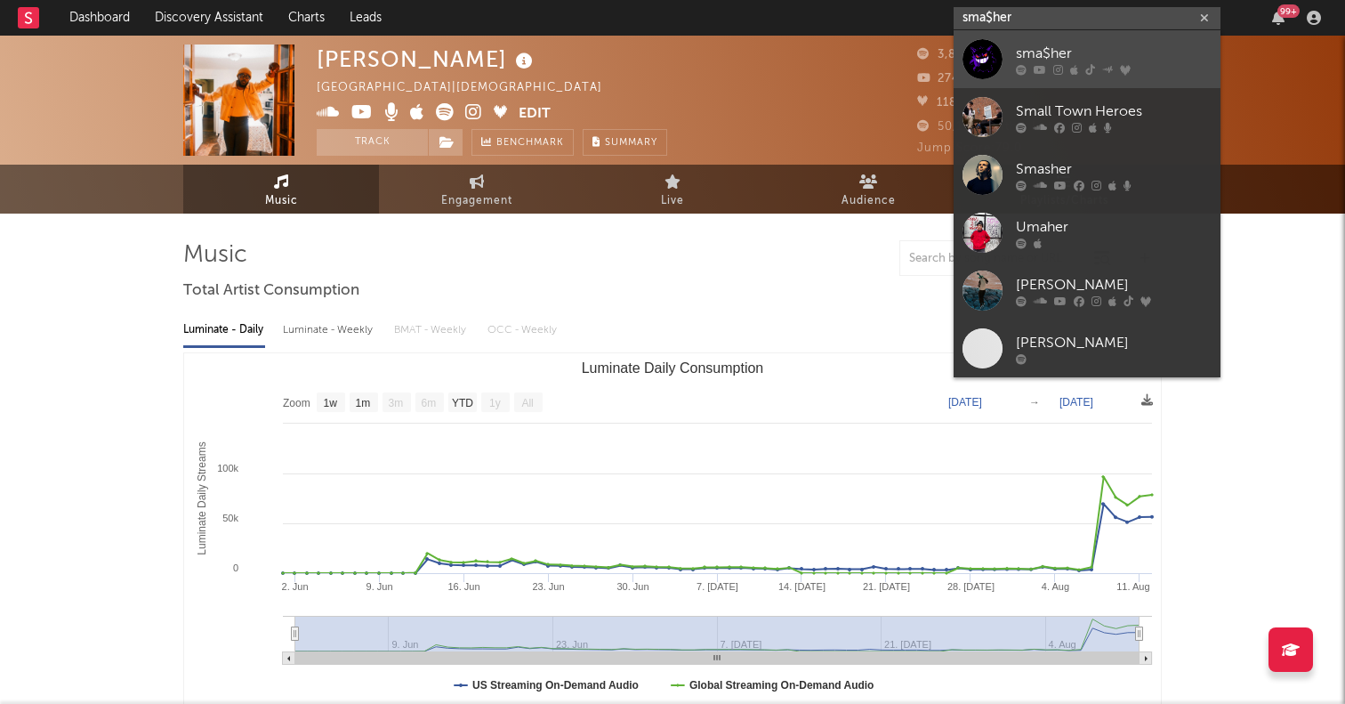
type input "sma$her"
click at [978, 54] on div at bounding box center [982, 59] width 40 height 40
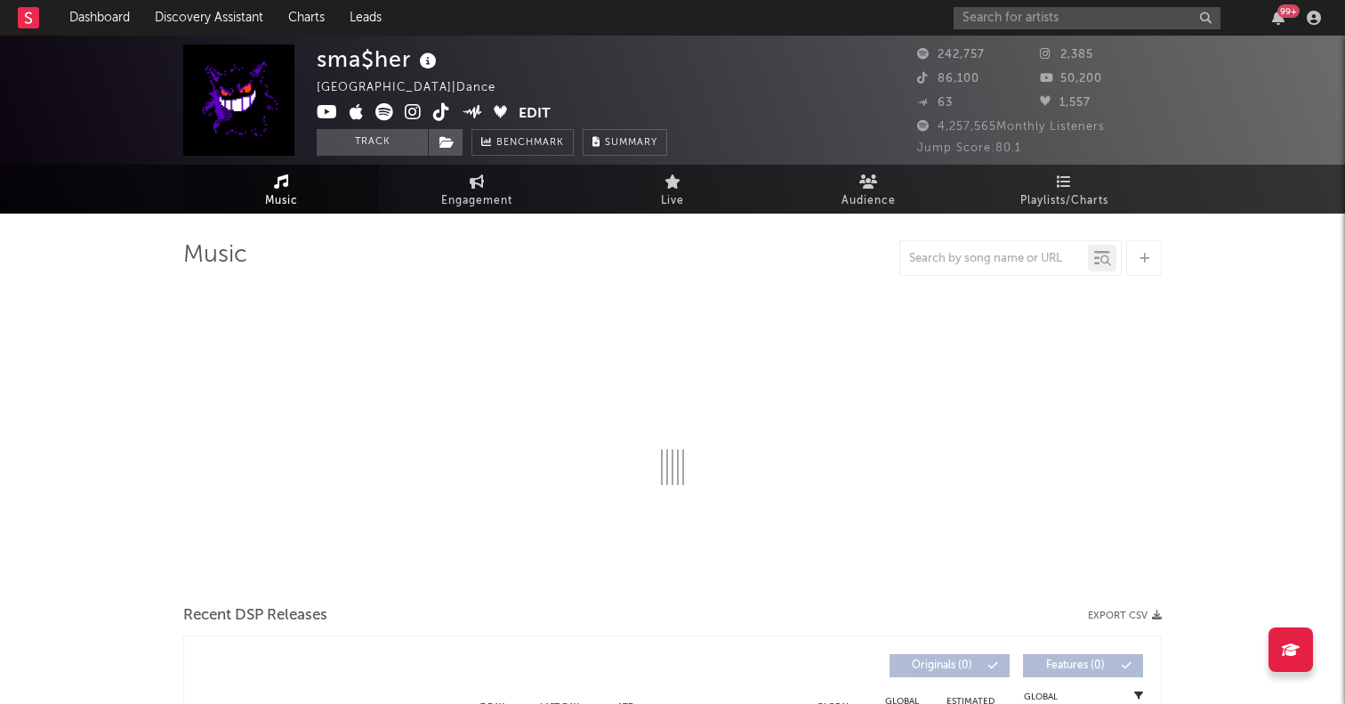
select select "6m"
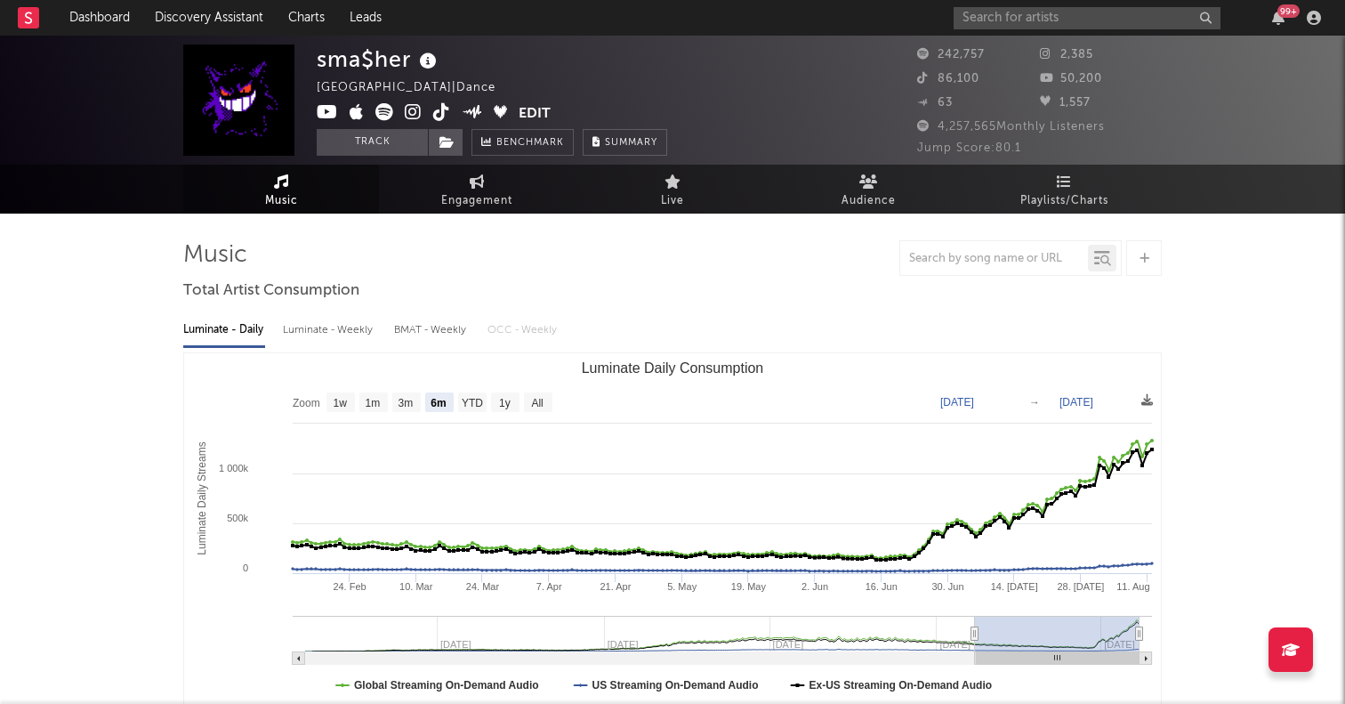
click at [383, 111] on icon at bounding box center [384, 112] width 18 height 18
click at [1008, 0] on div "99 +" at bounding box center [1140, 18] width 374 height 36
click at [1008, 5] on div "99 +" at bounding box center [1140, 18] width 374 height 36
click at [1002, 20] on input "text" at bounding box center [1086, 18] width 267 height 22
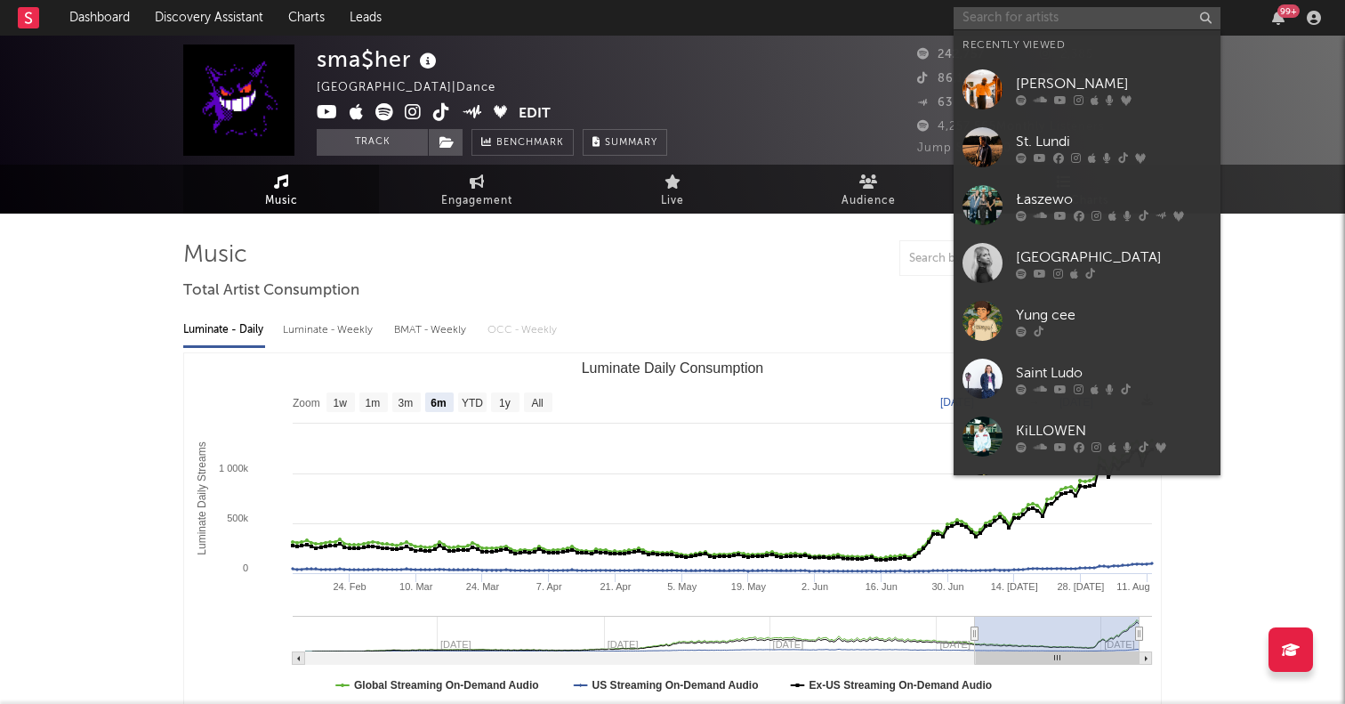
paste input "[URL][DOMAIN_NAME]"
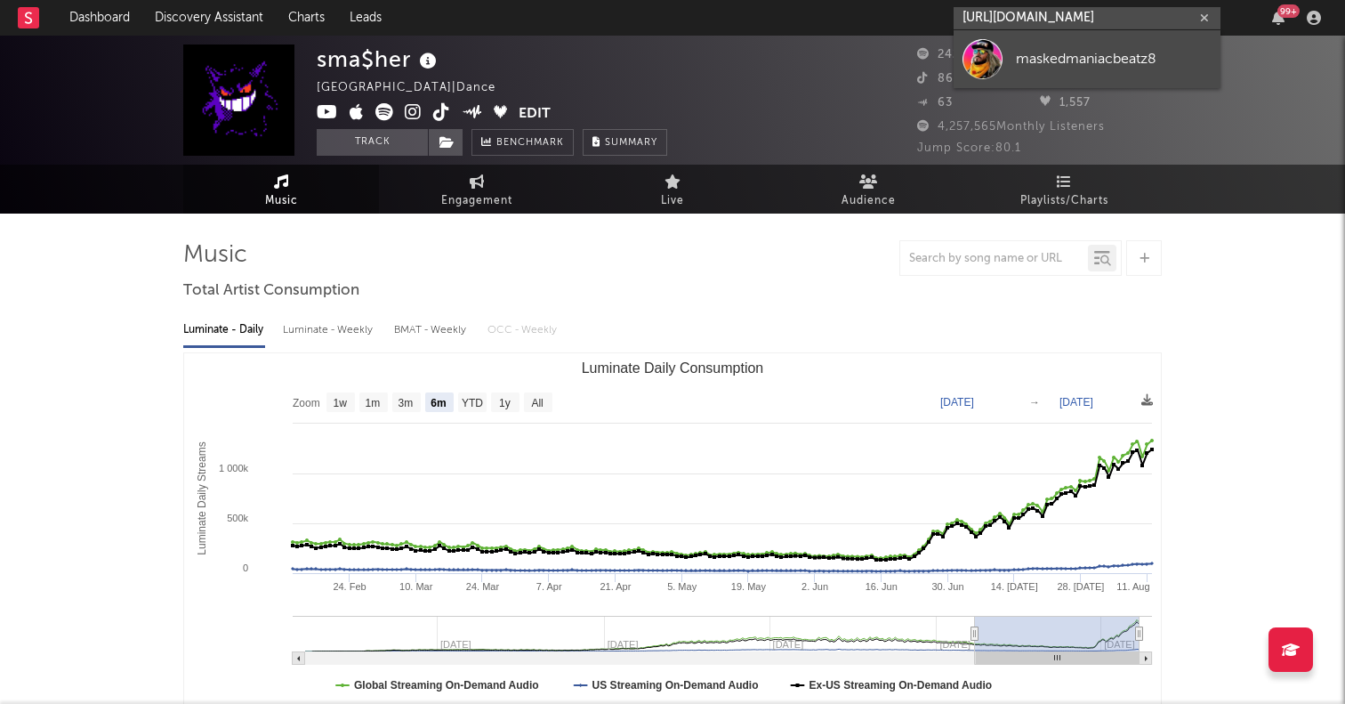
type input "[URL][DOMAIN_NAME]"
click at [983, 59] on div at bounding box center [982, 59] width 40 height 40
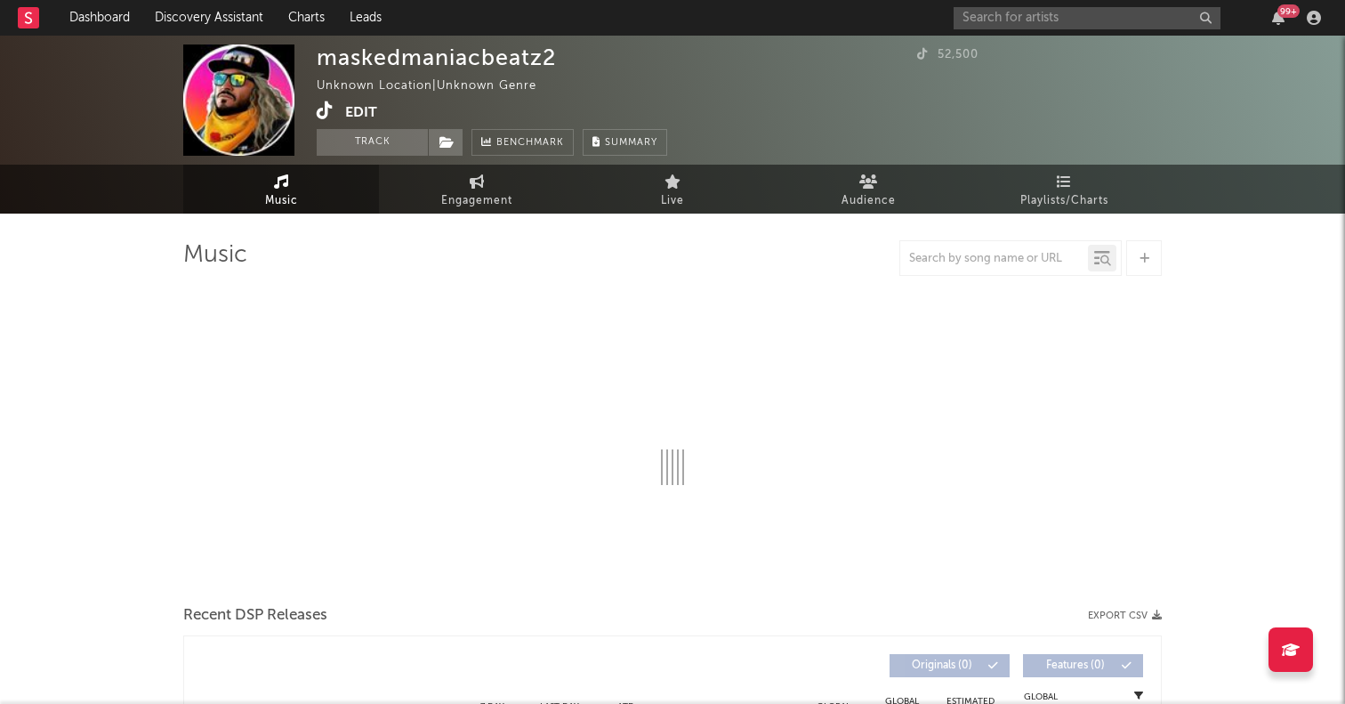
select select "1w"
